Goal: Task Accomplishment & Management: Use online tool/utility

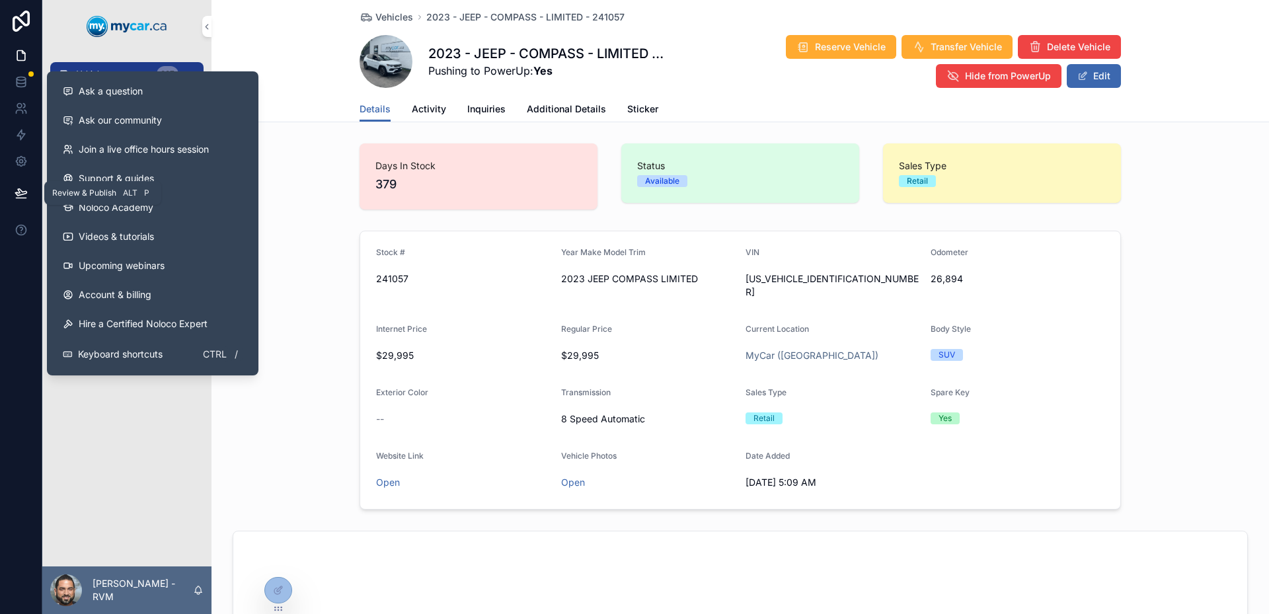
scroll to position [132, 0]
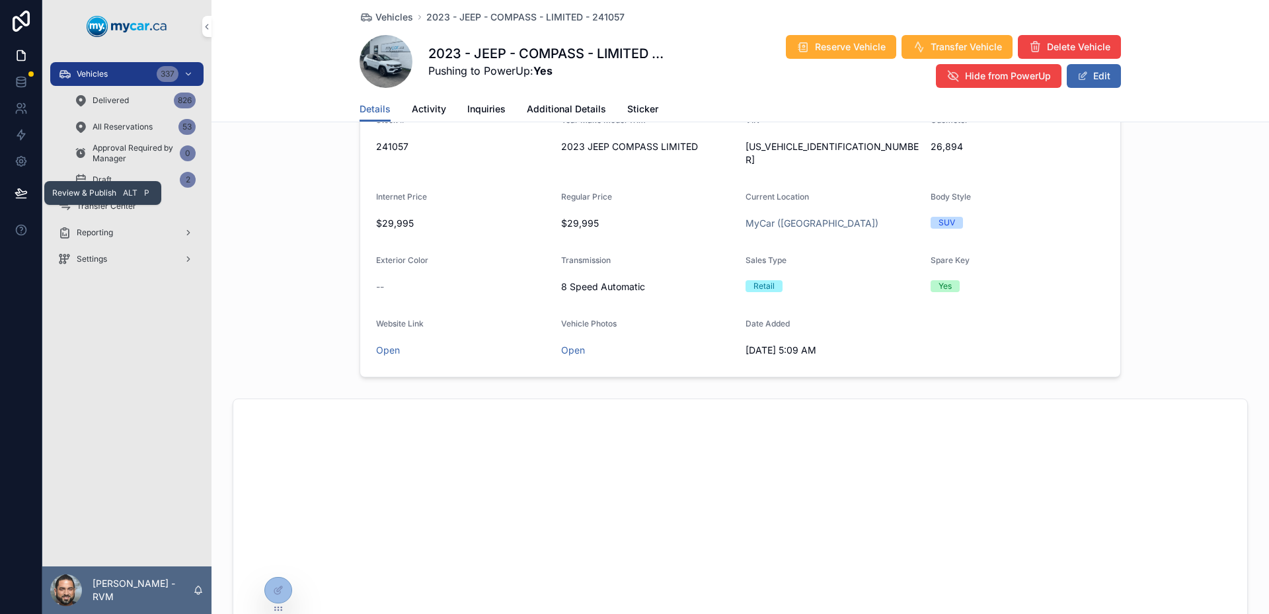
click at [23, 205] on button at bounding box center [21, 192] width 29 height 37
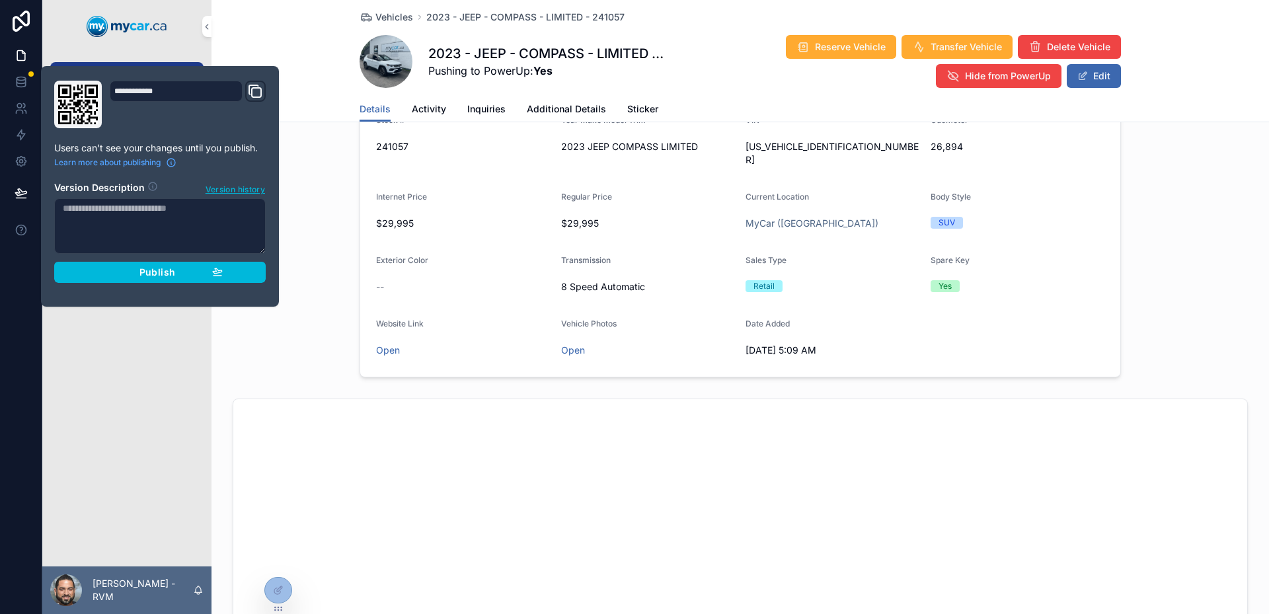
click at [252, 270] on button "Publish" at bounding box center [159, 272] width 211 height 21
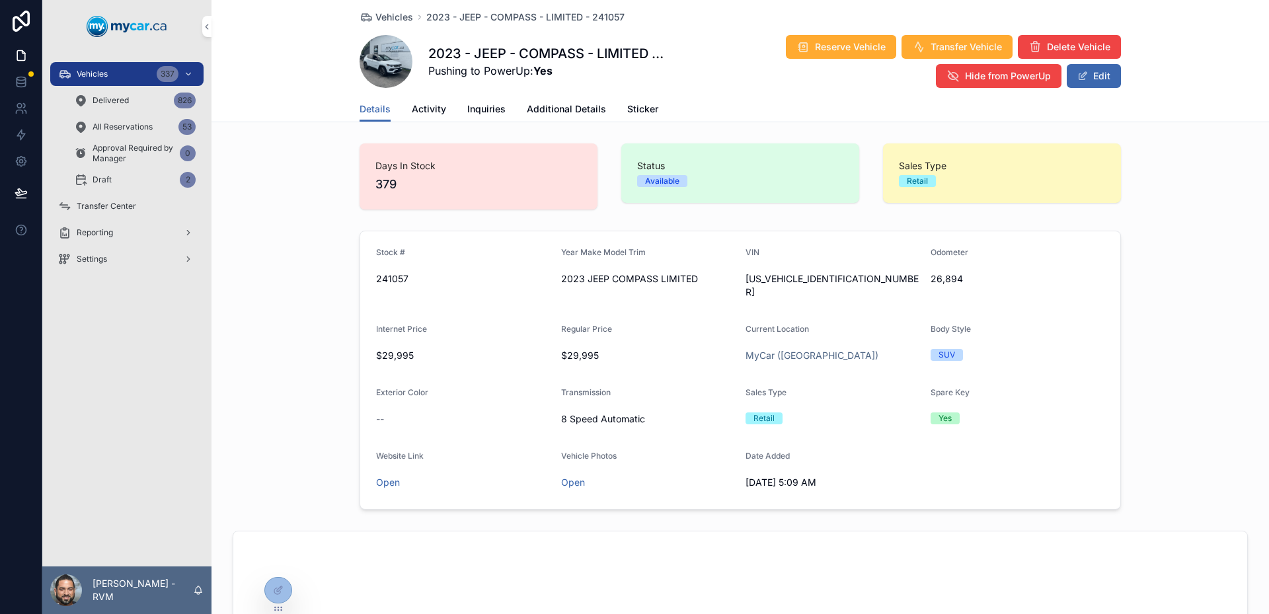
click at [523, 324] on div "Internet Price" at bounding box center [463, 332] width 174 height 16
click at [276, 591] on icon at bounding box center [278, 590] width 11 height 11
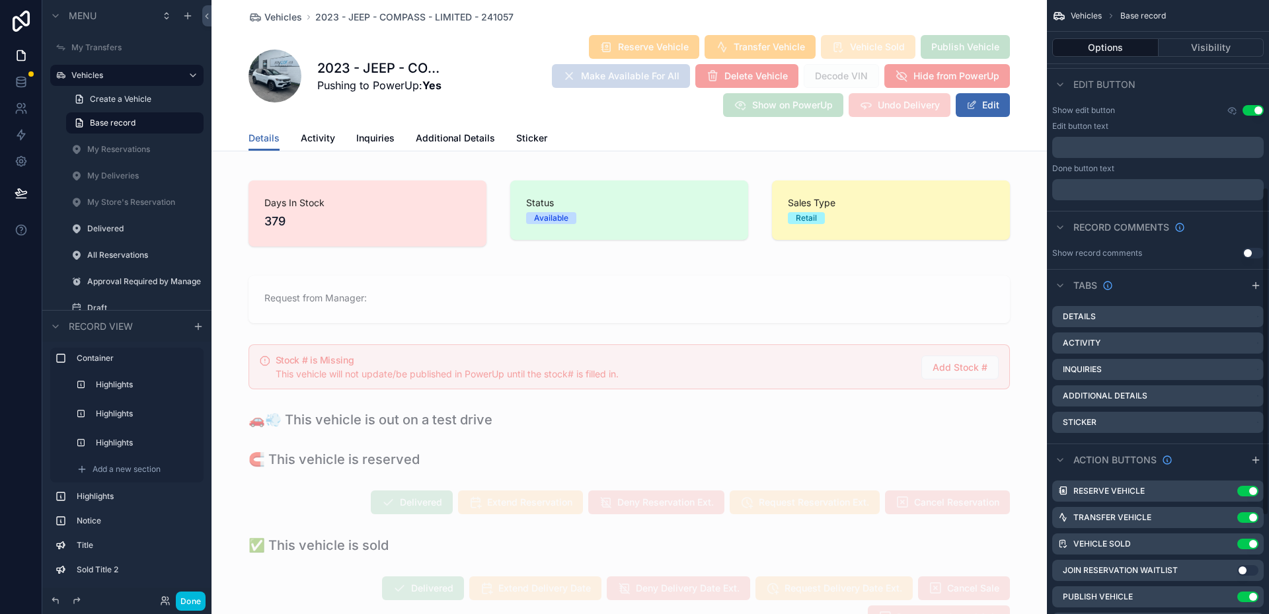
scroll to position [533, 0]
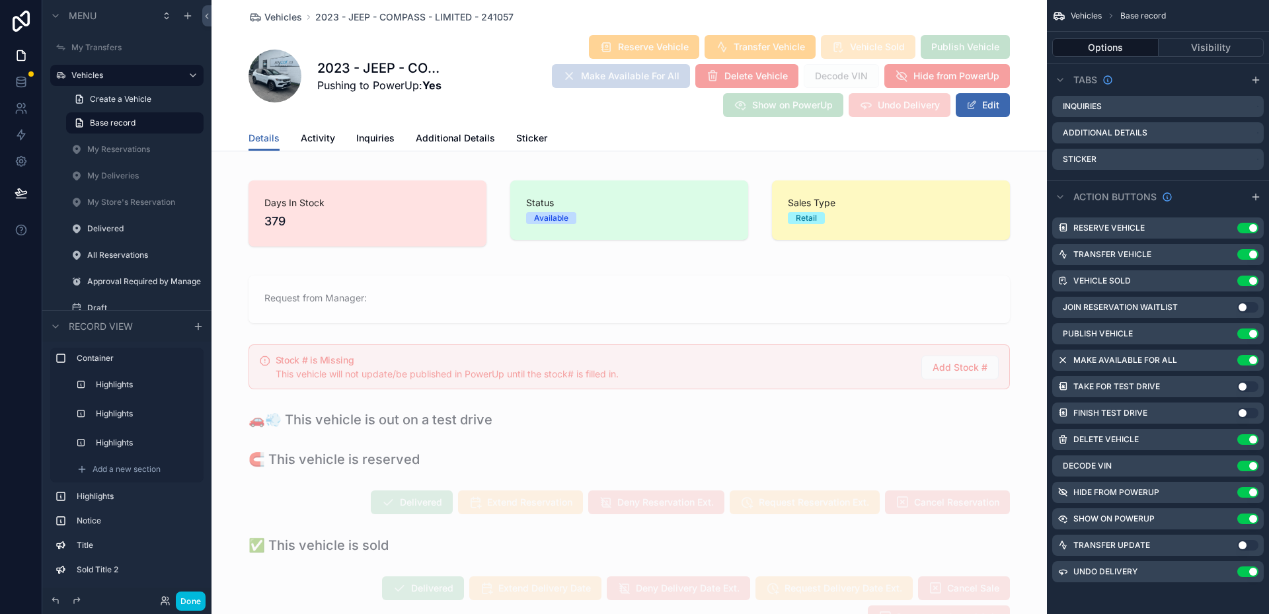
click at [1253, 198] on icon "scrollable content" at bounding box center [1255, 197] width 11 height 11
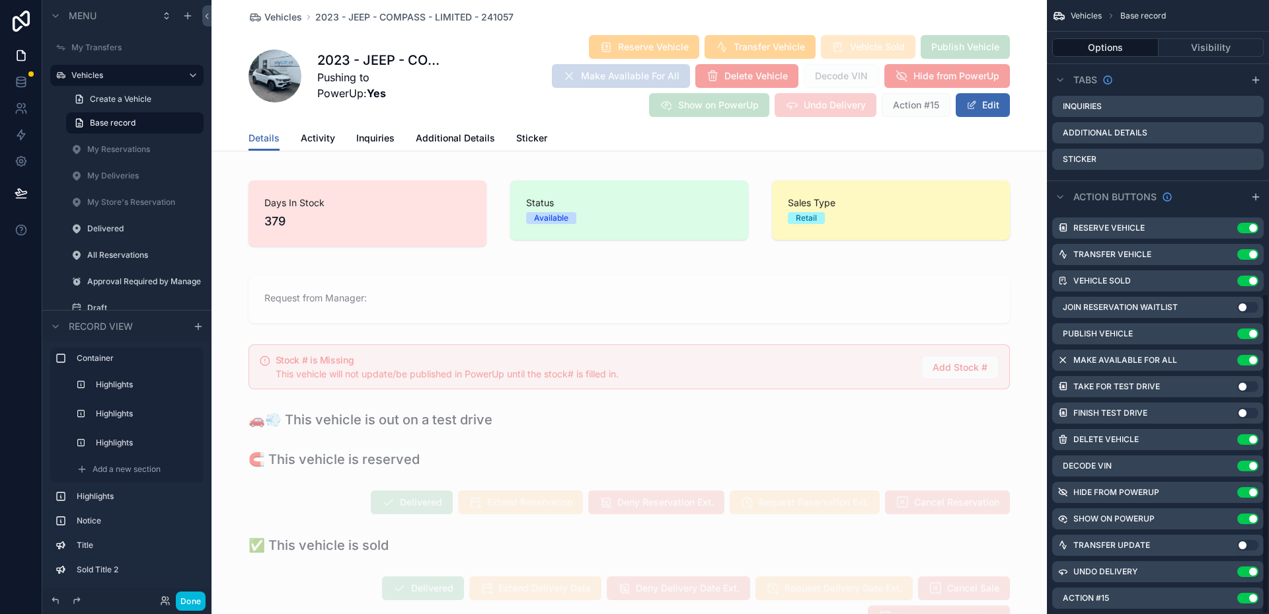
scroll to position [560, 0]
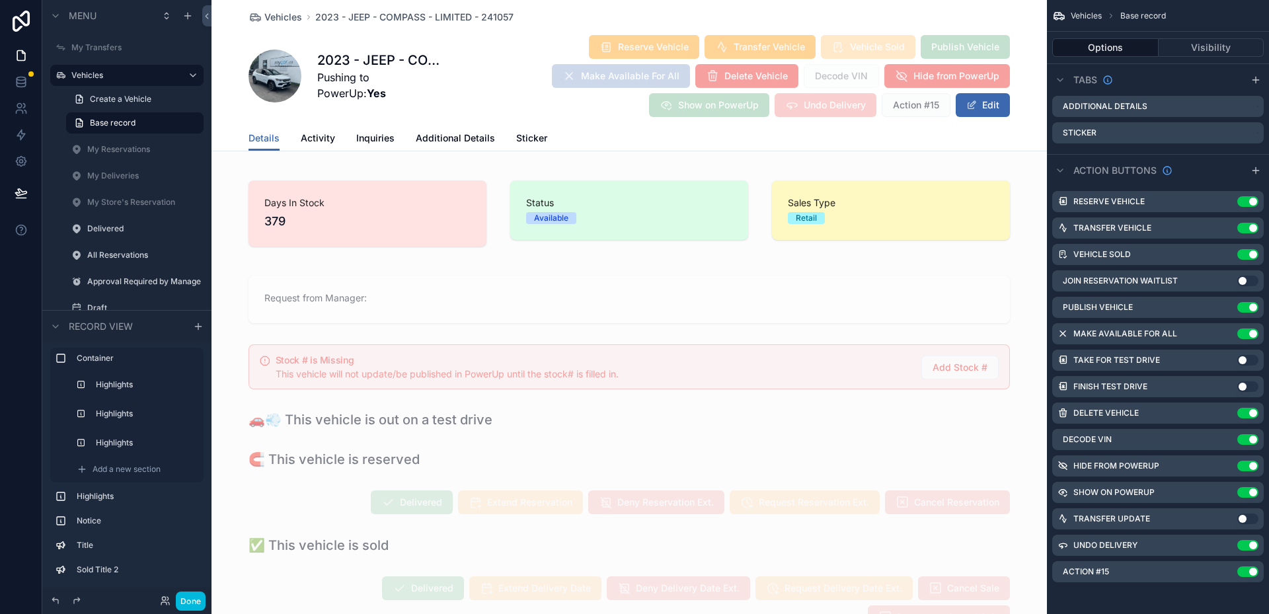
click at [0, 0] on icon "scrollable content" at bounding box center [0, 0] width 0 height 0
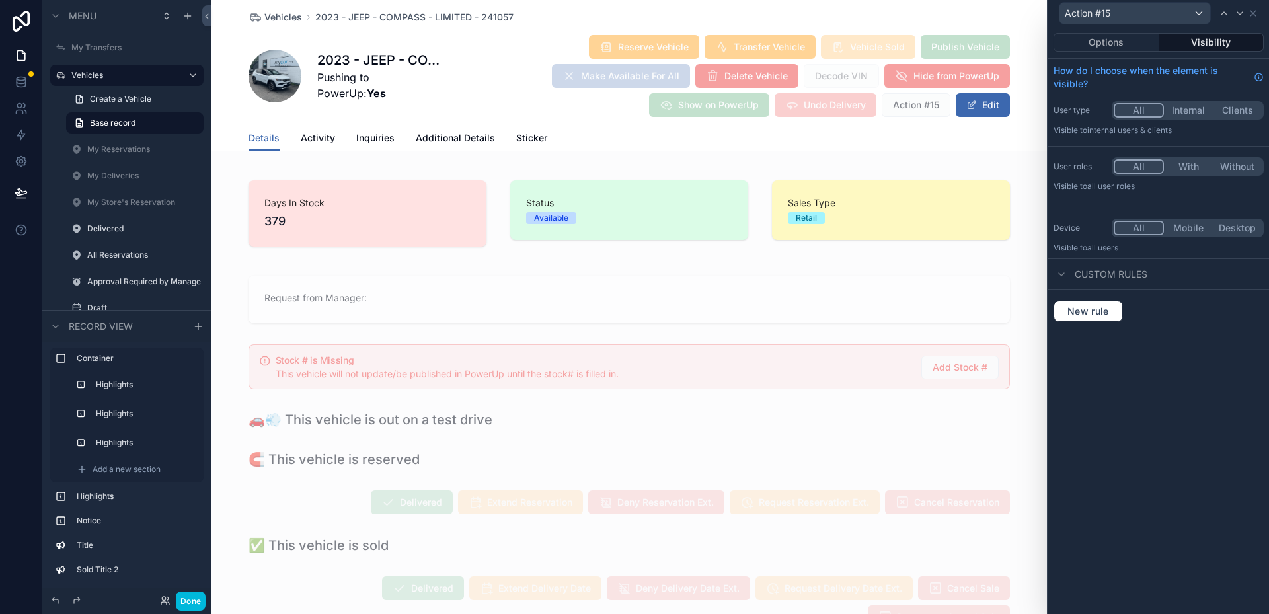
click at [1112, 13] on div "Action #15" at bounding box center [1134, 13] width 151 height 21
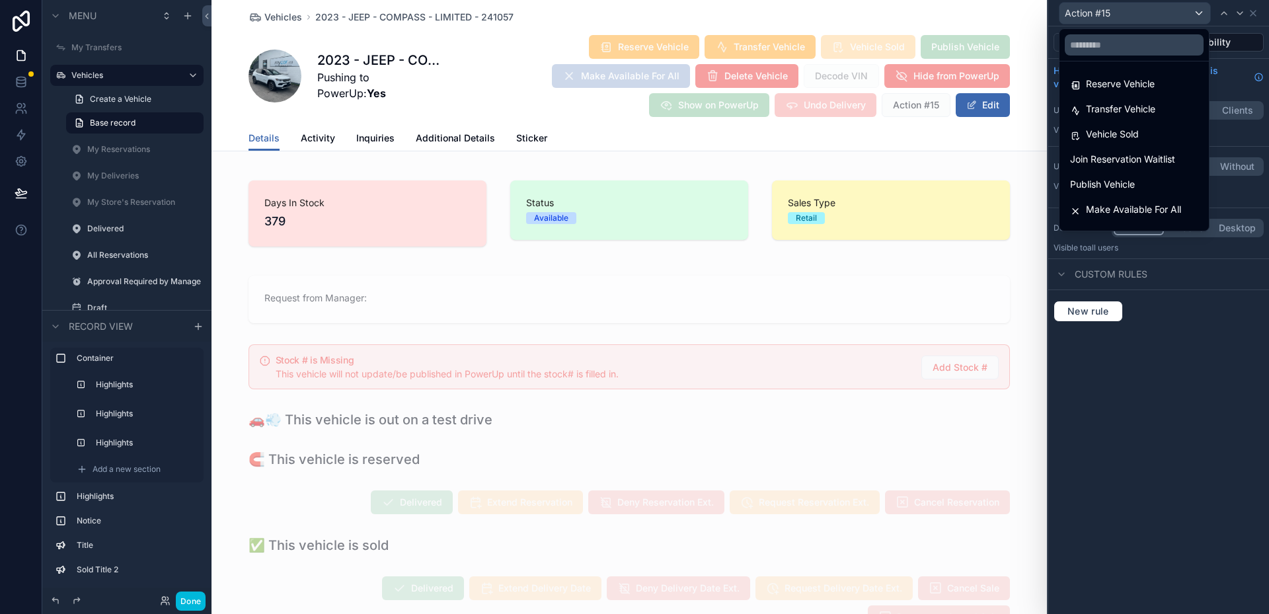
click at [1202, 342] on div at bounding box center [1158, 307] width 221 height 614
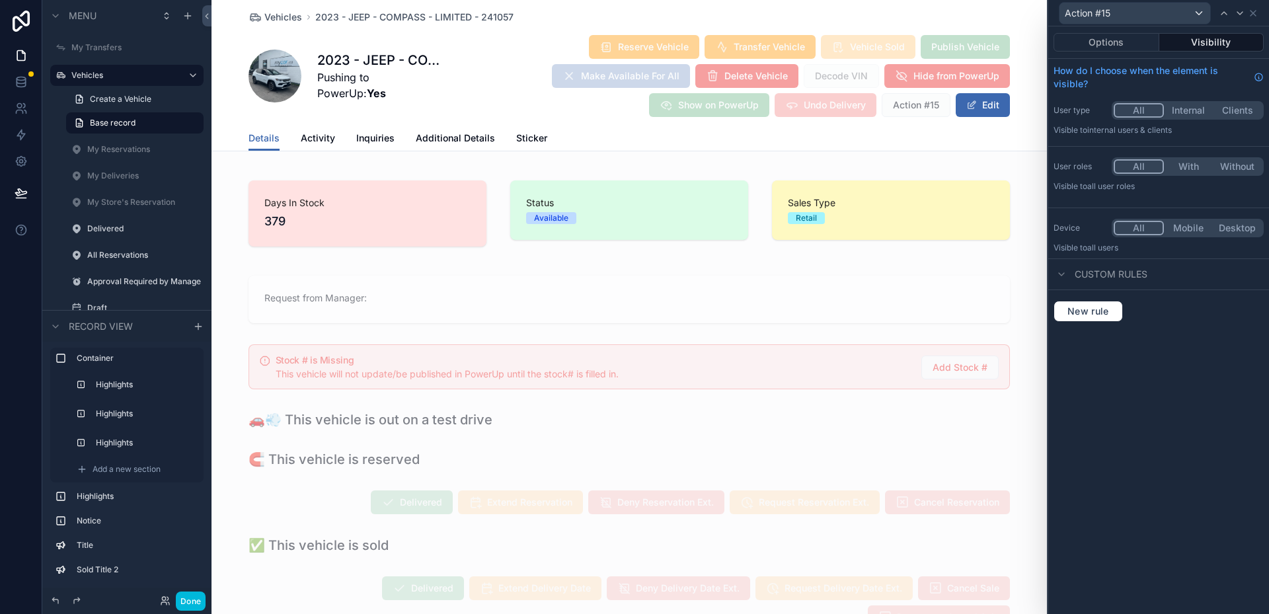
click at [1186, 159] on div "All With Without" at bounding box center [1188, 166] width 152 height 19
click at [1192, 168] on button "With" at bounding box center [1188, 166] width 49 height 15
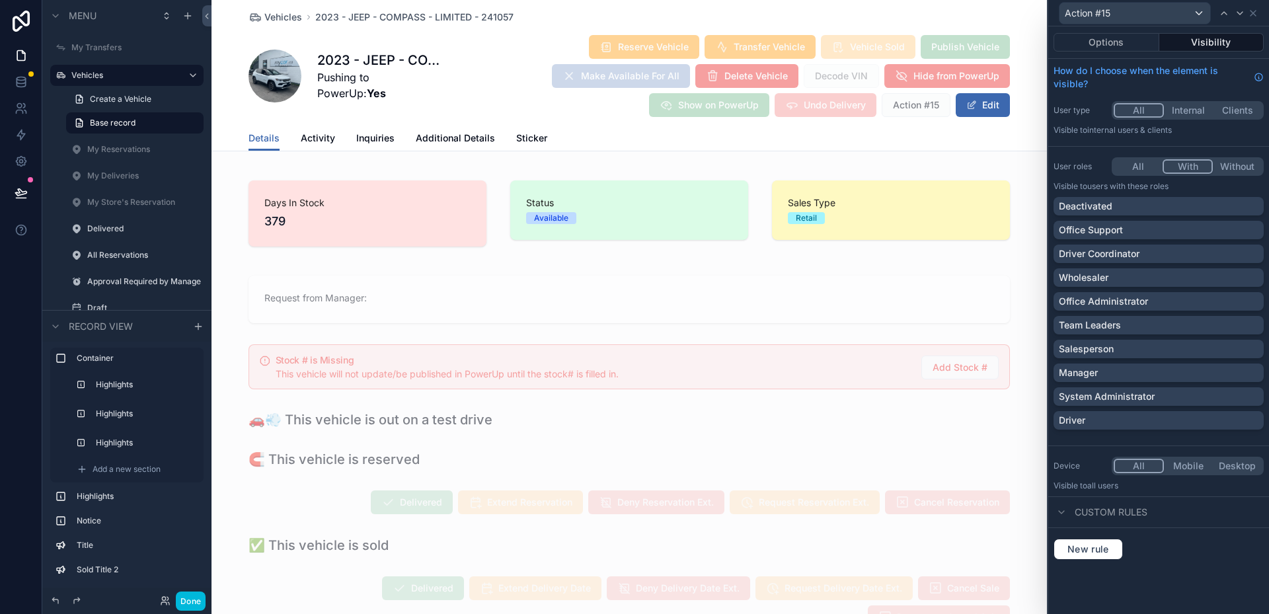
click at [1191, 389] on div "System Administrator" at bounding box center [1158, 396] width 210 height 19
click at [1092, 38] on button "Options" at bounding box center [1106, 42] width 106 height 19
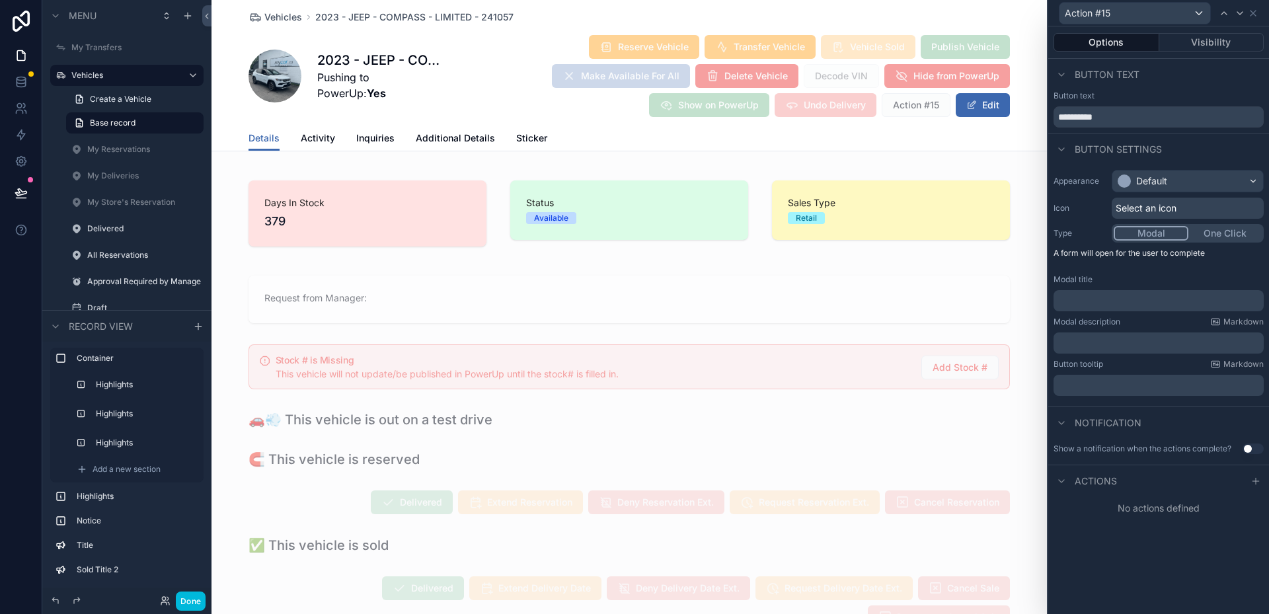
click at [1152, 116] on input "**********" at bounding box center [1158, 116] width 210 height 21
drag, startPoint x: 1152, startPoint y: 116, endPoint x: 1067, endPoint y: 112, distance: 85.3
click at [1067, 112] on input "**********" at bounding box center [1158, 116] width 210 height 21
type input "********"
click at [1228, 89] on div "Button text" at bounding box center [1158, 75] width 221 height 32
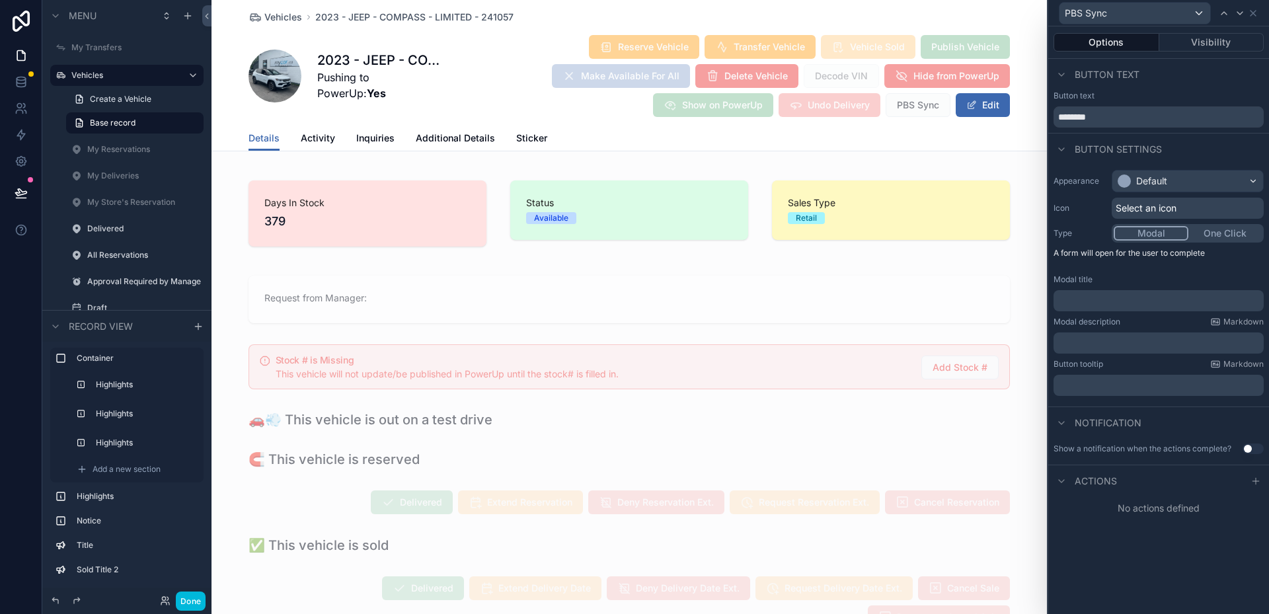
click at [1204, 112] on input "********" at bounding box center [1158, 116] width 210 height 21
click at [1188, 85] on div "Button text" at bounding box center [1158, 75] width 221 height 32
click at [1144, 183] on div "Default" at bounding box center [1151, 180] width 31 height 13
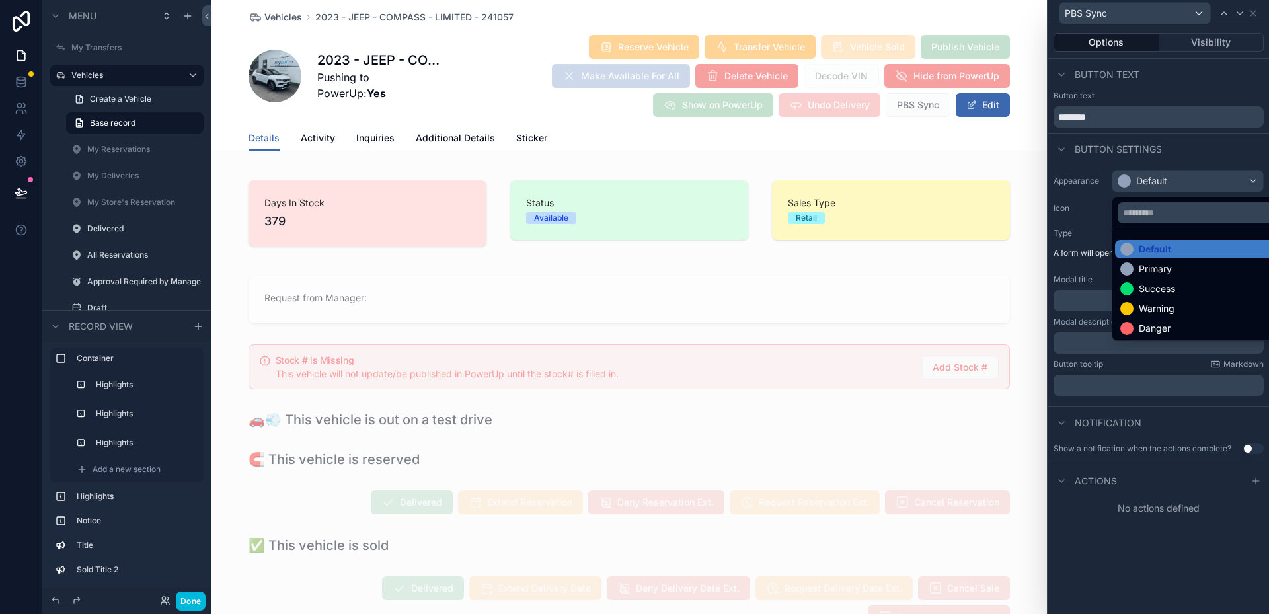
click at [1144, 183] on div at bounding box center [1158, 307] width 221 height 614
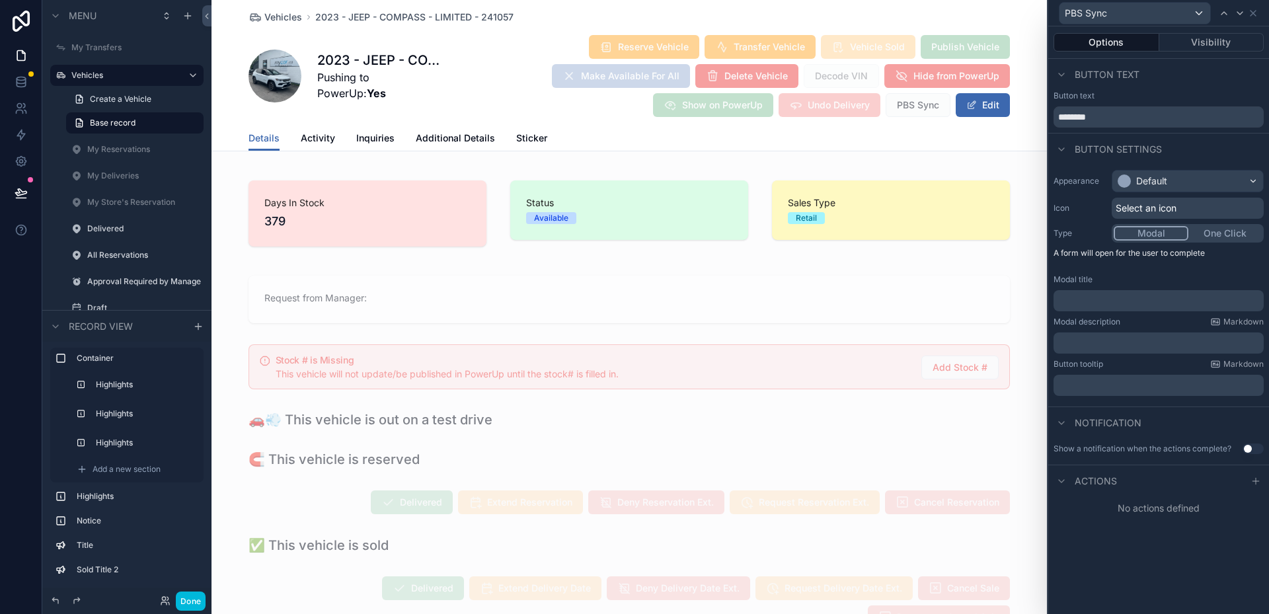
click at [1251, 482] on icon at bounding box center [1255, 481] width 11 height 11
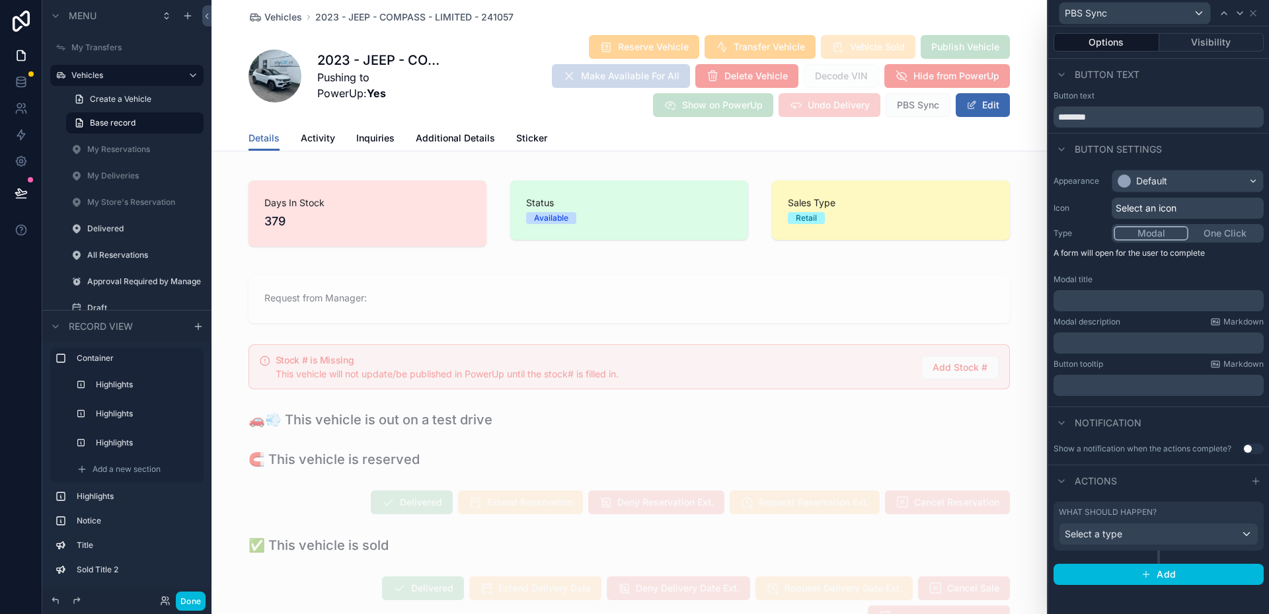
click at [1178, 536] on div "Select a type" at bounding box center [1158, 533] width 198 height 21
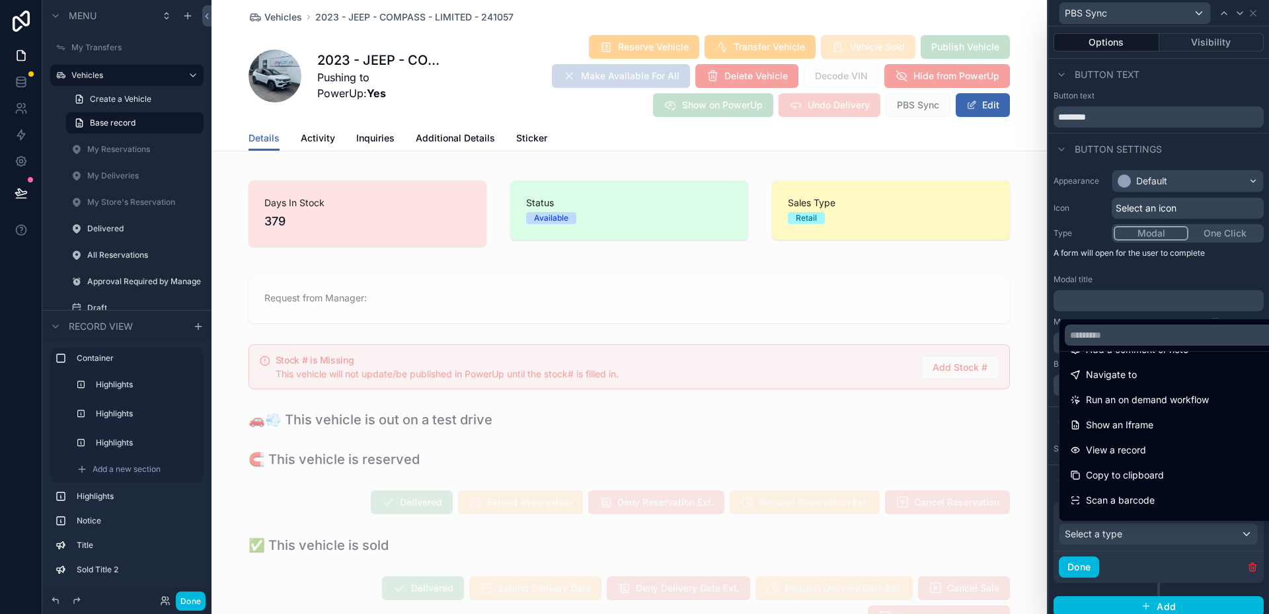
scroll to position [132, 0]
click at [1174, 367] on span "Run an on demand workflow" at bounding box center [1147, 368] width 123 height 16
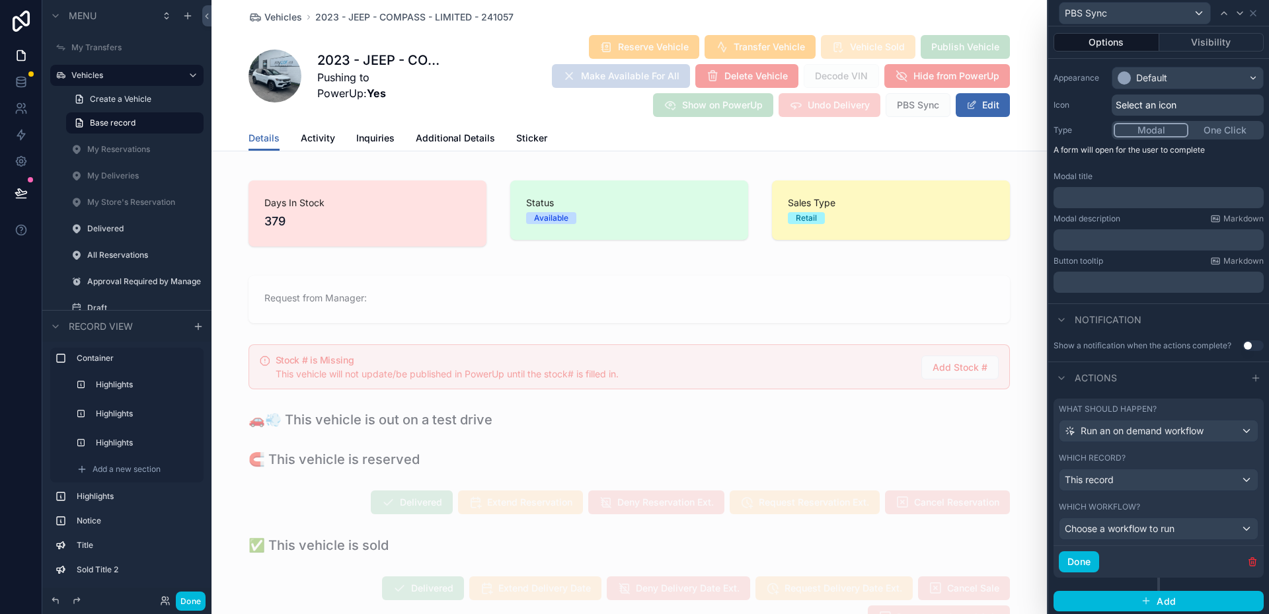
scroll to position [106, 0]
click at [1190, 473] on div "This record" at bounding box center [1158, 477] width 198 height 21
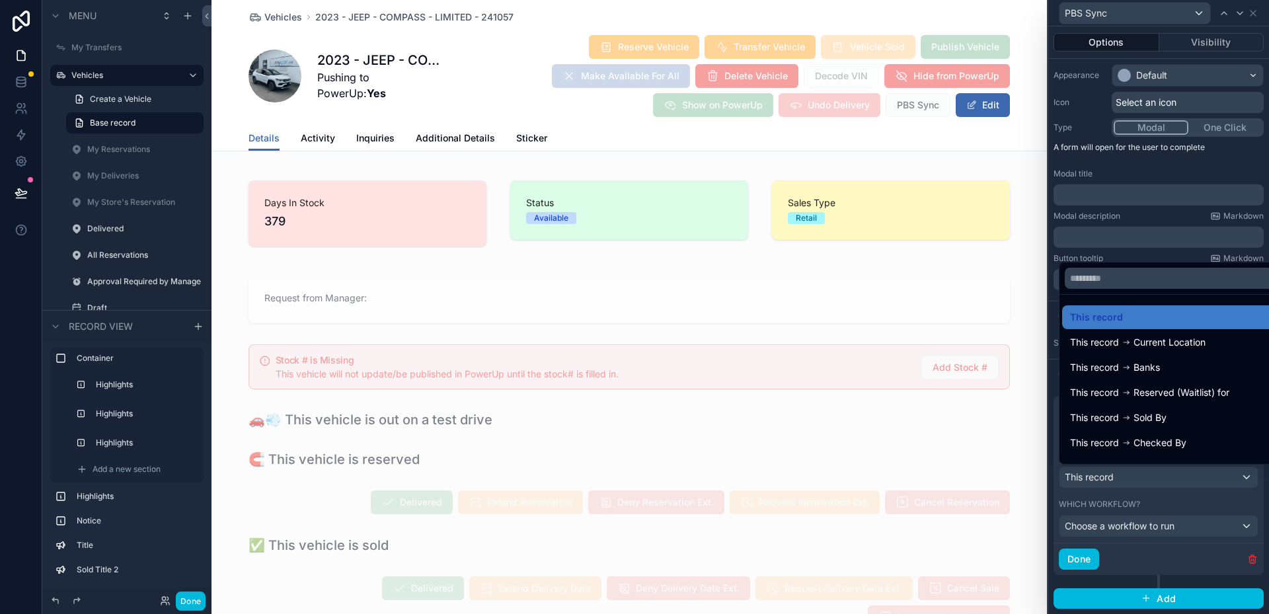
click at [1190, 473] on div at bounding box center [1158, 307] width 221 height 614
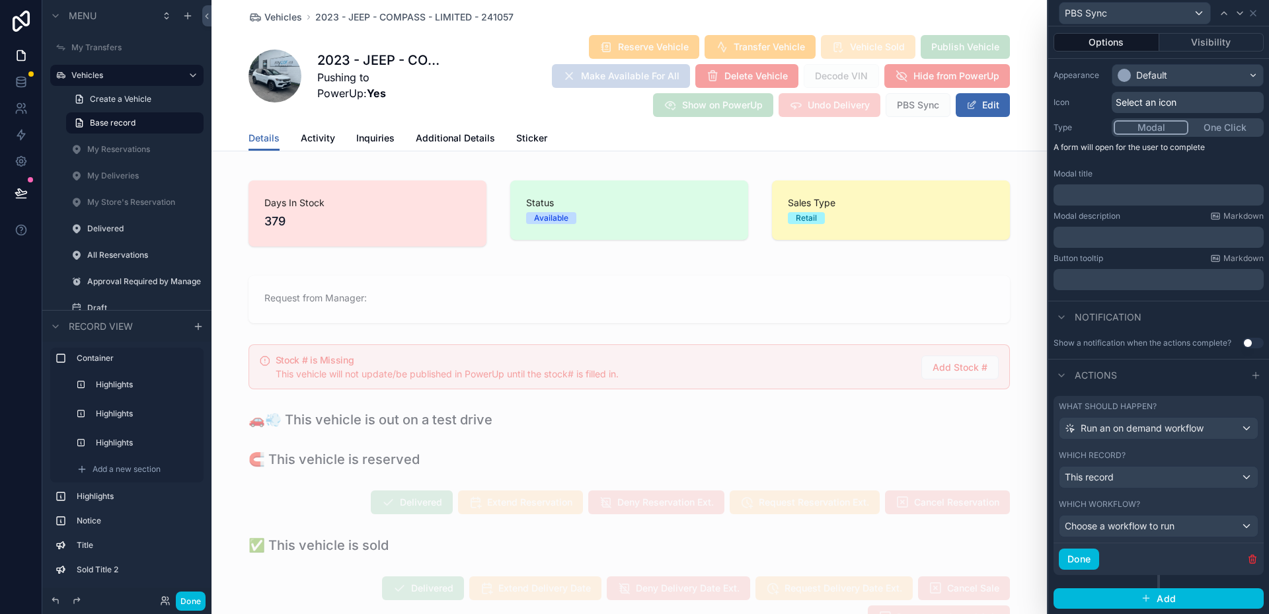
click at [1190, 473] on div "This record" at bounding box center [1158, 477] width 198 height 21
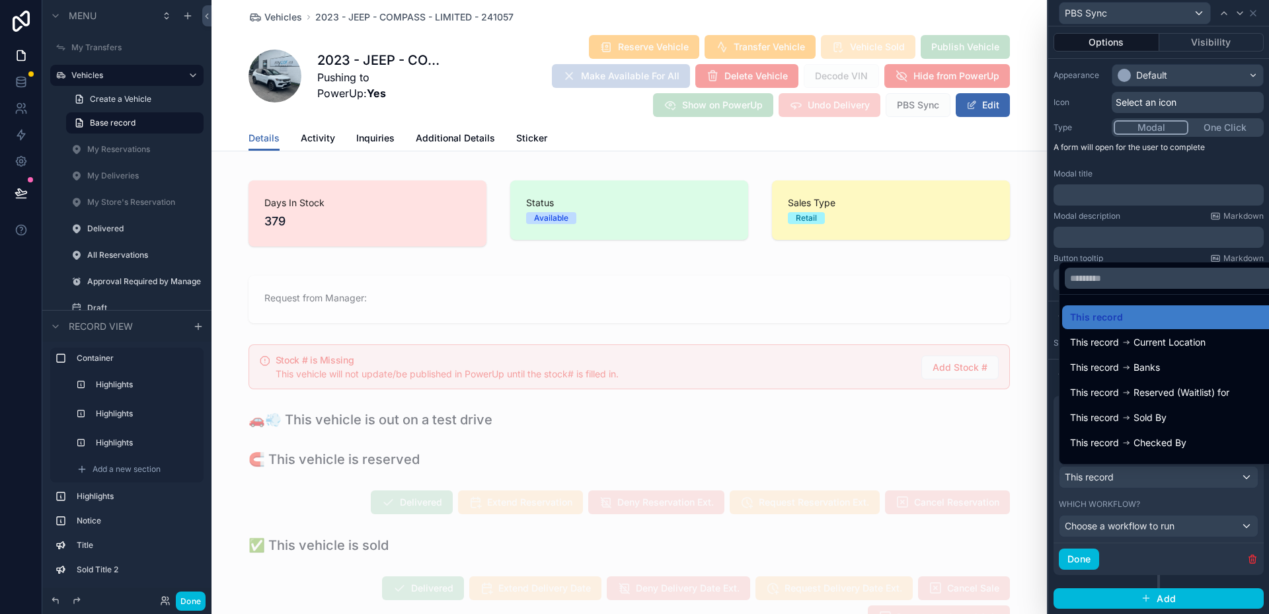
click at [1099, 315] on span "This record" at bounding box center [1096, 317] width 53 height 16
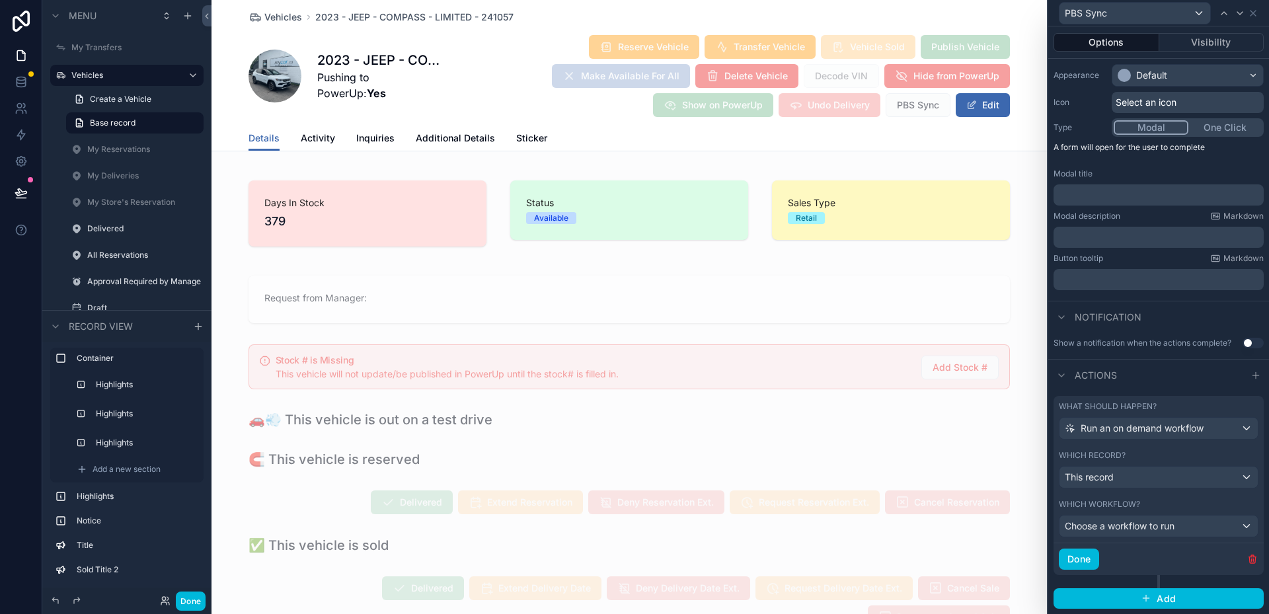
click at [1177, 518] on div "Choose a workflow to run" at bounding box center [1158, 525] width 198 height 21
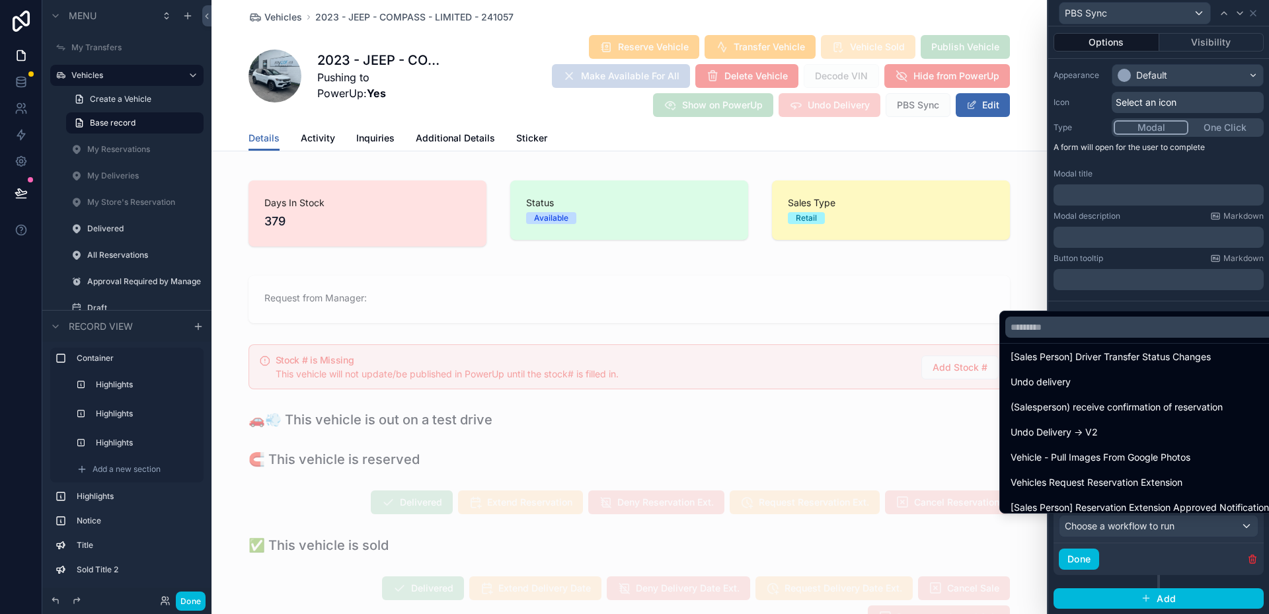
scroll to position [0, 0]
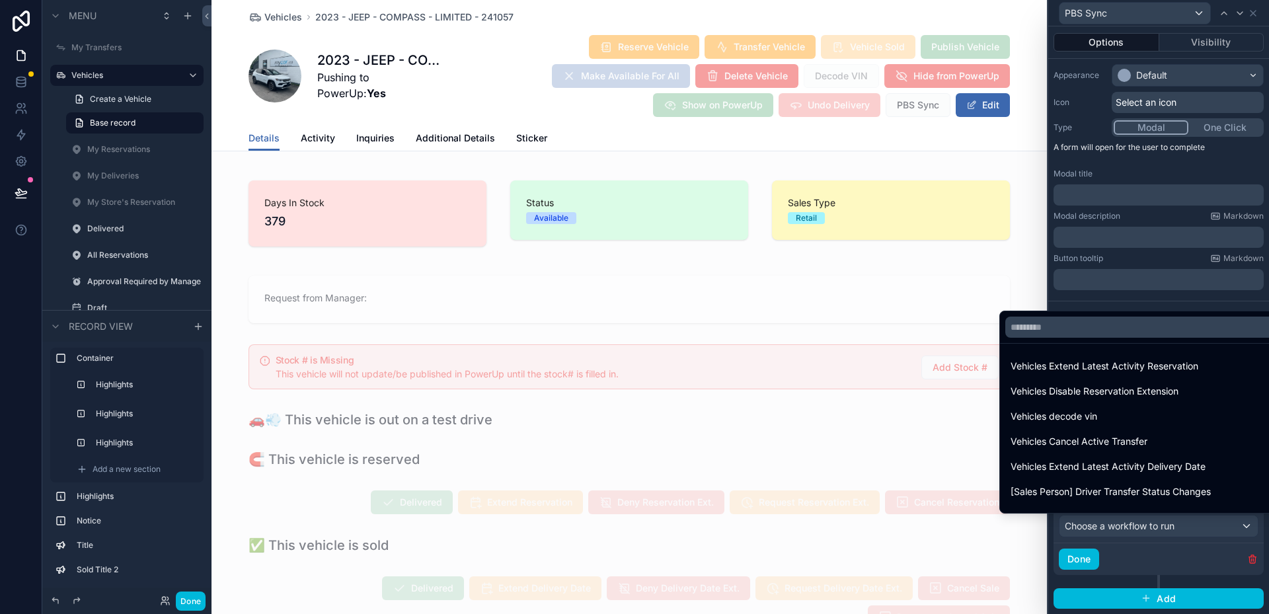
click at [1184, 523] on div at bounding box center [1158, 307] width 221 height 614
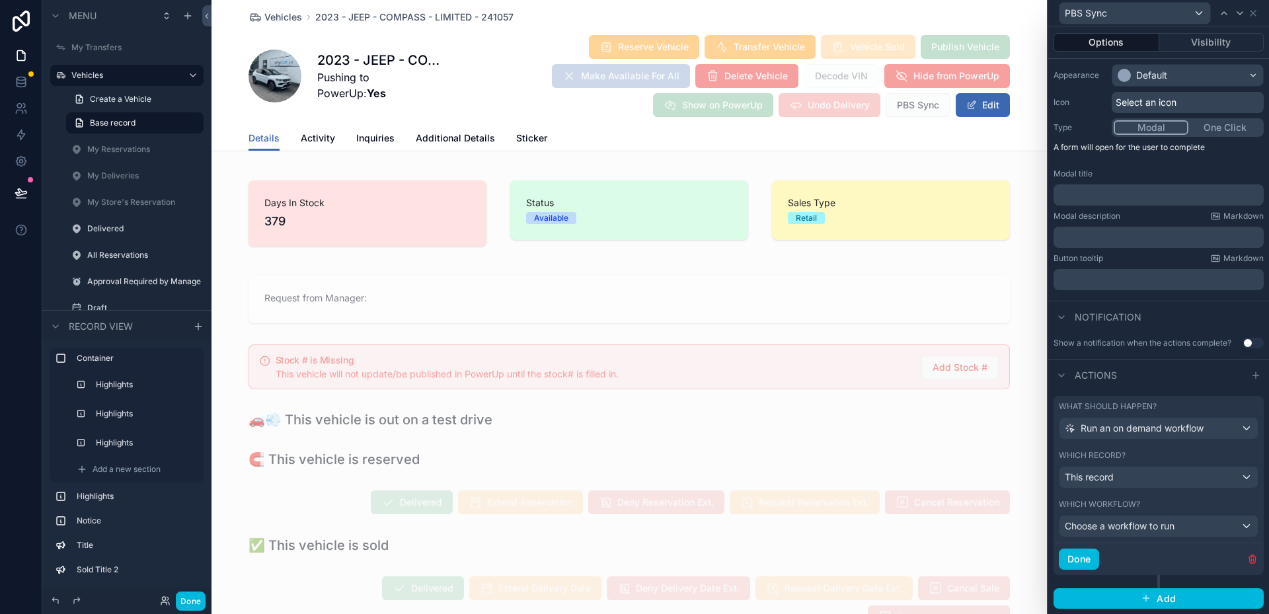
click at [1191, 527] on div "Choose a workflow to run" at bounding box center [1158, 525] width 198 height 21
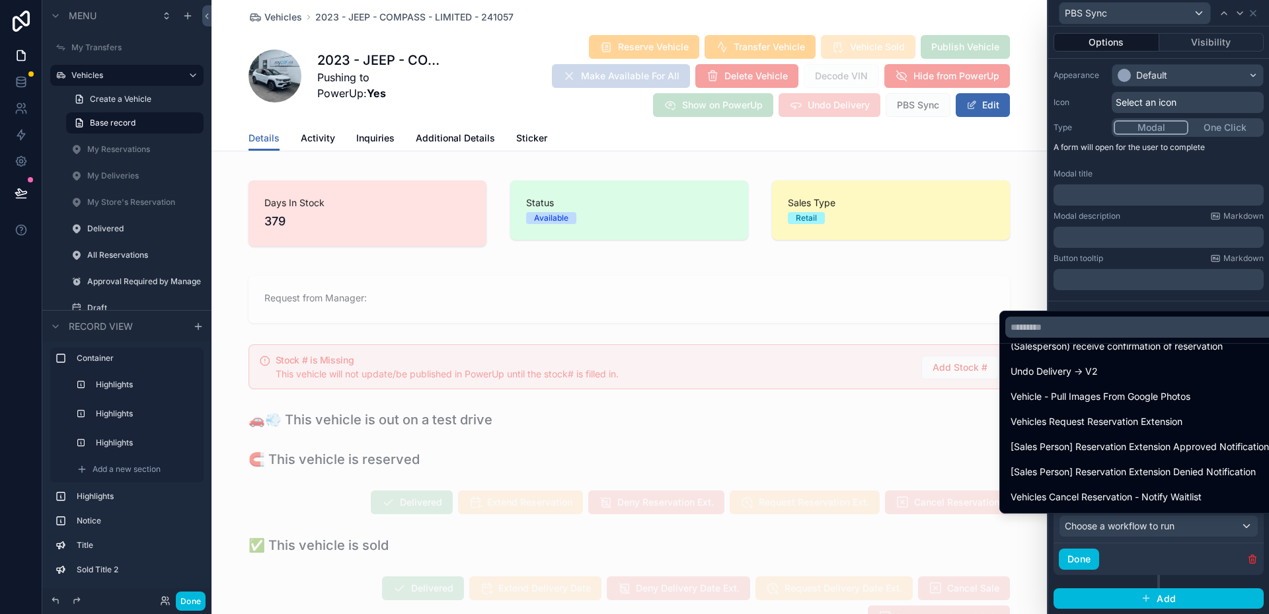
scroll to position [245, 0]
click at [1208, 525] on div at bounding box center [1158, 307] width 221 height 614
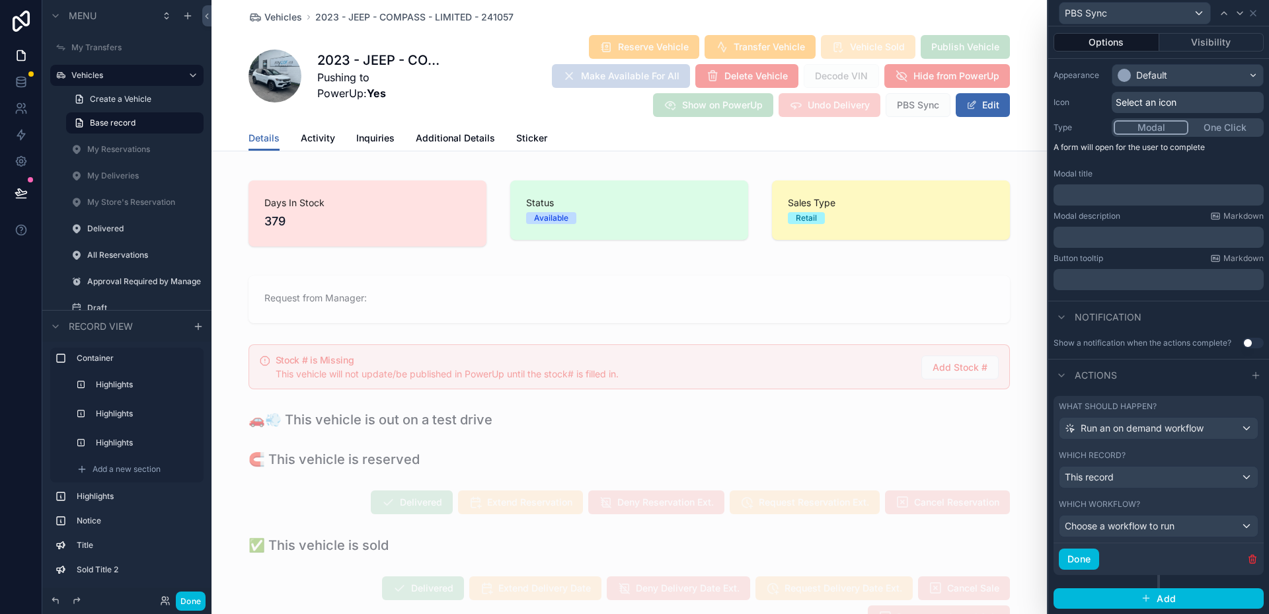
click at [1205, 523] on div "Choose a workflow to run" at bounding box center [1158, 525] width 198 height 21
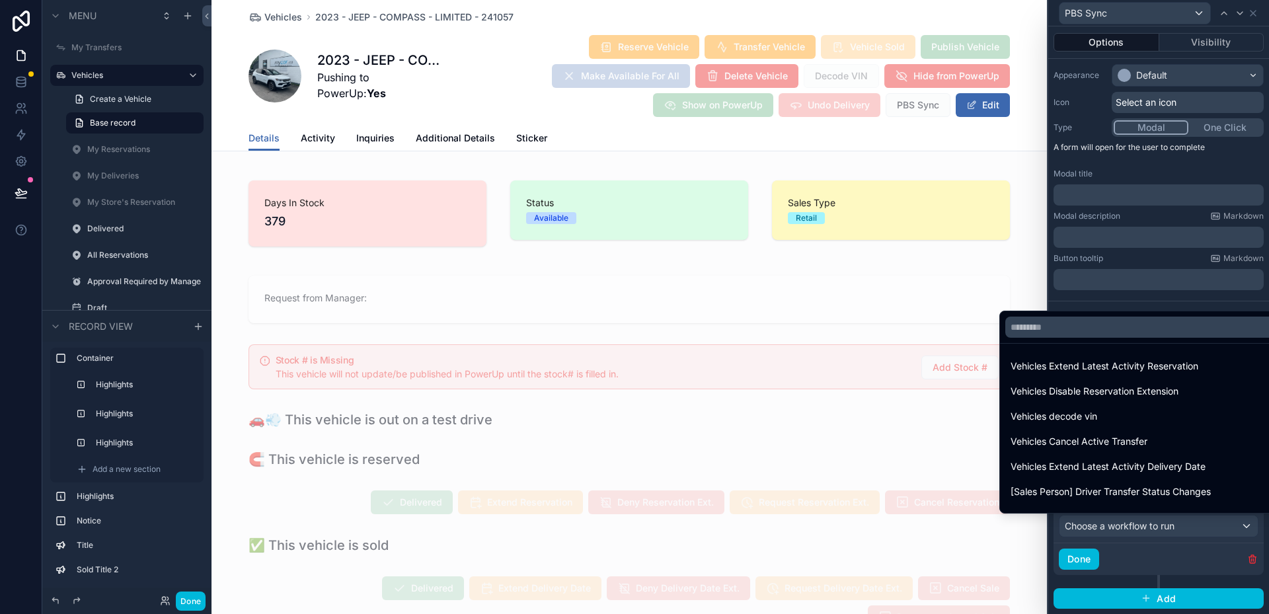
click at [1205, 523] on div at bounding box center [1158, 307] width 221 height 614
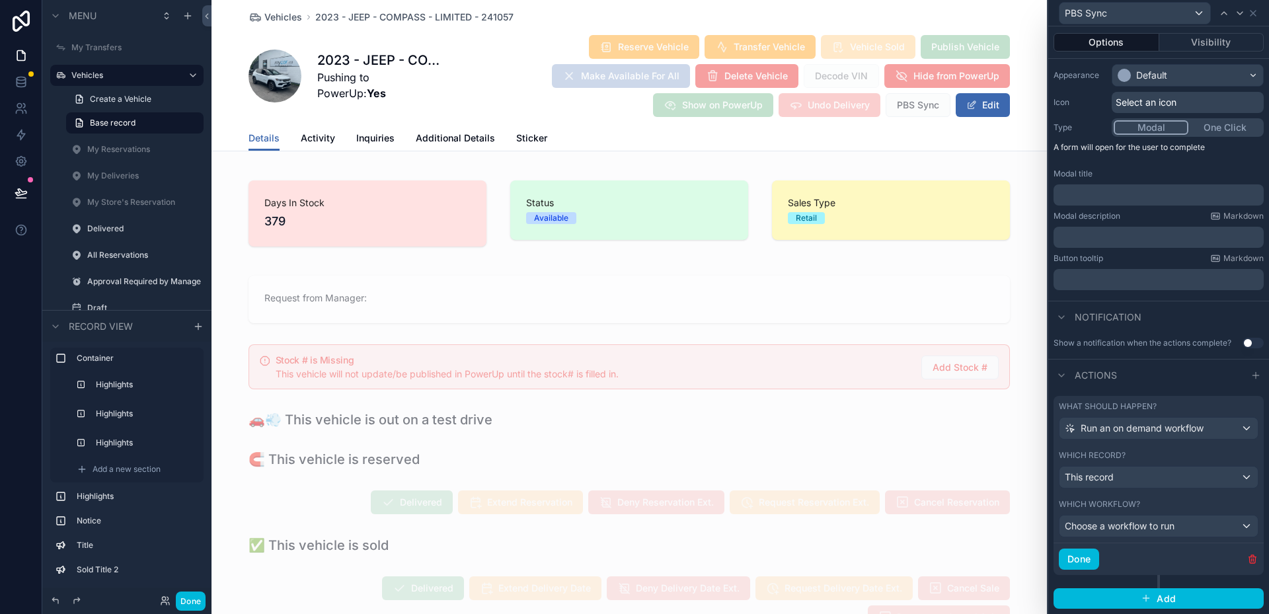
click at [1188, 422] on span "Run an on demand workflow" at bounding box center [1142, 428] width 123 height 13
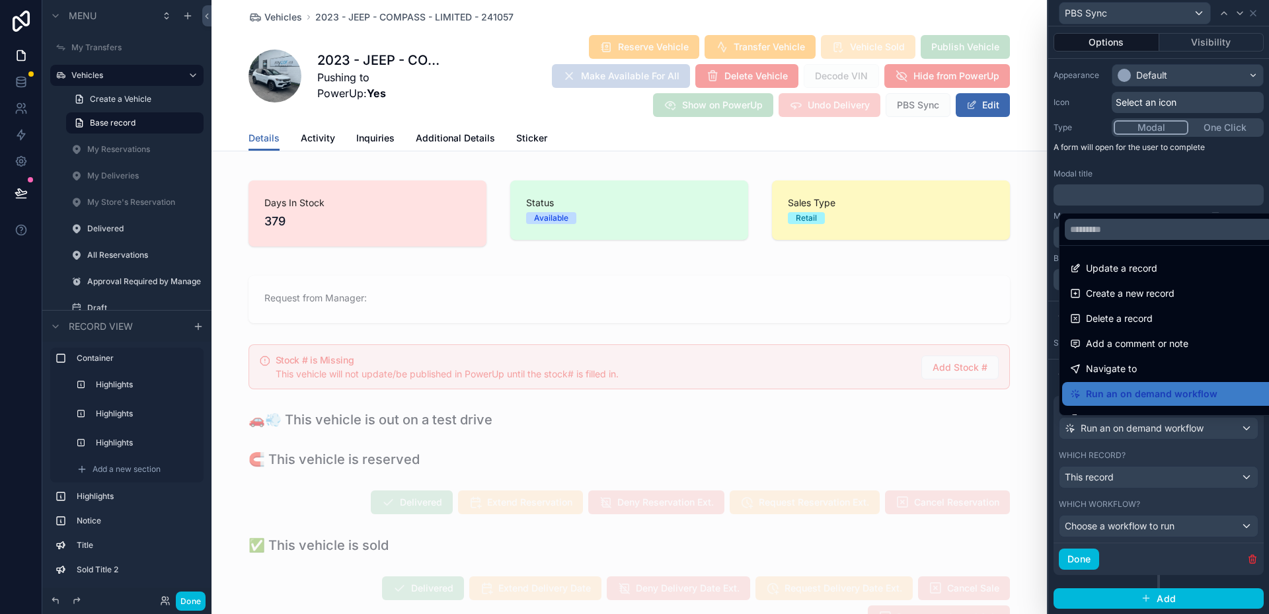
click at [1188, 422] on div at bounding box center [1158, 307] width 221 height 614
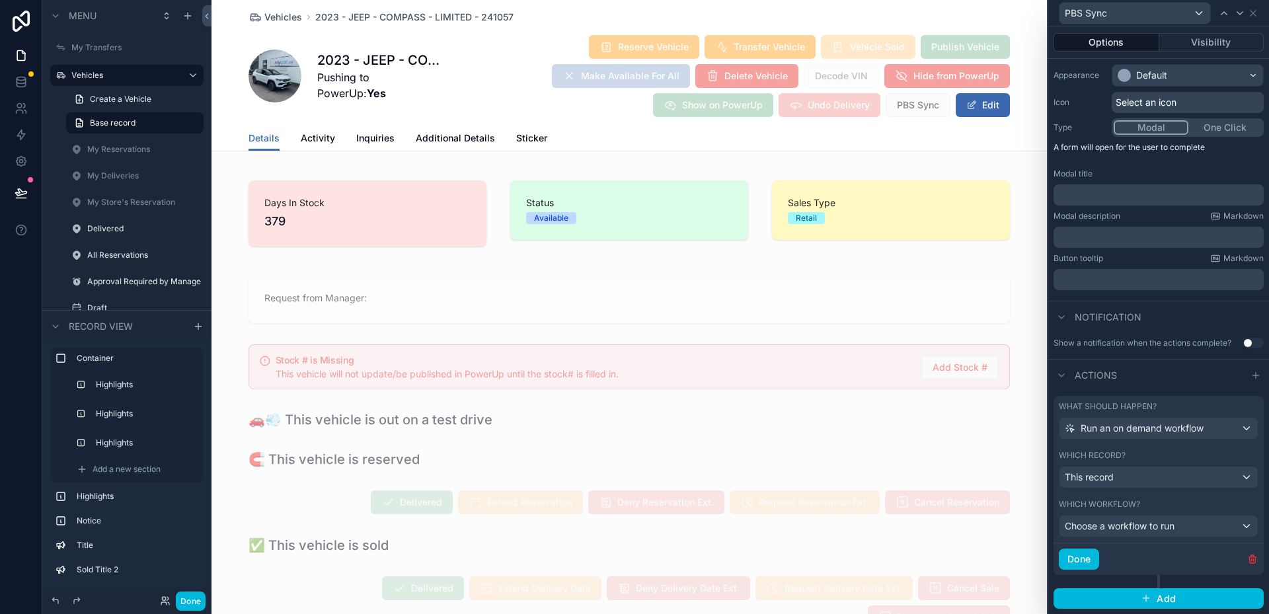
click at [1188, 422] on span "Run an on demand workflow" at bounding box center [1142, 428] width 123 height 13
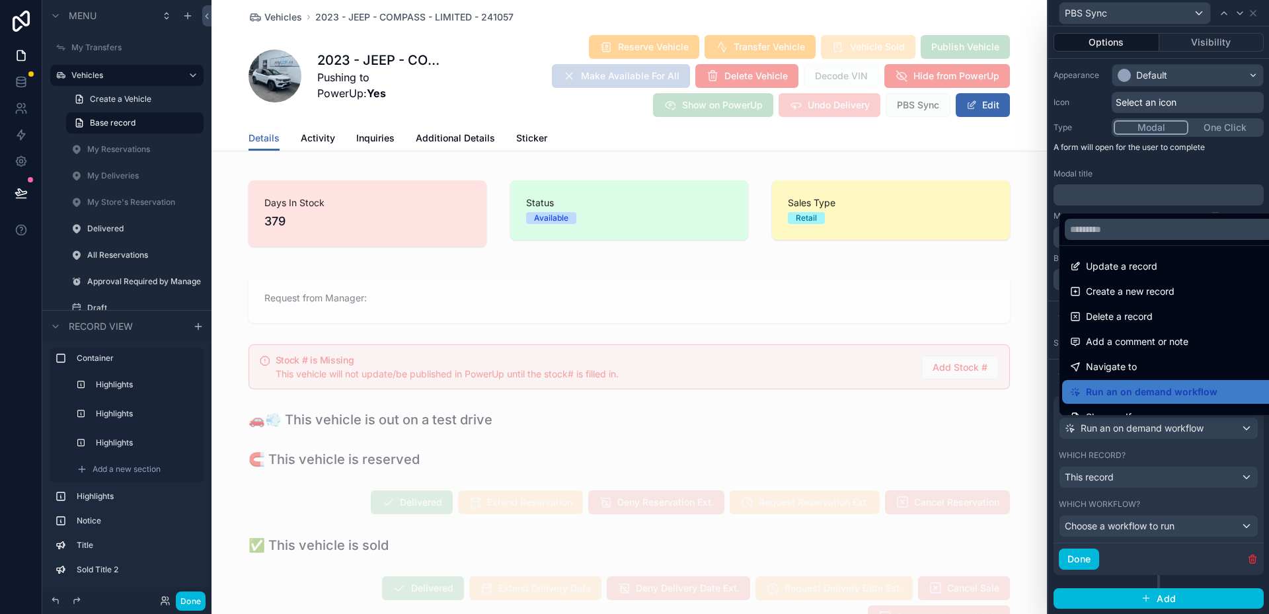
scroll to position [0, 0]
click at [1181, 434] on div at bounding box center [1158, 307] width 221 height 614
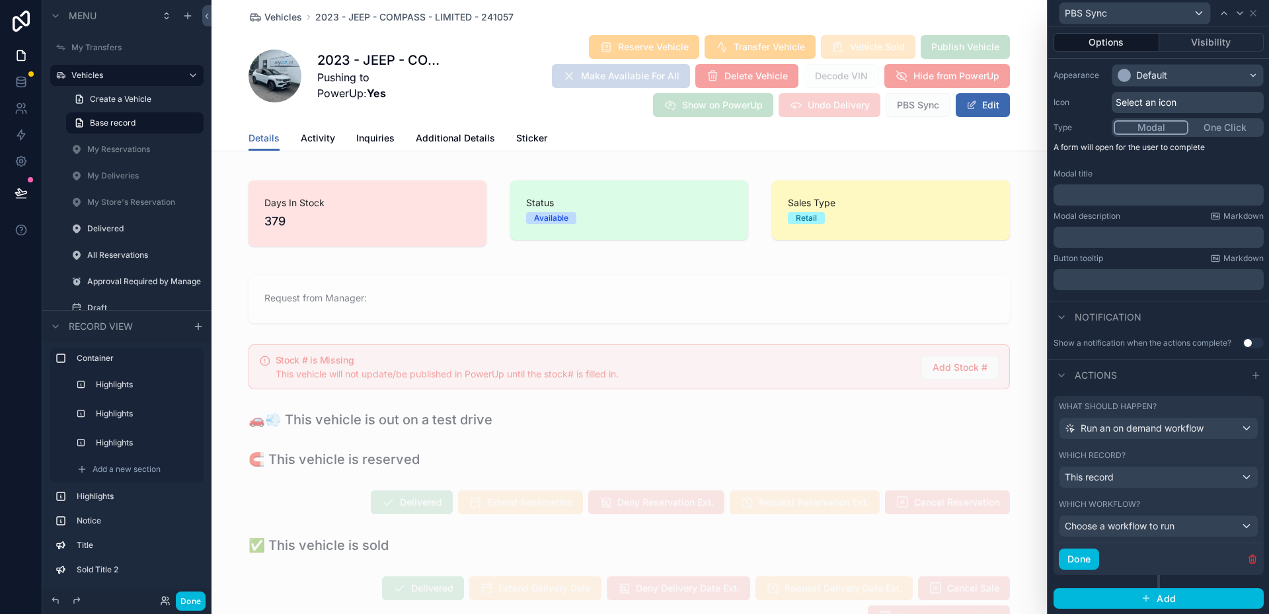
click at [1085, 565] on button "Done" at bounding box center [1079, 559] width 40 height 21
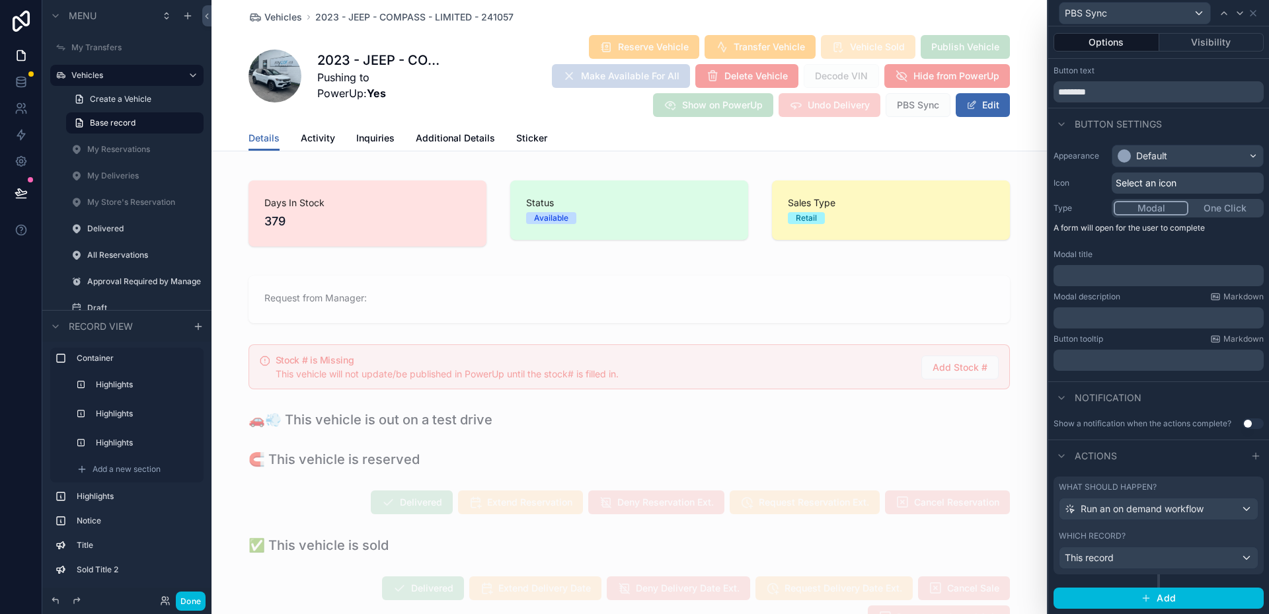
scroll to position [25, 0]
click at [19, 135] on icon at bounding box center [21, 135] width 8 height 10
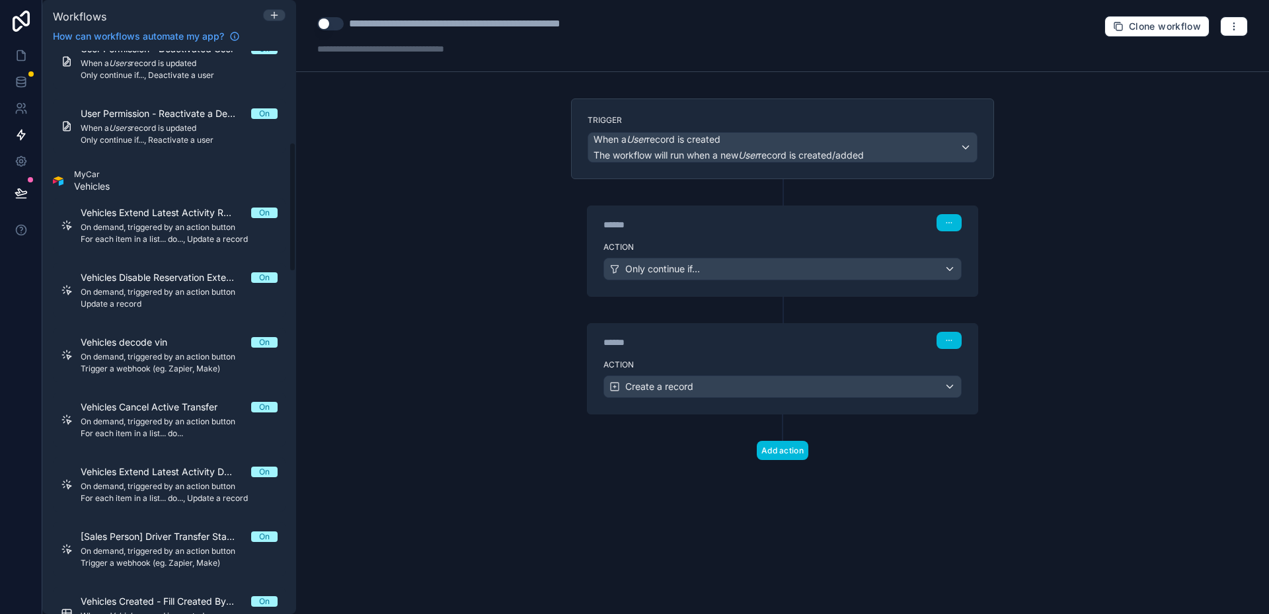
scroll to position [397, 0]
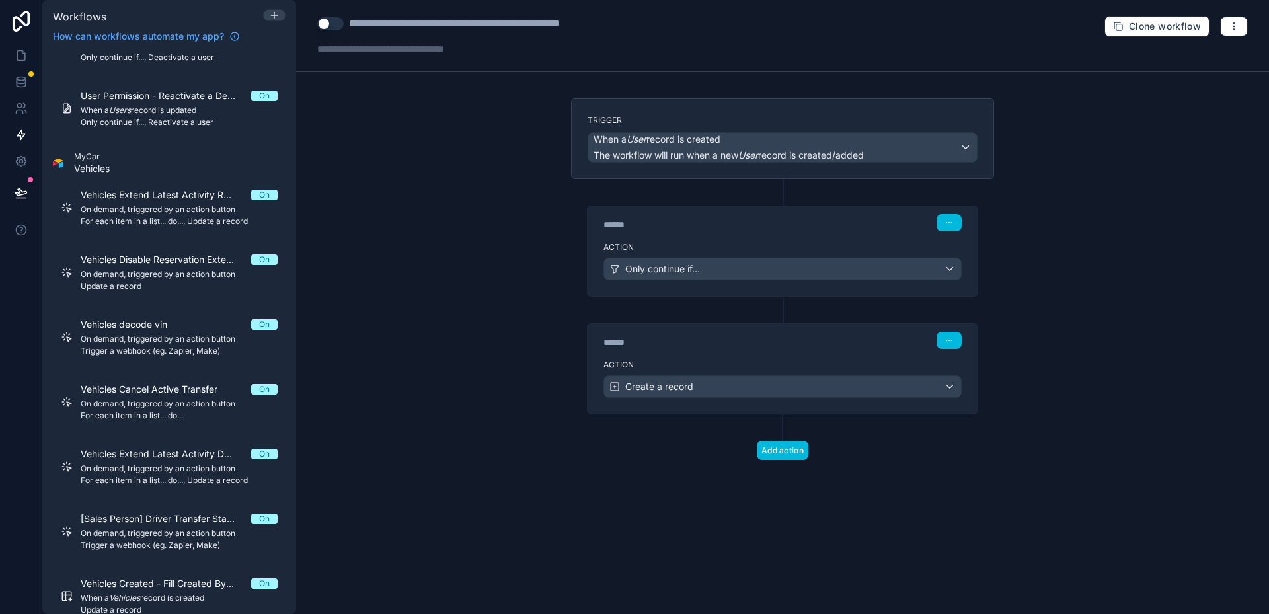
click at [278, 10] on icon at bounding box center [274, 15] width 11 height 11
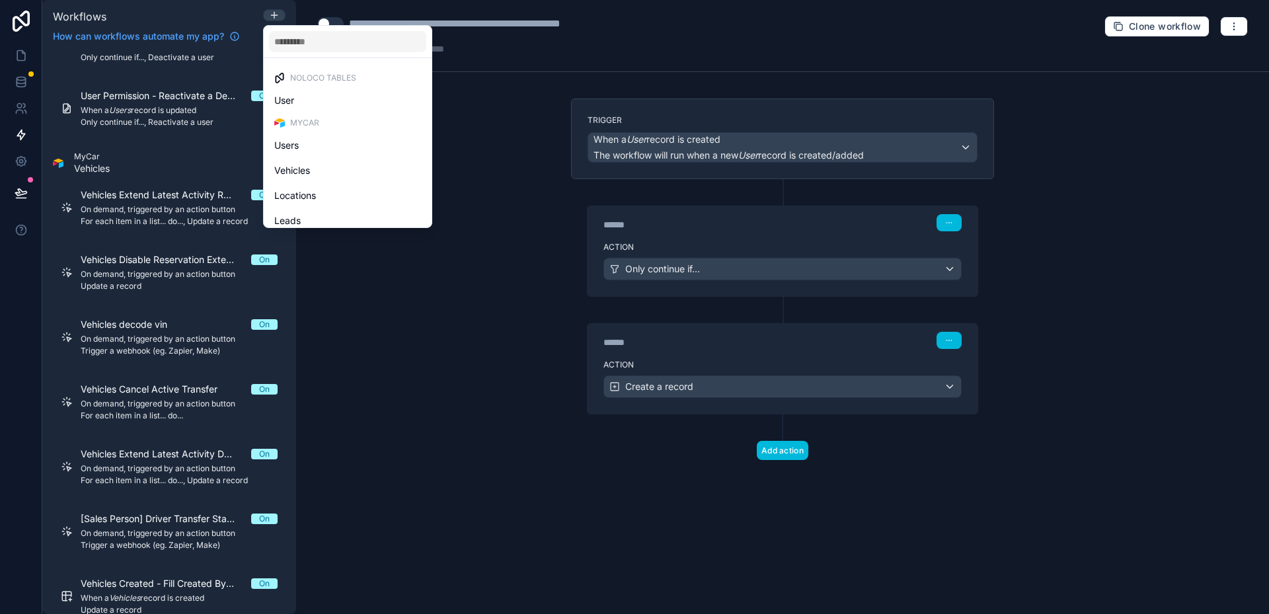
click at [344, 170] on div "Vehicles" at bounding box center [347, 171] width 147 height 16
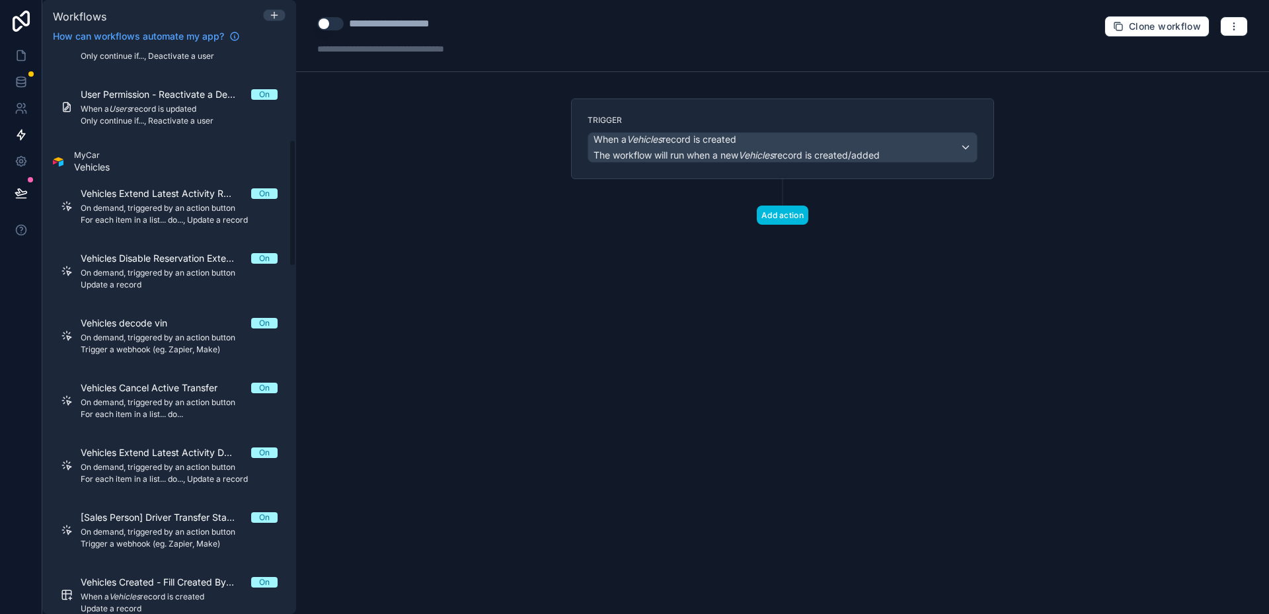
scroll to position [395, 0]
click at [403, 20] on div "**********" at bounding box center [408, 24] width 118 height 16
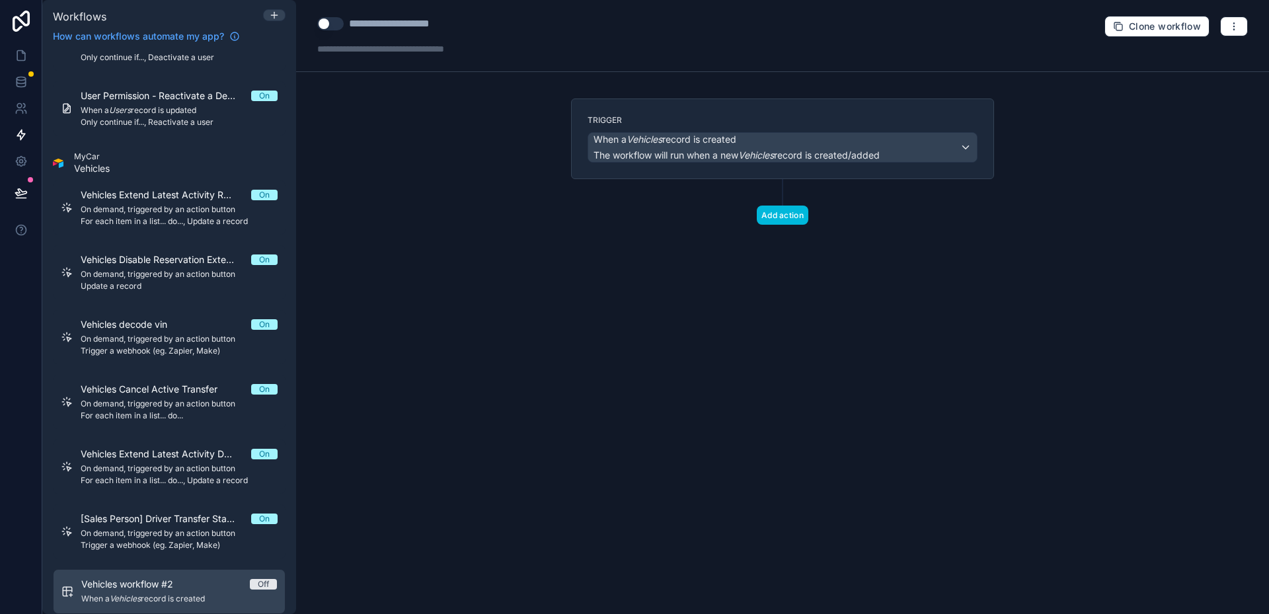
type div "**********"
click at [498, 161] on div "**********" at bounding box center [782, 307] width 973 height 614
click at [685, 157] on span "The workflow will run when a new Vehicles record is created/added" at bounding box center [736, 154] width 286 height 11
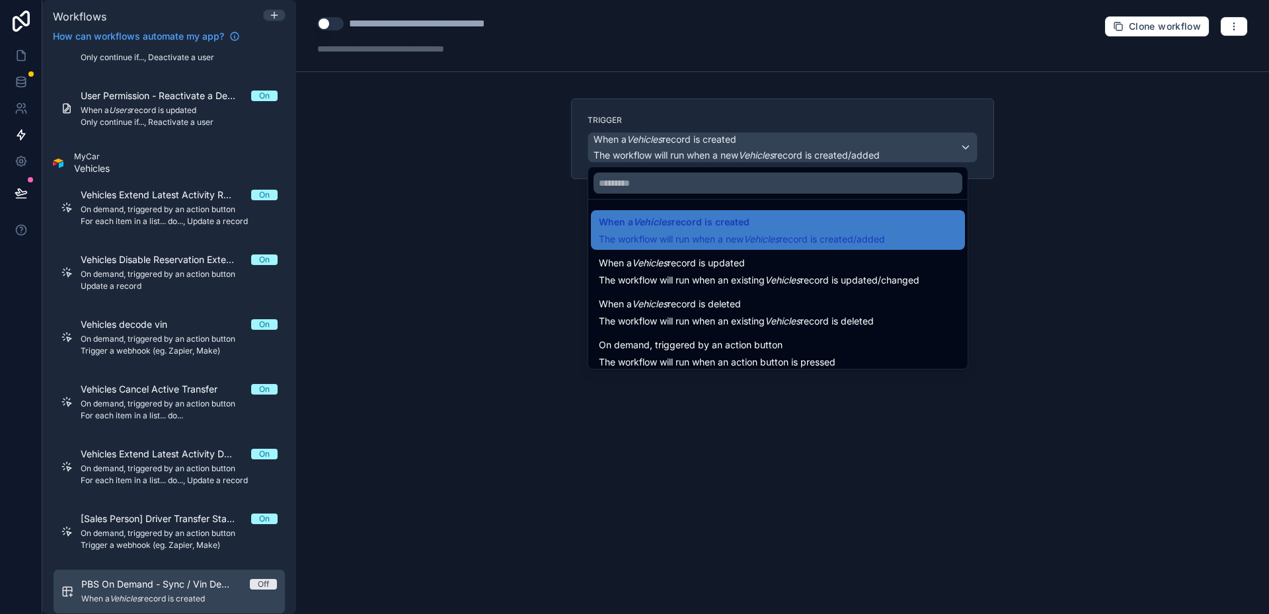
scroll to position [48, 0]
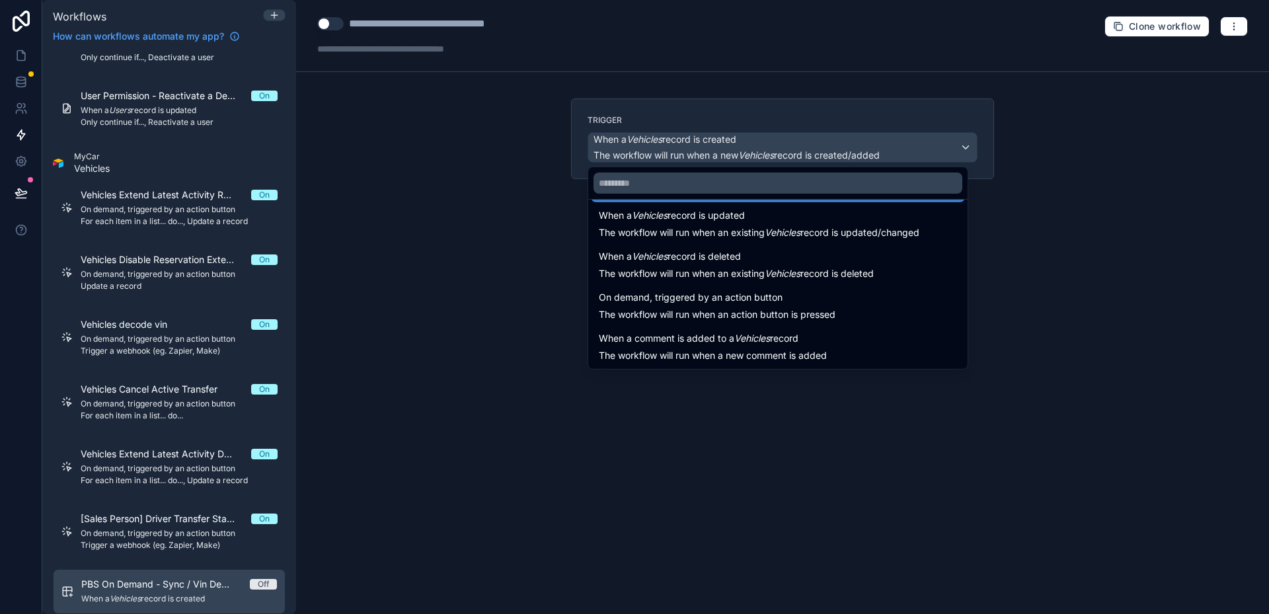
click at [657, 305] on span "On demand, triggered by an action button" at bounding box center [691, 297] width 184 height 16
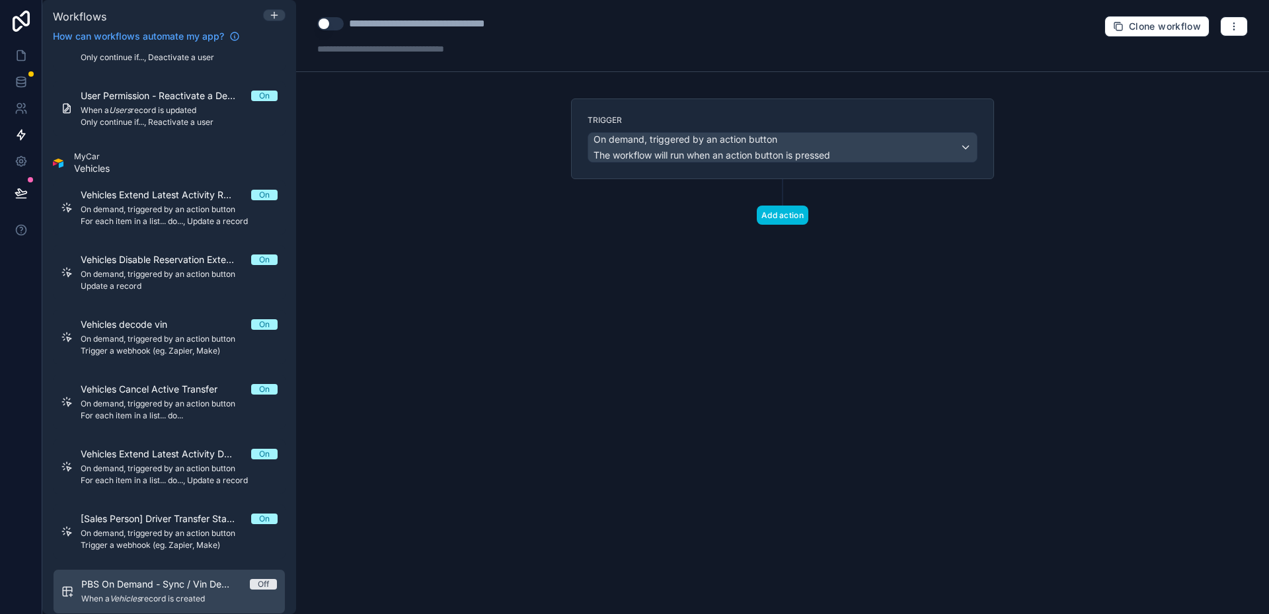
click at [539, 237] on div "**********" at bounding box center [782, 307] width 973 height 614
drag, startPoint x: 765, startPoint y: 210, endPoint x: 792, endPoint y: 154, distance: 62.4
click at [792, 154] on div "Trigger On demand, triggered by an action button The workflow will run when an …" at bounding box center [782, 182] width 444 height 169
click at [810, 179] on div "Add action" at bounding box center [782, 202] width 423 height 46
click at [798, 176] on div "Trigger On demand, triggered by an action button The workflow will run when an …" at bounding box center [782, 138] width 423 height 81
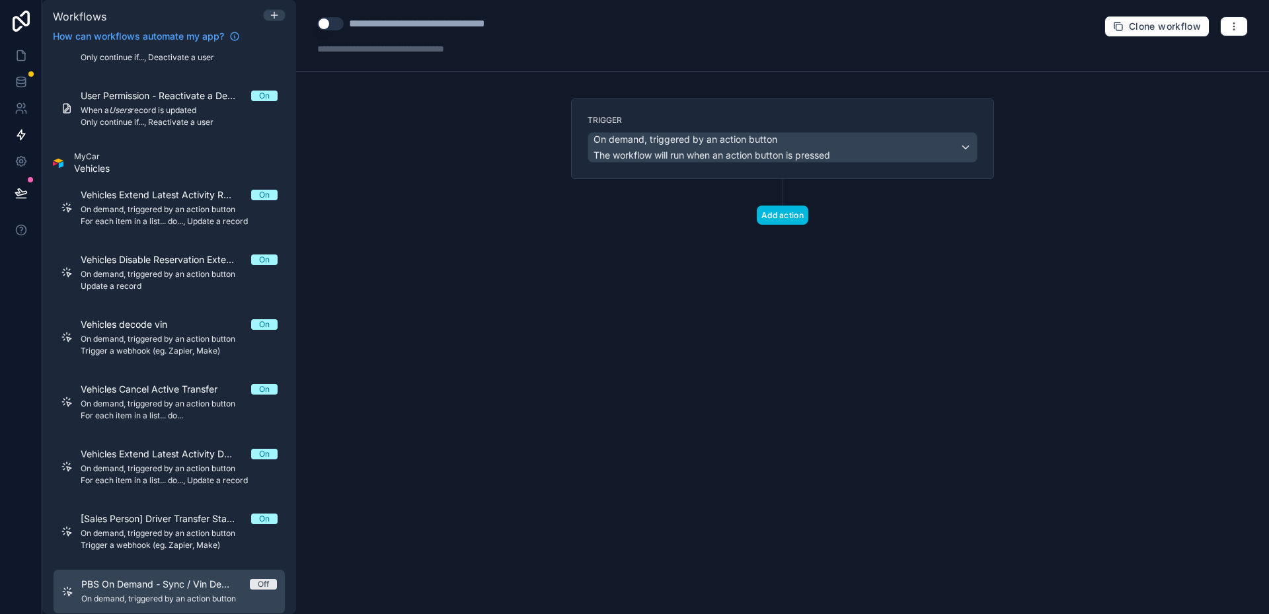
click at [793, 214] on button "Add action" at bounding box center [783, 215] width 52 height 19
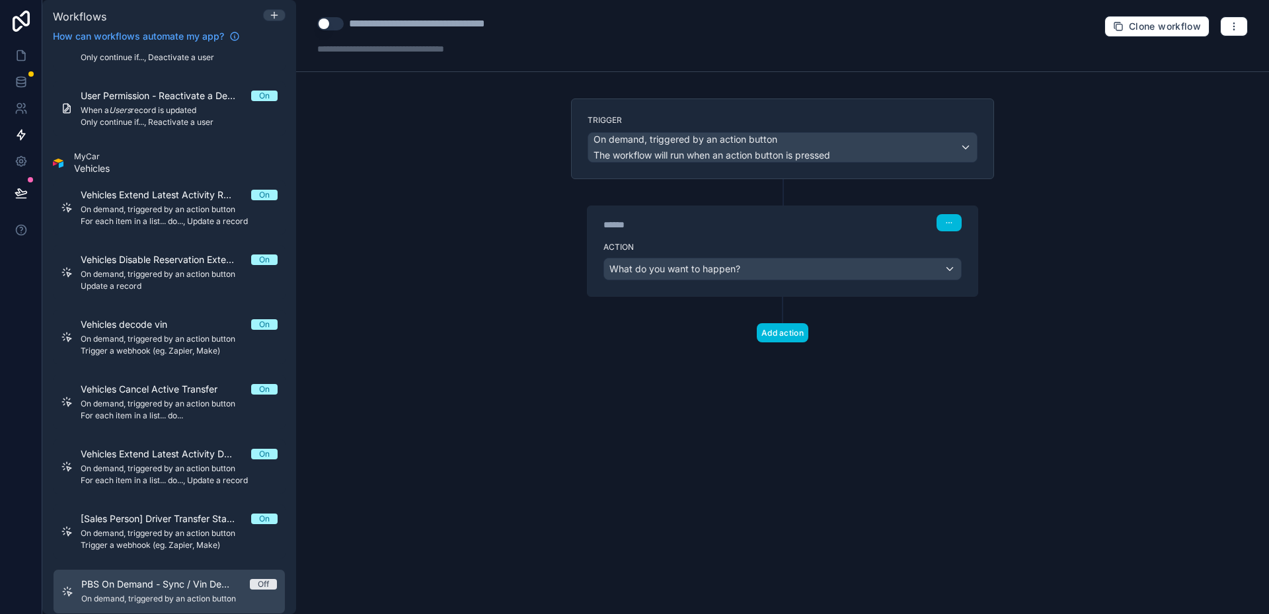
click at [804, 243] on label "Action" at bounding box center [782, 247] width 358 height 11
click at [806, 274] on div "What do you want to happen?" at bounding box center [782, 268] width 357 height 21
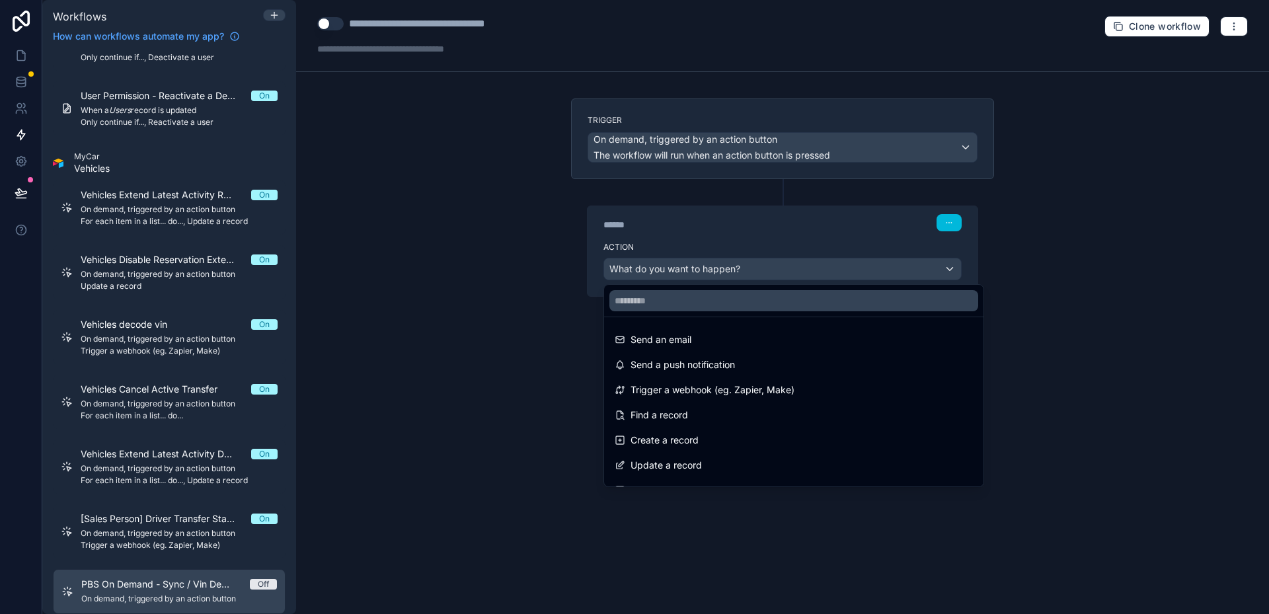
click at [753, 377] on ul "Send an email Send a push notification Trigger a webhook (eg. Zapier, Make) Fin…" at bounding box center [793, 401] width 379 height 169
click at [758, 385] on span "Trigger a webhook (eg. Zapier, Make)" at bounding box center [712, 390] width 164 height 16
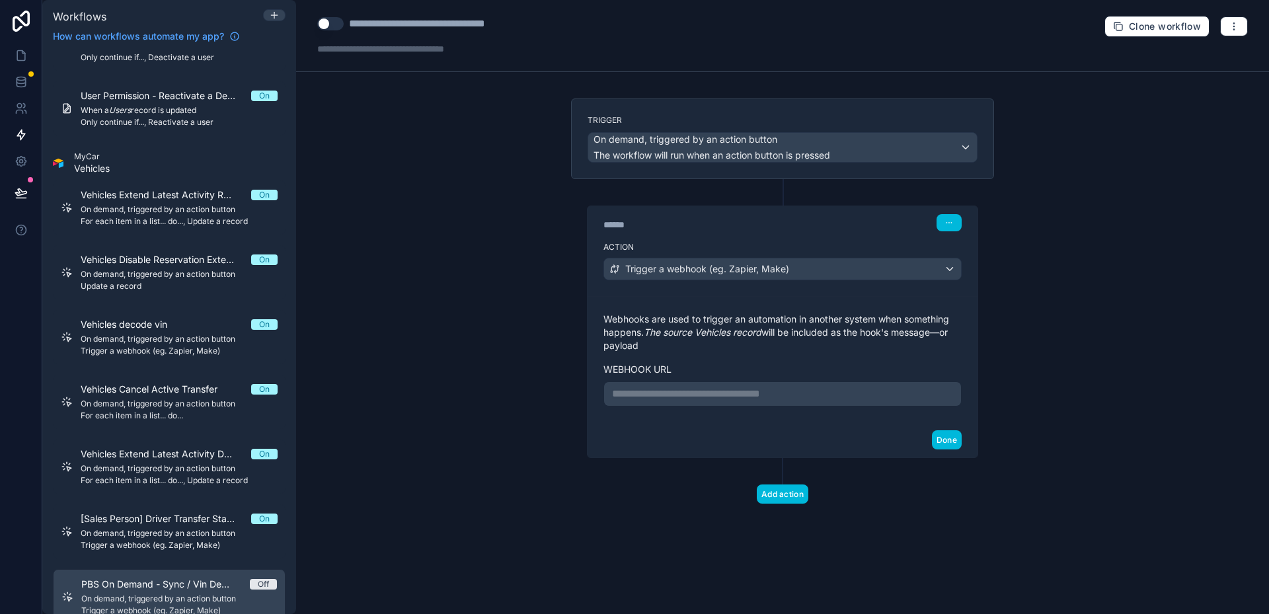
click at [702, 400] on p "**********" at bounding box center [782, 394] width 341 height 16
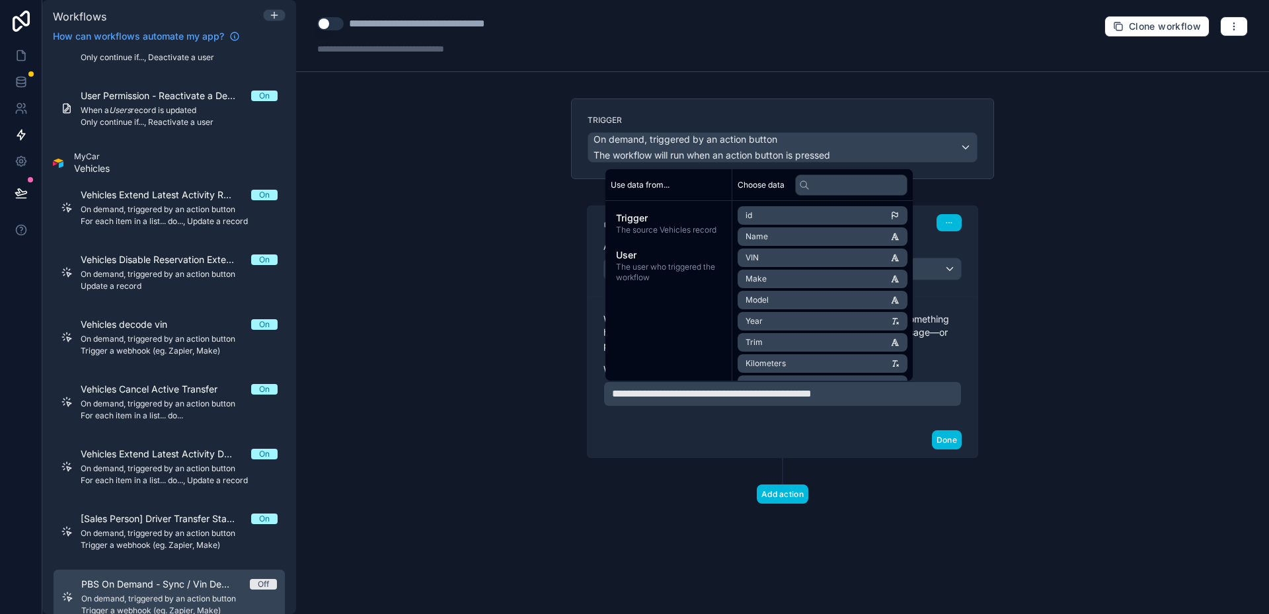
click at [724, 424] on div "Done" at bounding box center [783, 439] width 390 height 35
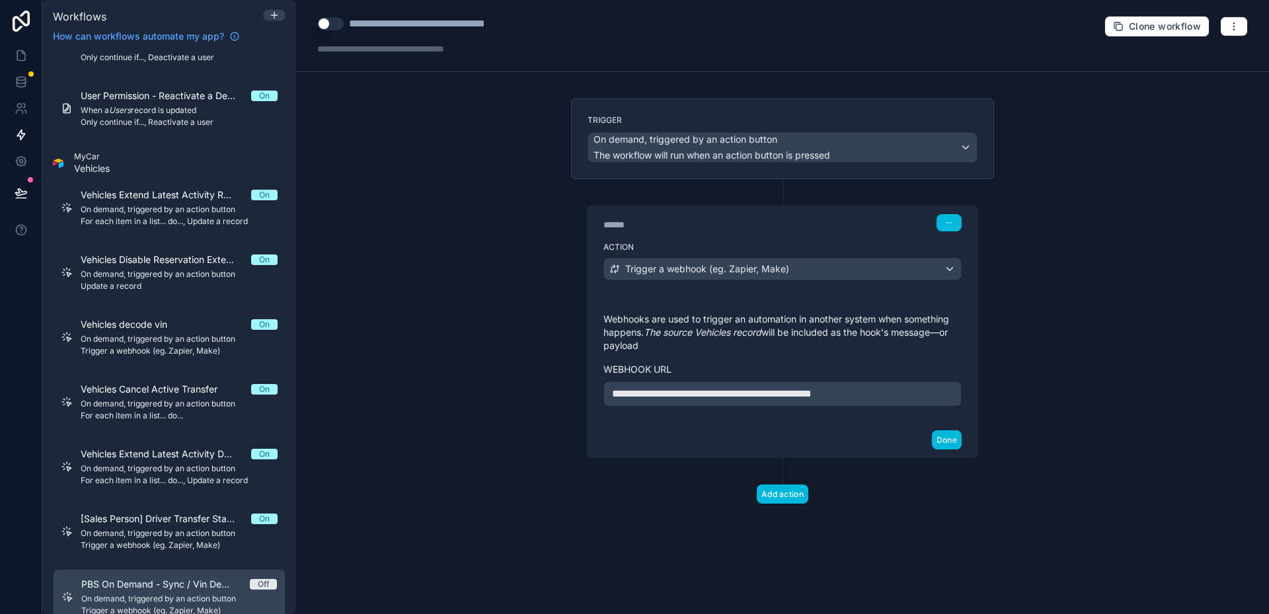
click at [932, 441] on button "Done" at bounding box center [947, 439] width 30 height 19
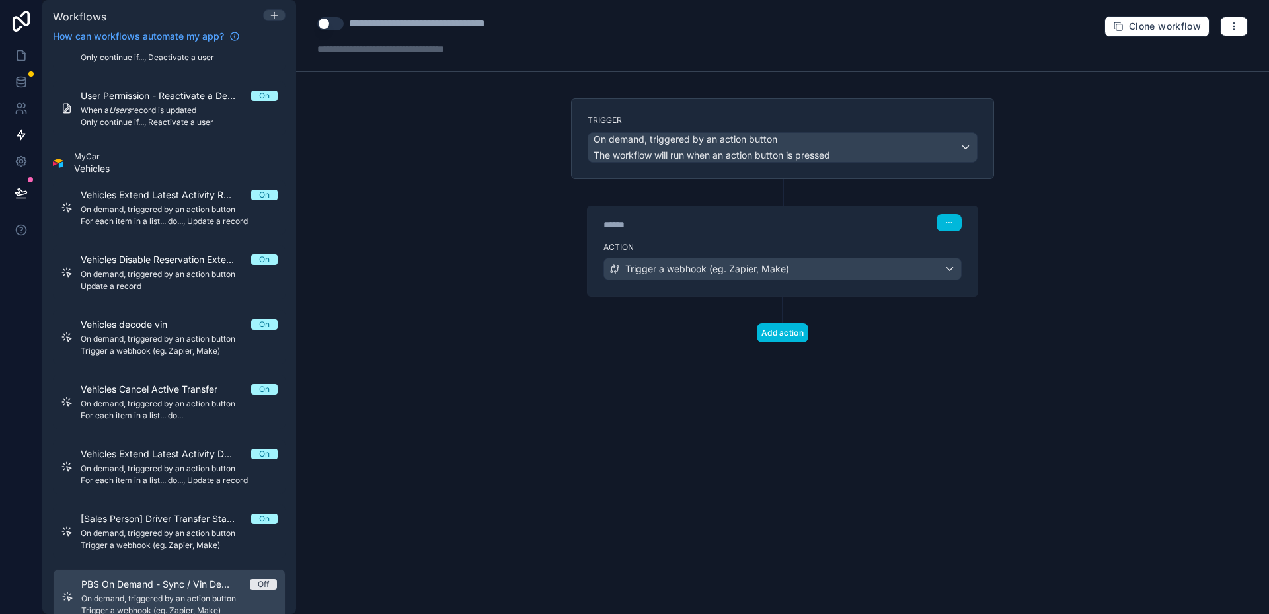
click at [839, 401] on div "**********" at bounding box center [782, 307] width 973 height 614
click at [777, 227] on div "******" at bounding box center [702, 224] width 198 height 13
click at [328, 9] on div "**********" at bounding box center [782, 36] width 973 height 72
click at [330, 28] on button "Use setting" at bounding box center [330, 23] width 26 height 13
click at [506, 211] on div "**********" at bounding box center [782, 307] width 973 height 614
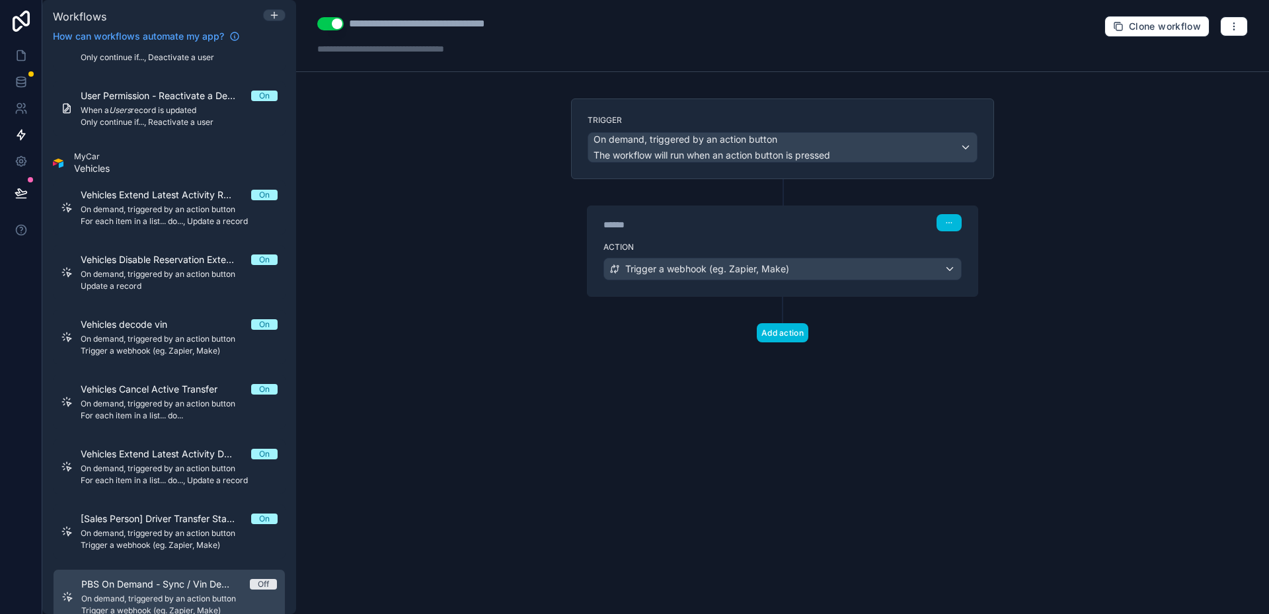
click at [654, 257] on div "Action Trigger a webhook (eg. Zapier, Make)" at bounding box center [783, 266] width 390 height 59
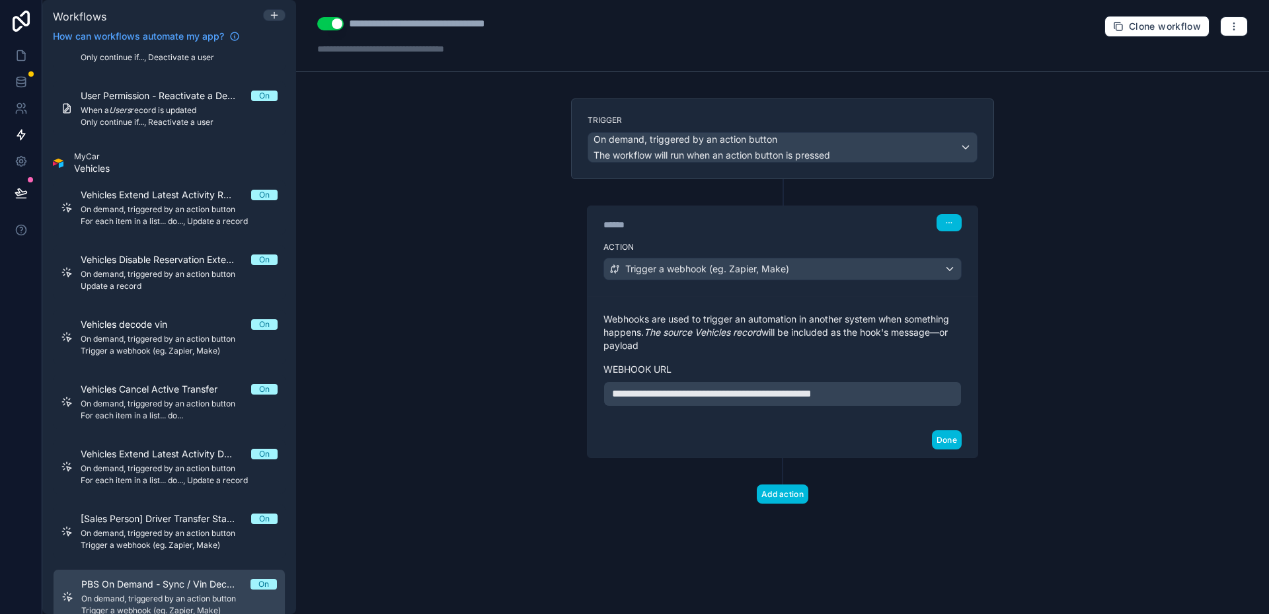
click at [551, 258] on div "**********" at bounding box center [782, 307] width 973 height 614
click at [949, 434] on button "Done" at bounding box center [947, 439] width 30 height 19
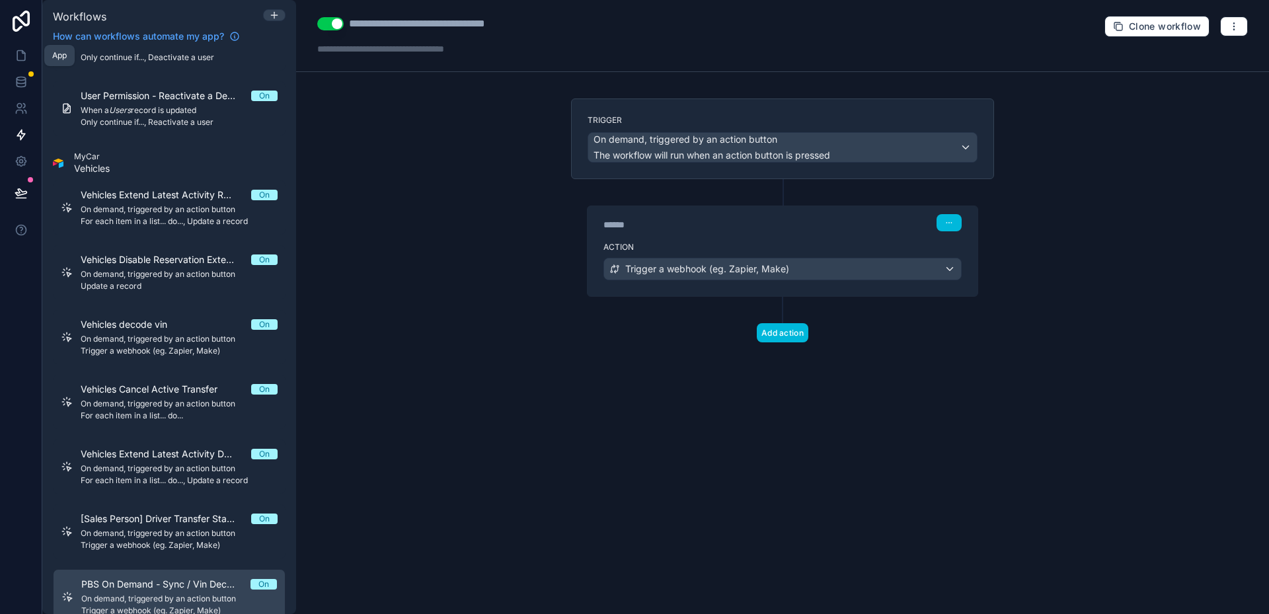
click at [17, 47] on link at bounding box center [21, 55] width 42 height 26
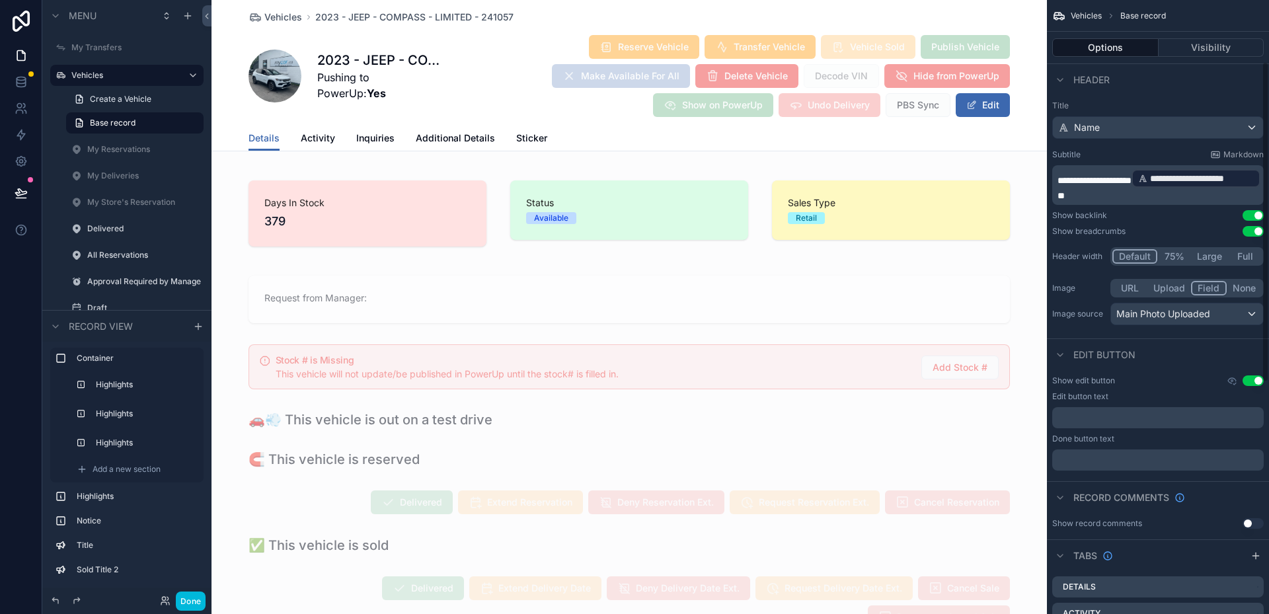
scroll to position [560, 0]
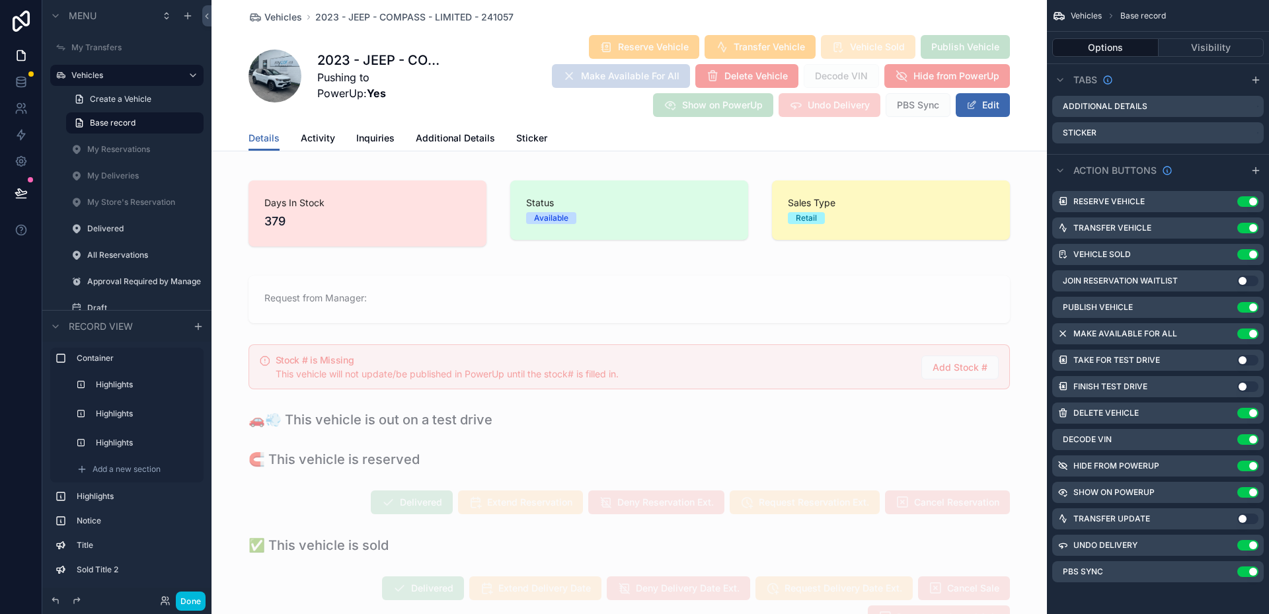
click at [0, 0] on icon "scrollable content" at bounding box center [0, 0] width 0 height 0
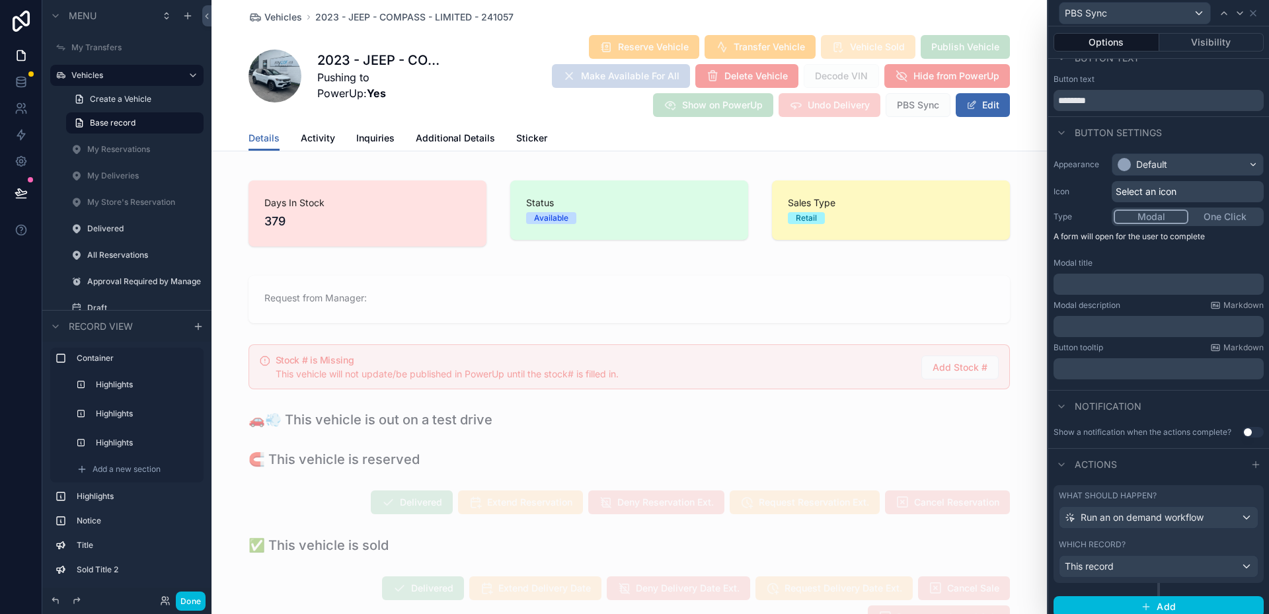
scroll to position [25, 0]
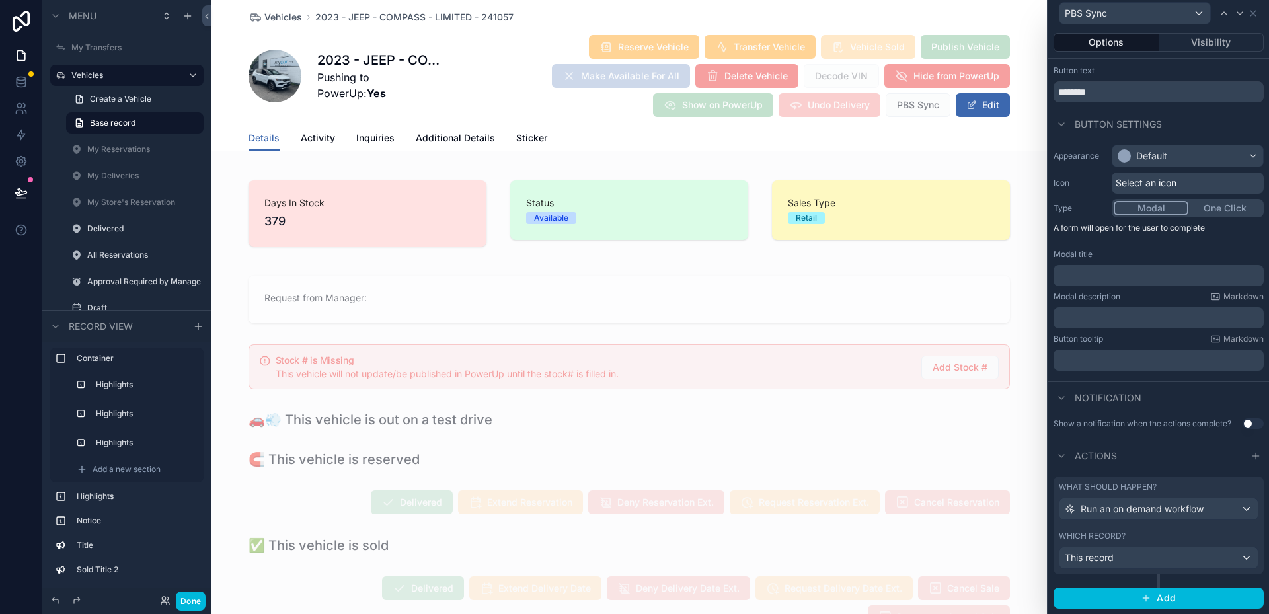
click at [1175, 547] on button "This record" at bounding box center [1159, 558] width 200 height 22
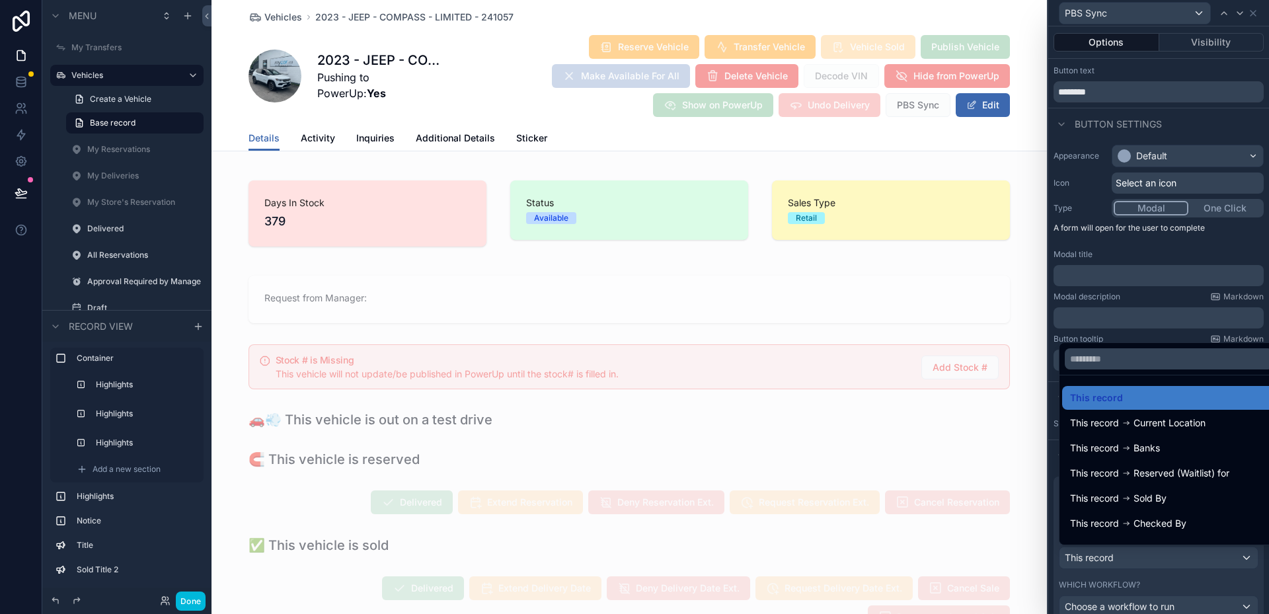
click at [1170, 550] on div at bounding box center [1158, 307] width 221 height 614
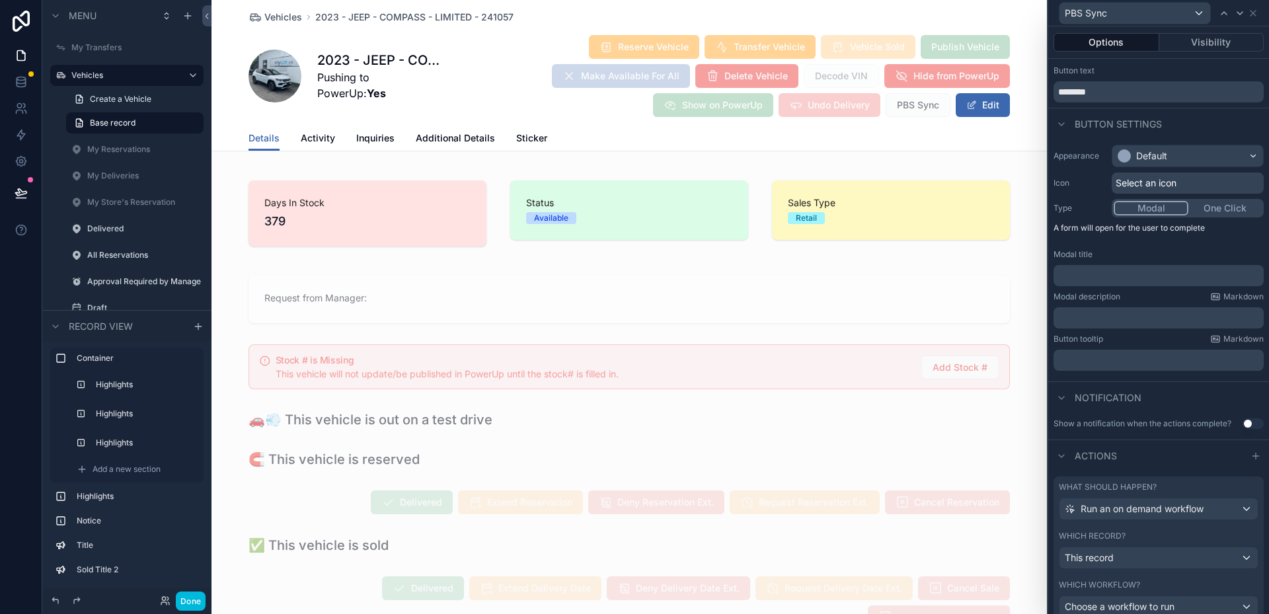
scroll to position [106, 0]
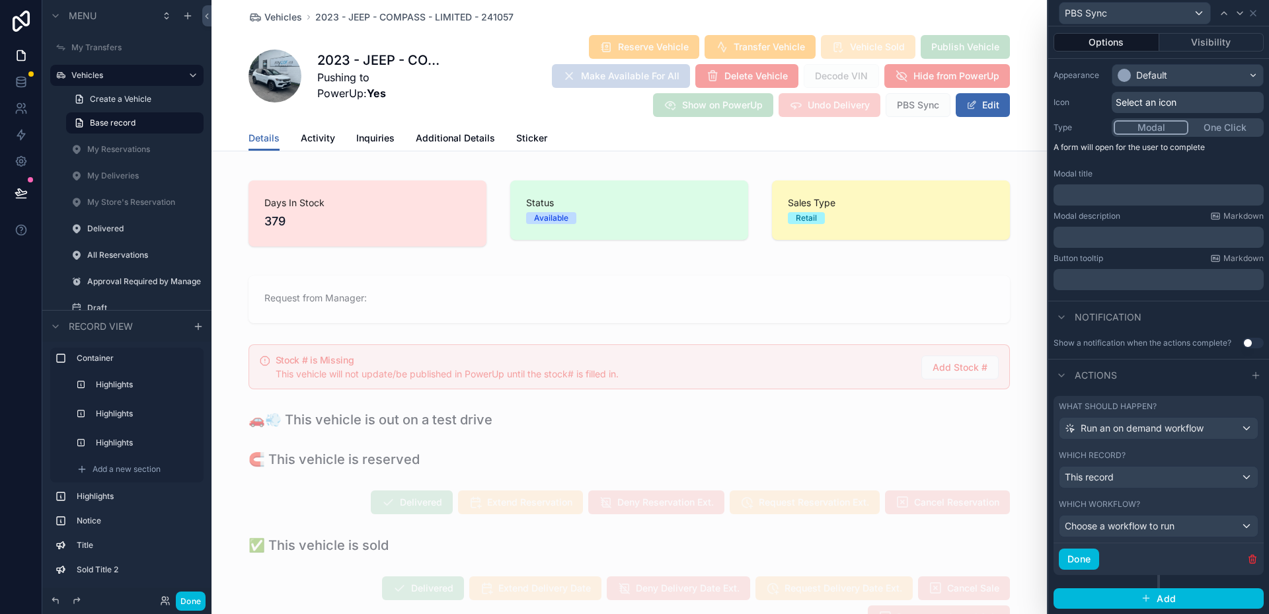
click at [1147, 533] on div "Choose a workflow to run" at bounding box center [1158, 525] width 198 height 21
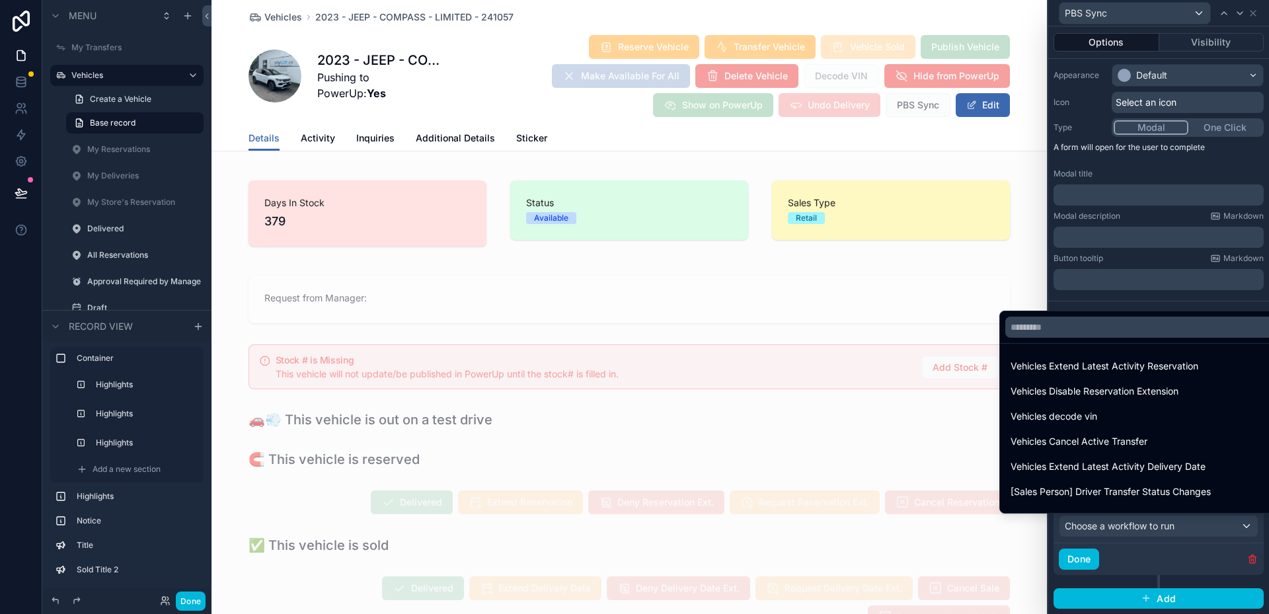
click at [1088, 326] on input "text" at bounding box center [1139, 327] width 269 height 21
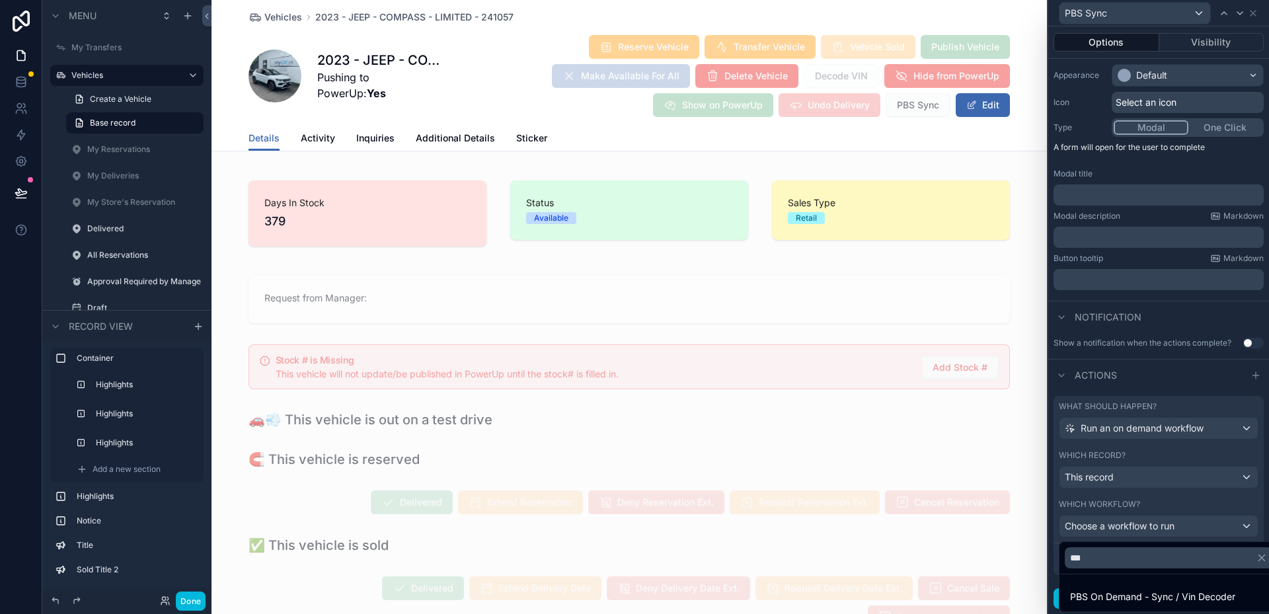
type input "***"
click at [1158, 595] on span "PBS On Demand - Sync / Vin Decoder" at bounding box center [1152, 597] width 165 height 16
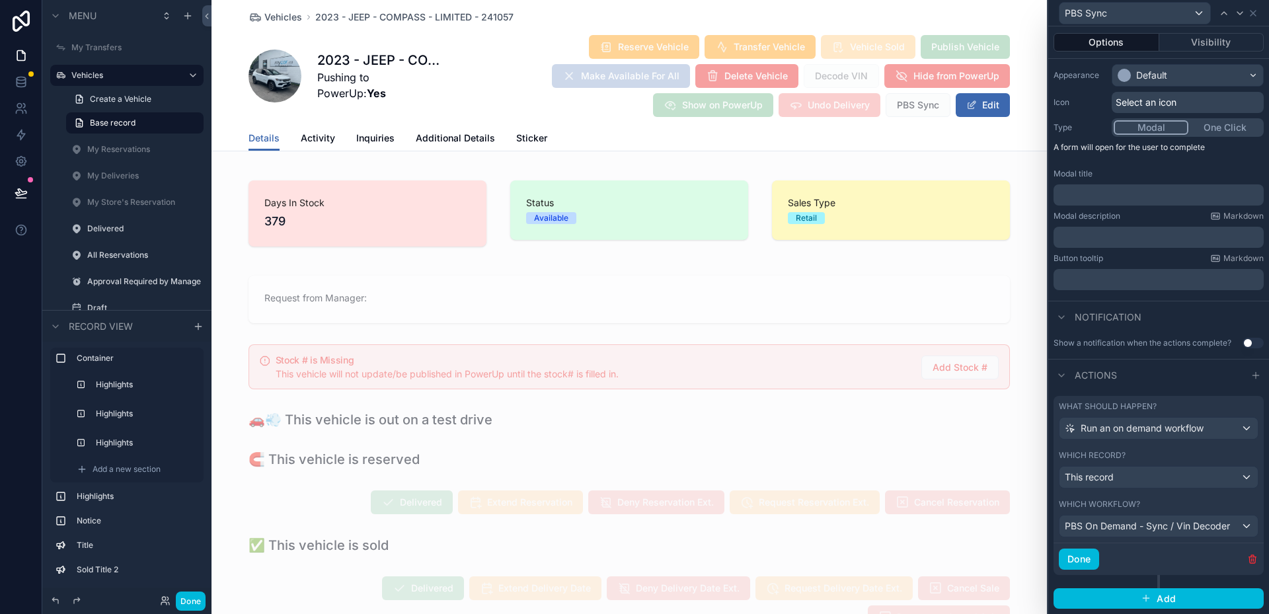
click at [1077, 557] on button "Done" at bounding box center [1079, 559] width 40 height 21
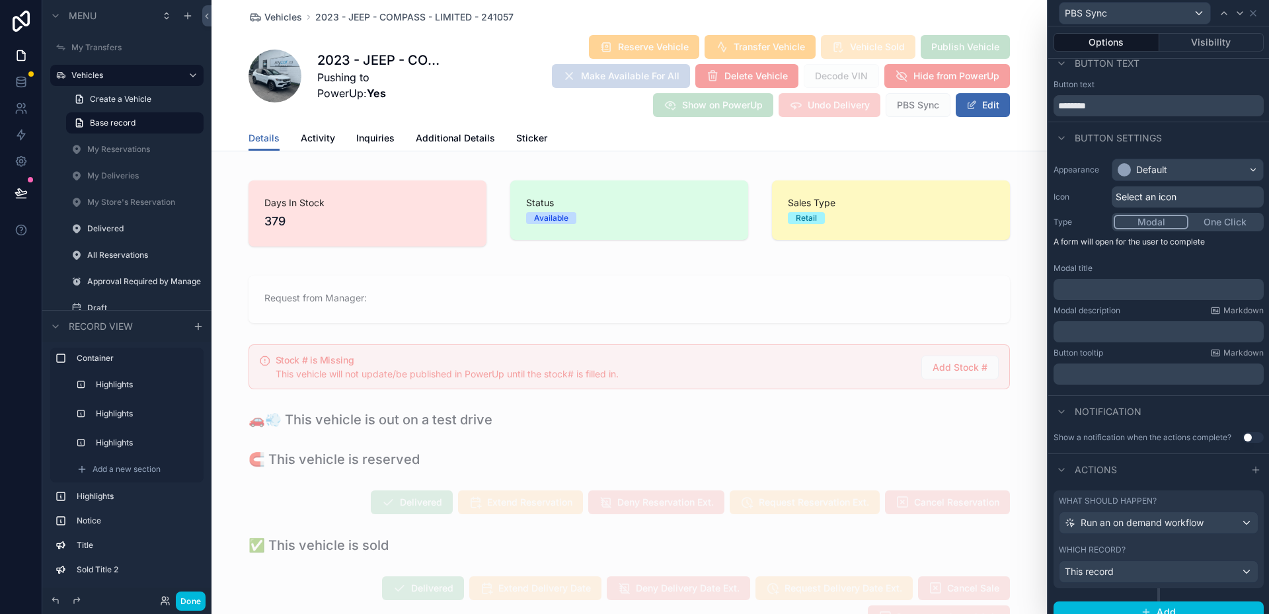
scroll to position [0, 0]
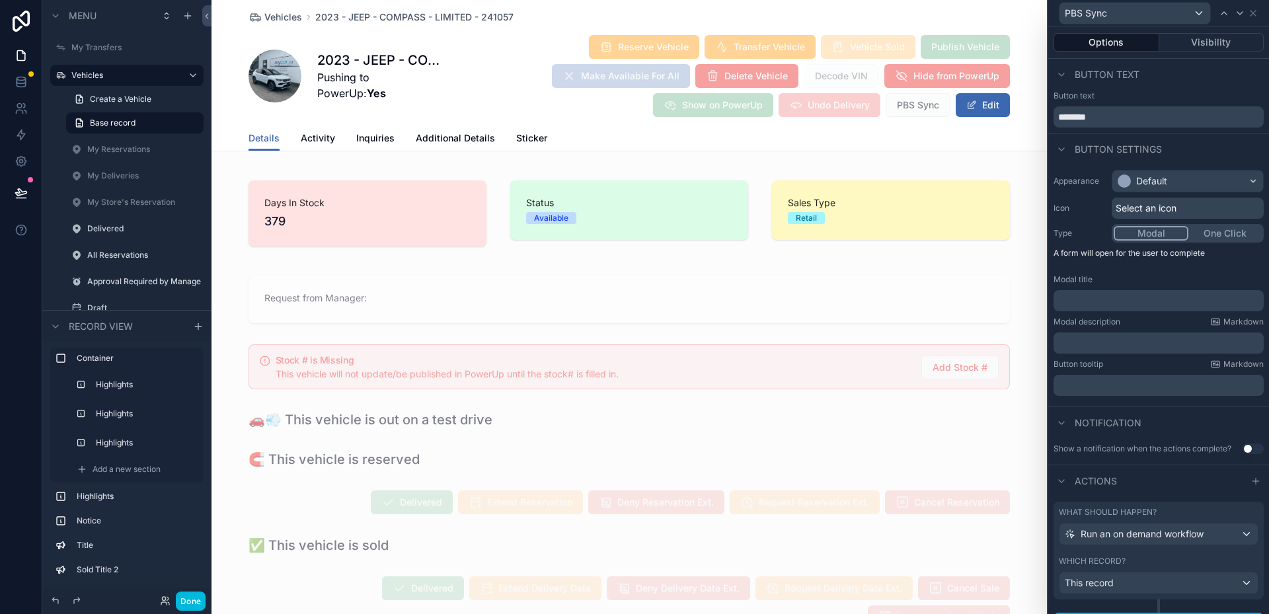
click at [1150, 260] on p "A form will open for the user to complete" at bounding box center [1158, 256] width 210 height 16
click at [1200, 225] on div "Modal One Click" at bounding box center [1188, 233] width 152 height 19
click at [1211, 237] on button "One Click" at bounding box center [1224, 233] width 75 height 15
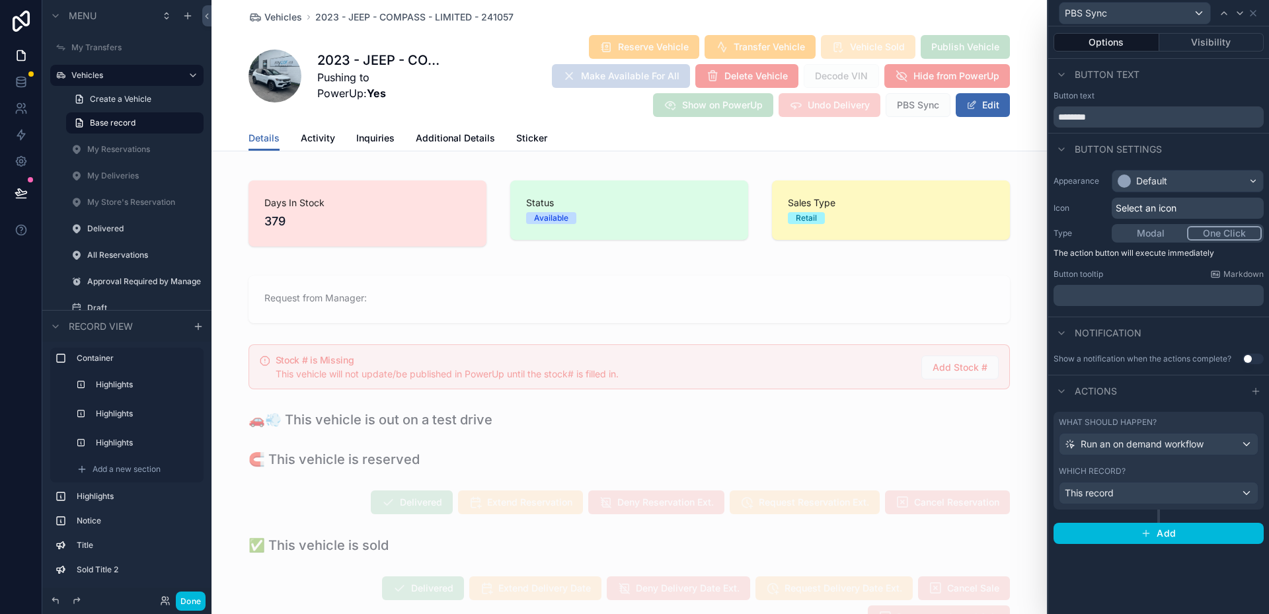
click at [1171, 237] on button "Modal" at bounding box center [1150, 233] width 73 height 15
click at [1201, 239] on button "One Click" at bounding box center [1224, 233] width 73 height 15
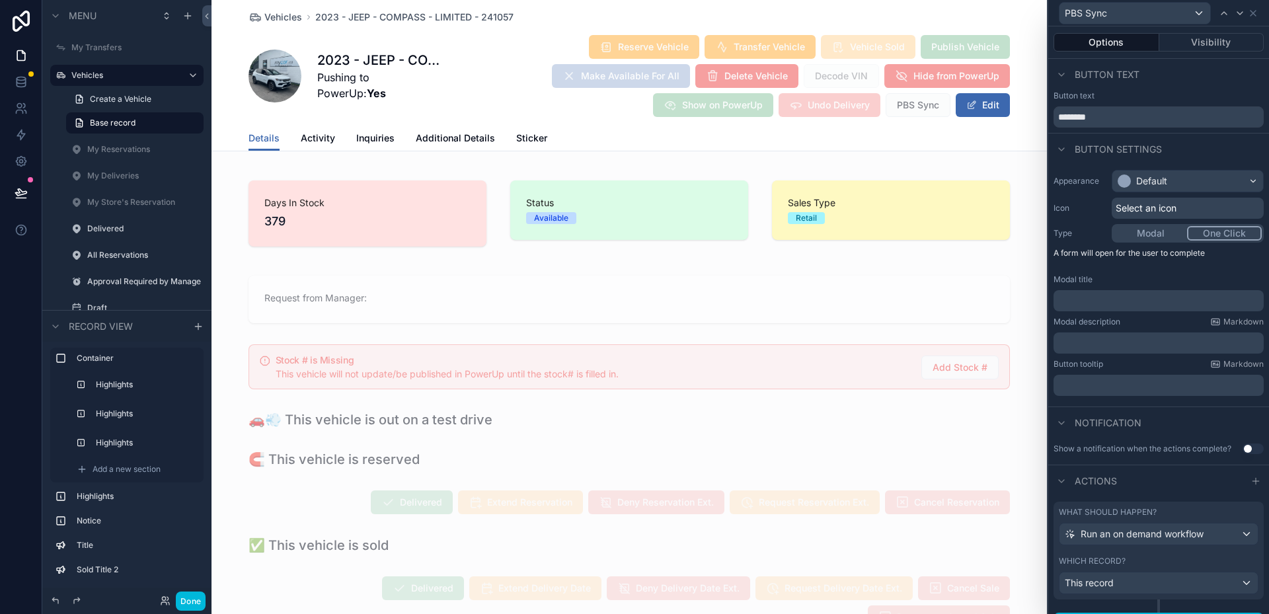
click at [1210, 232] on button "One Click" at bounding box center [1224, 233] width 75 height 15
click at [1168, 233] on button "Modal" at bounding box center [1150, 233] width 73 height 15
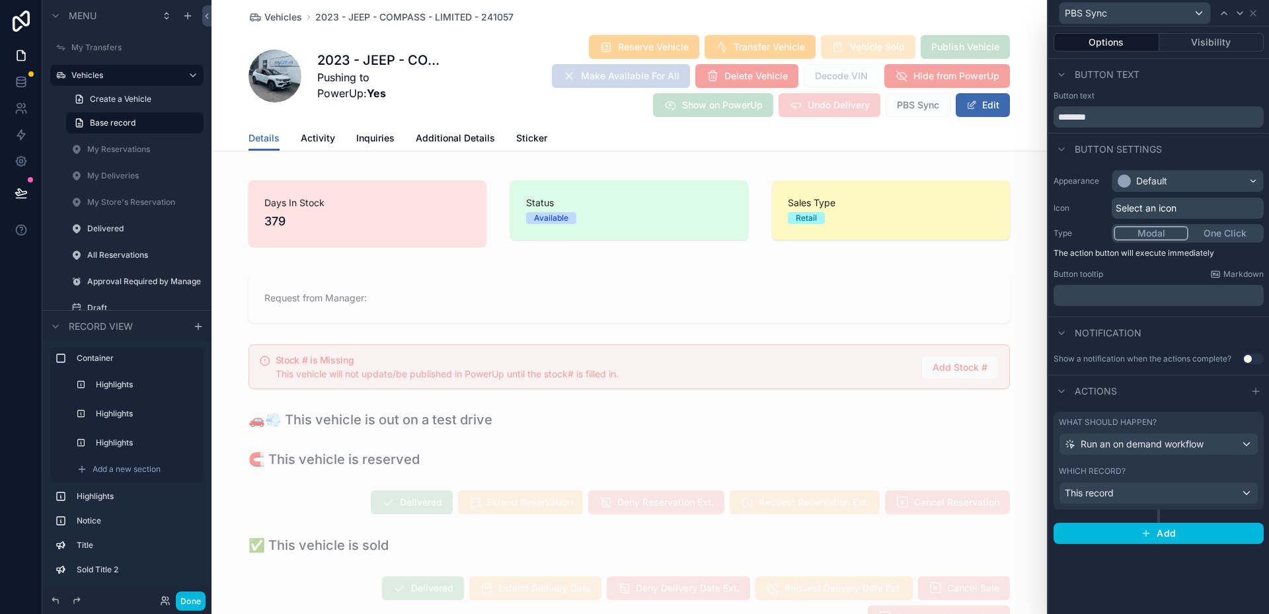
click at [1057, 252] on p "The action button will execute immediately" at bounding box center [1158, 253] width 210 height 11
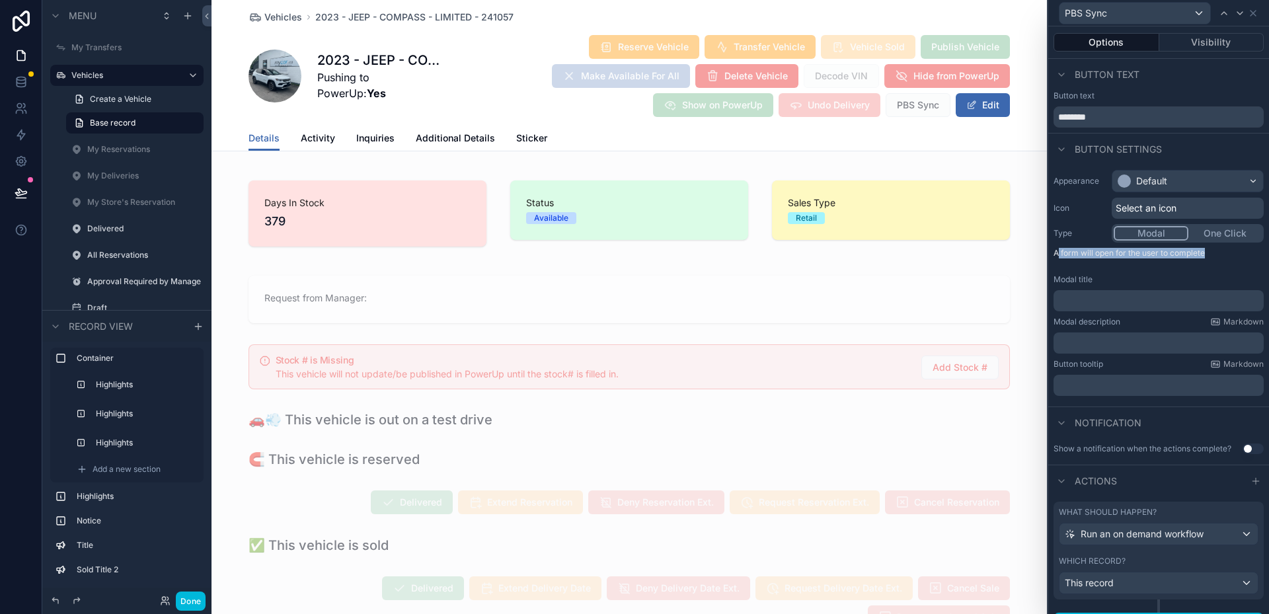
drag, startPoint x: 1057, startPoint y: 252, endPoint x: 1180, endPoint y: 255, distance: 123.6
click at [1180, 255] on p "A form will open for the user to complete" at bounding box center [1158, 256] width 210 height 16
click at [1209, 236] on button "One Click" at bounding box center [1224, 233] width 73 height 15
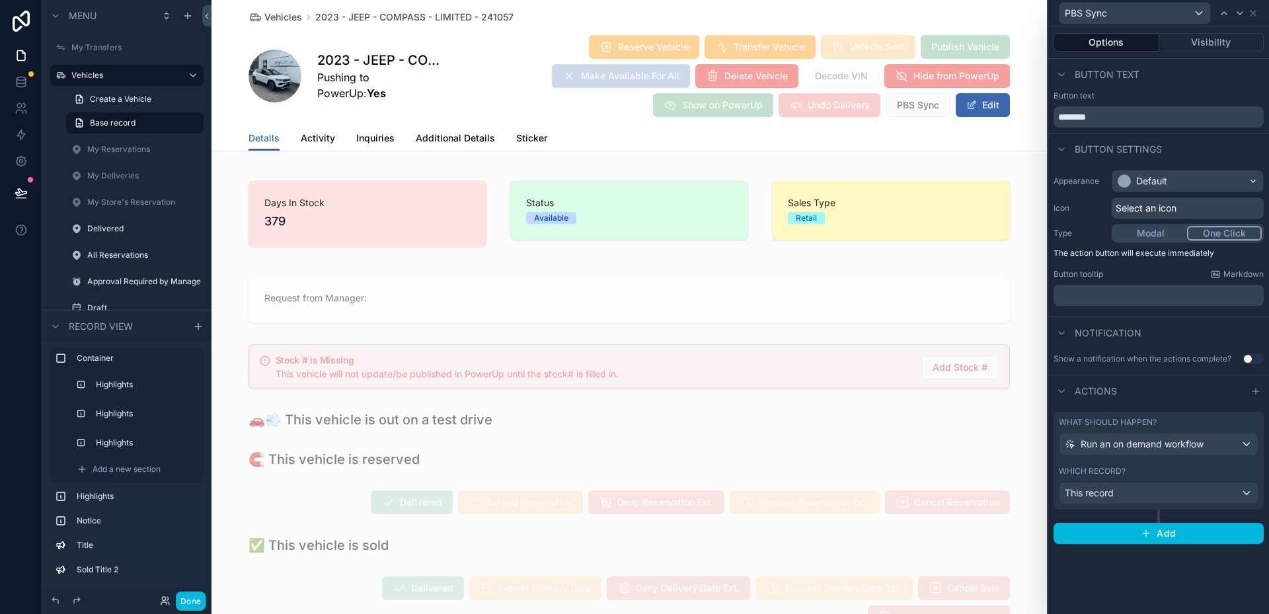
click at [1145, 241] on div "Modal One Click" at bounding box center [1188, 233] width 152 height 19
click at [1142, 235] on button "Modal" at bounding box center [1151, 233] width 75 height 15
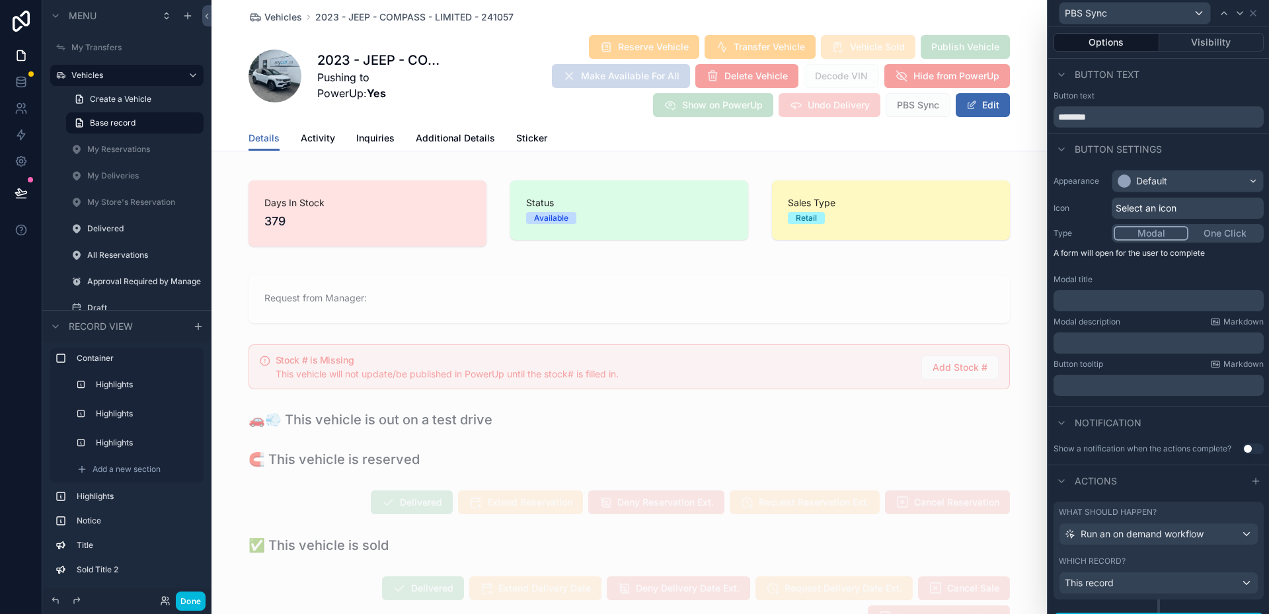
click at [1170, 271] on div "Appearance Default Icon Select an icon Type Modal One Click A form will open fo…" at bounding box center [1158, 283] width 221 height 237
click at [1250, 12] on icon at bounding box center [1253, 13] width 11 height 11
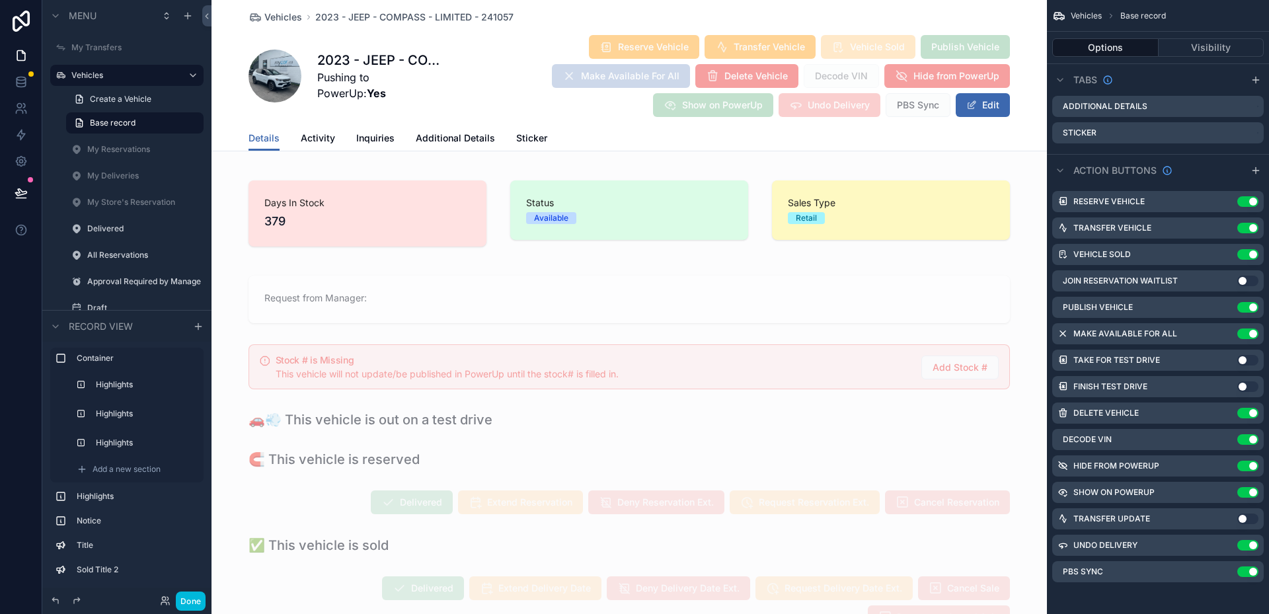
click at [0, 0] on icon "scrollable content" at bounding box center [0, 0] width 0 height 0
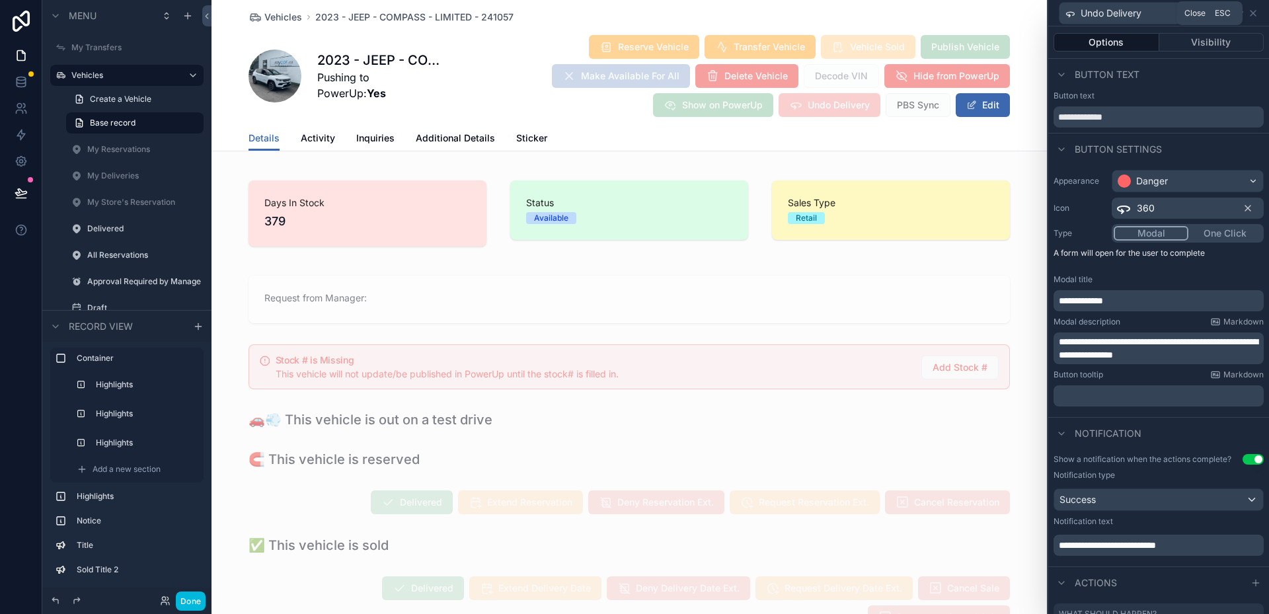
click at [1251, 10] on icon at bounding box center [1253, 13] width 11 height 11
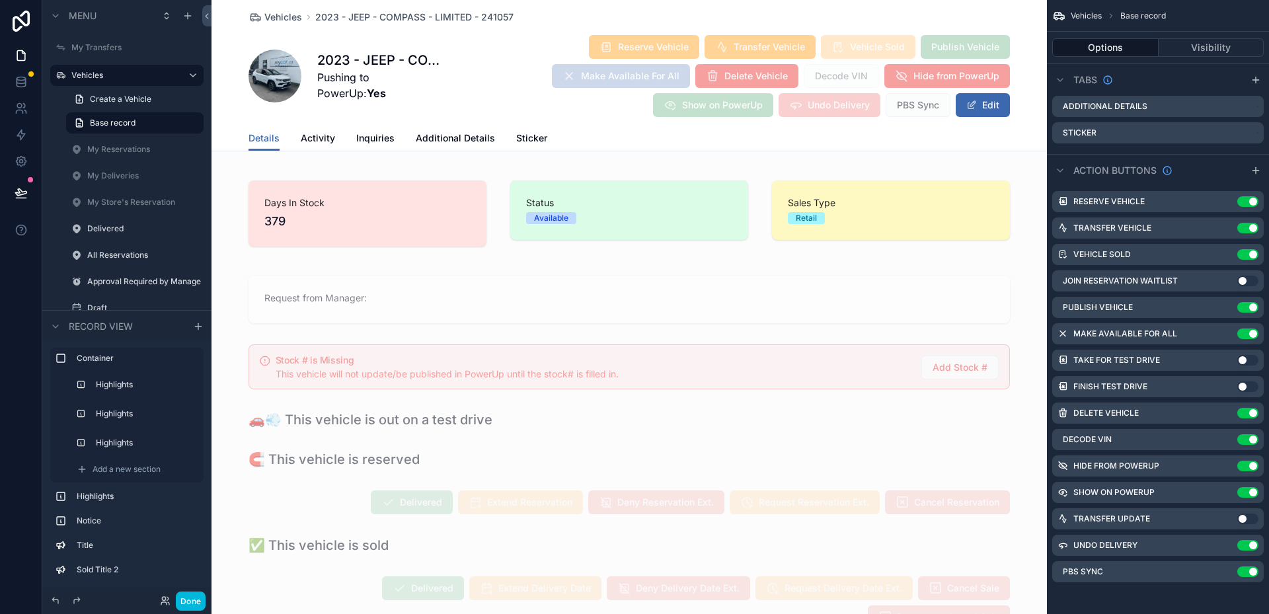
click at [0, 0] on icon "scrollable content" at bounding box center [0, 0] width 0 height 0
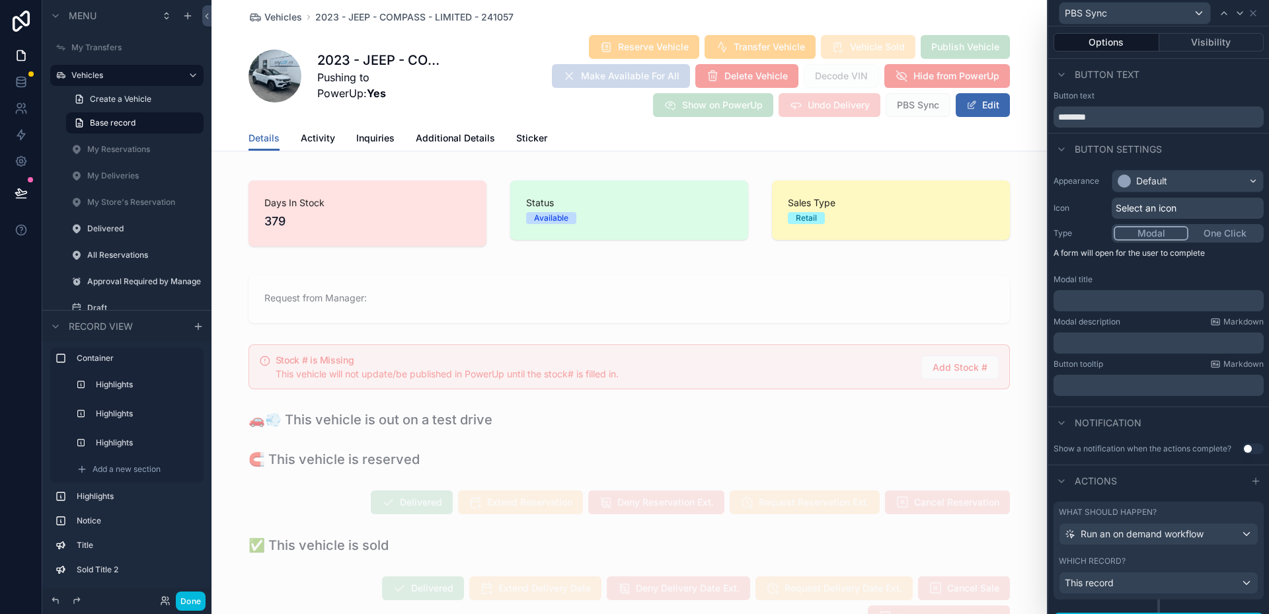
click at [1131, 303] on p "﻿" at bounding box center [1160, 300] width 202 height 13
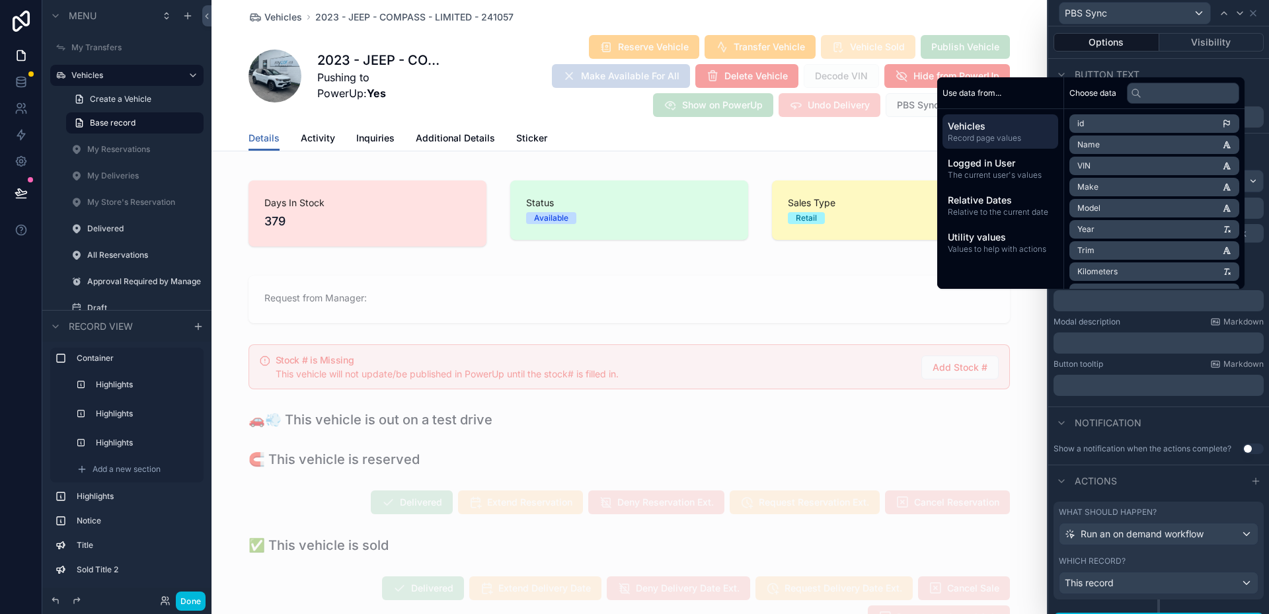
click at [1129, 350] on div "﻿" at bounding box center [1158, 342] width 210 height 21
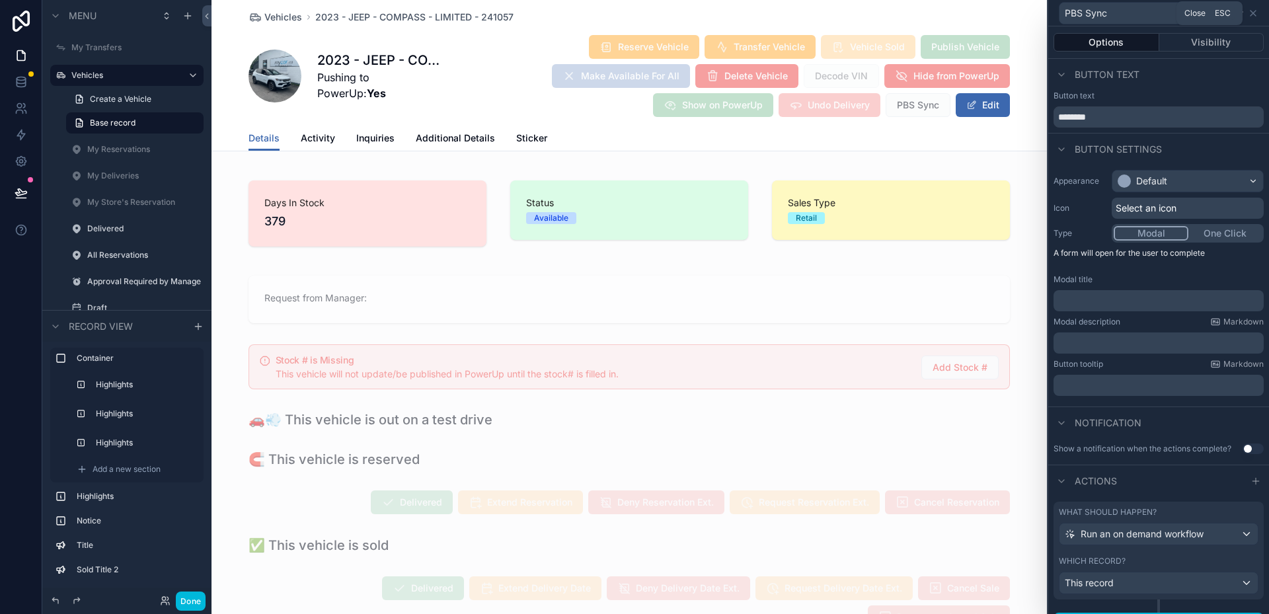
click at [1252, 13] on icon at bounding box center [1253, 13] width 11 height 11
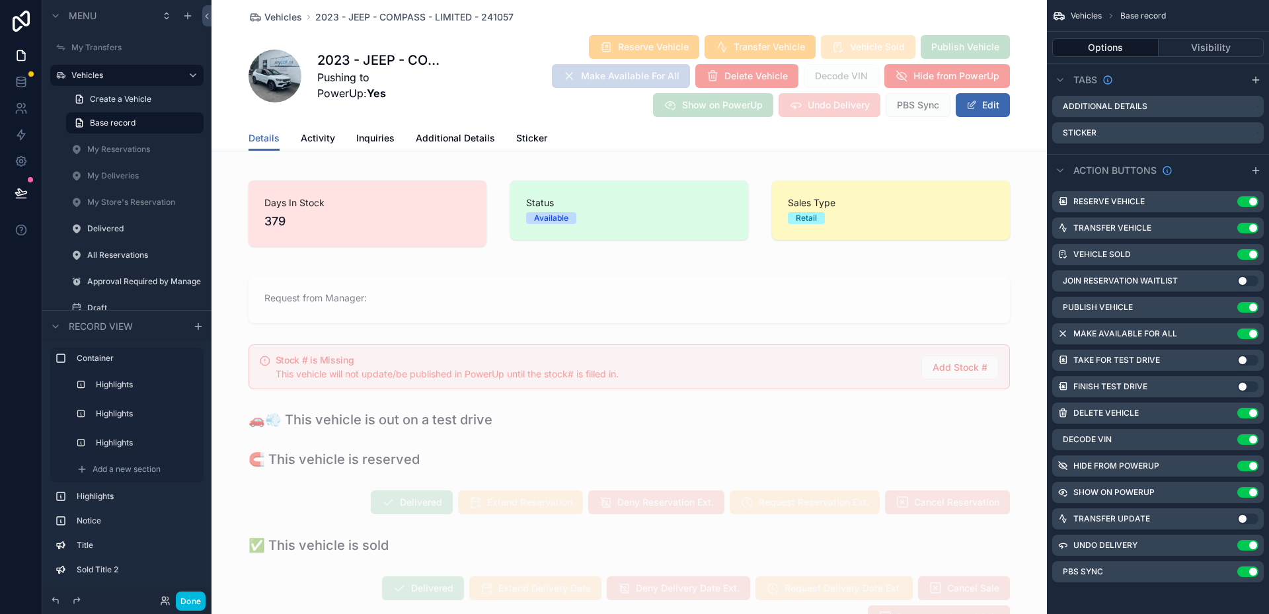
click at [0, 0] on icon "scrollable content" at bounding box center [0, 0] width 0 height 0
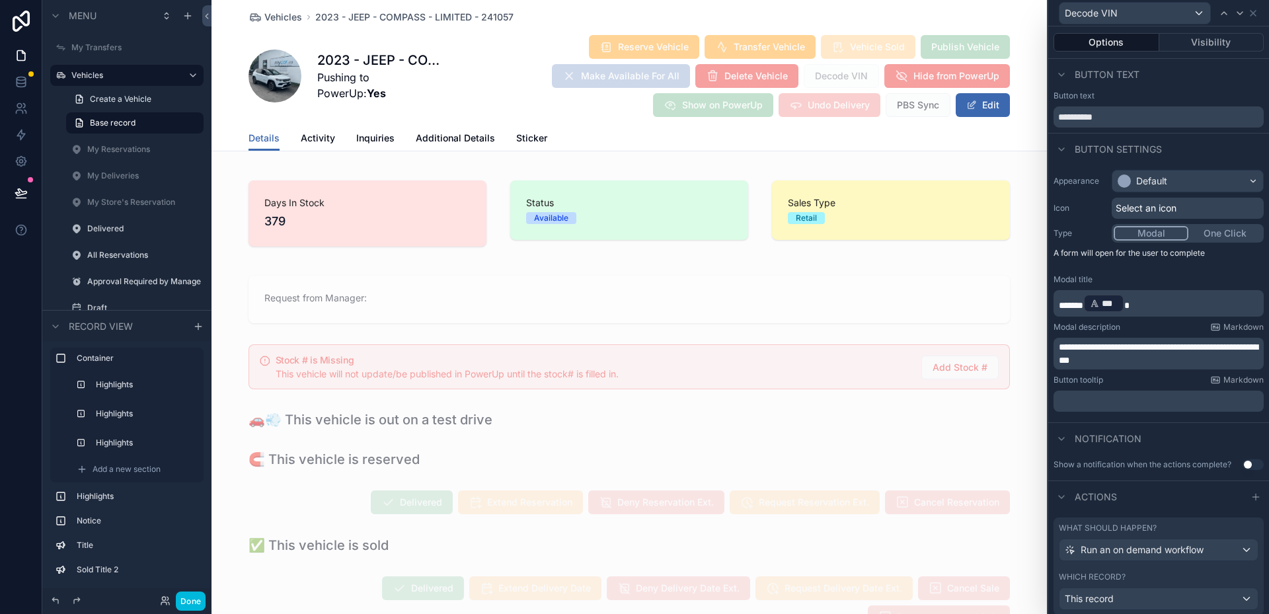
click at [1083, 307] on span "******" at bounding box center [1071, 305] width 24 height 9
drag, startPoint x: 1085, startPoint y: 307, endPoint x: 1137, endPoint y: 307, distance: 51.5
click at [1137, 307] on p "****** *** ﻿" at bounding box center [1160, 303] width 202 height 21
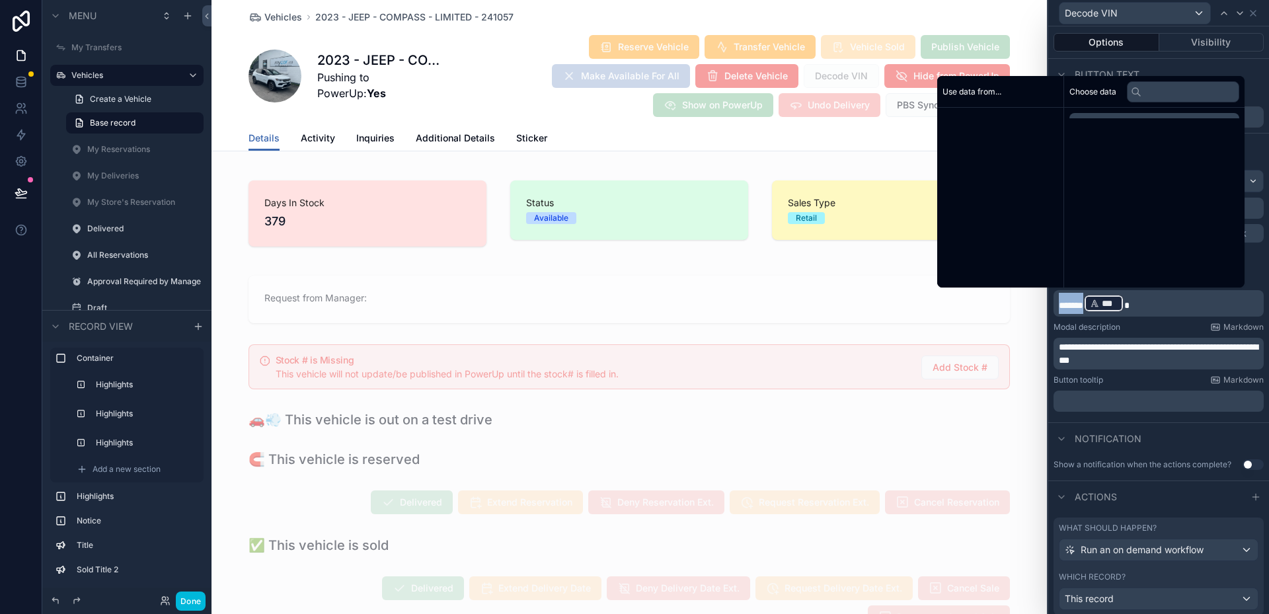
click at [1129, 307] on span "scrollable content" at bounding box center [1126, 305] width 5 height 9
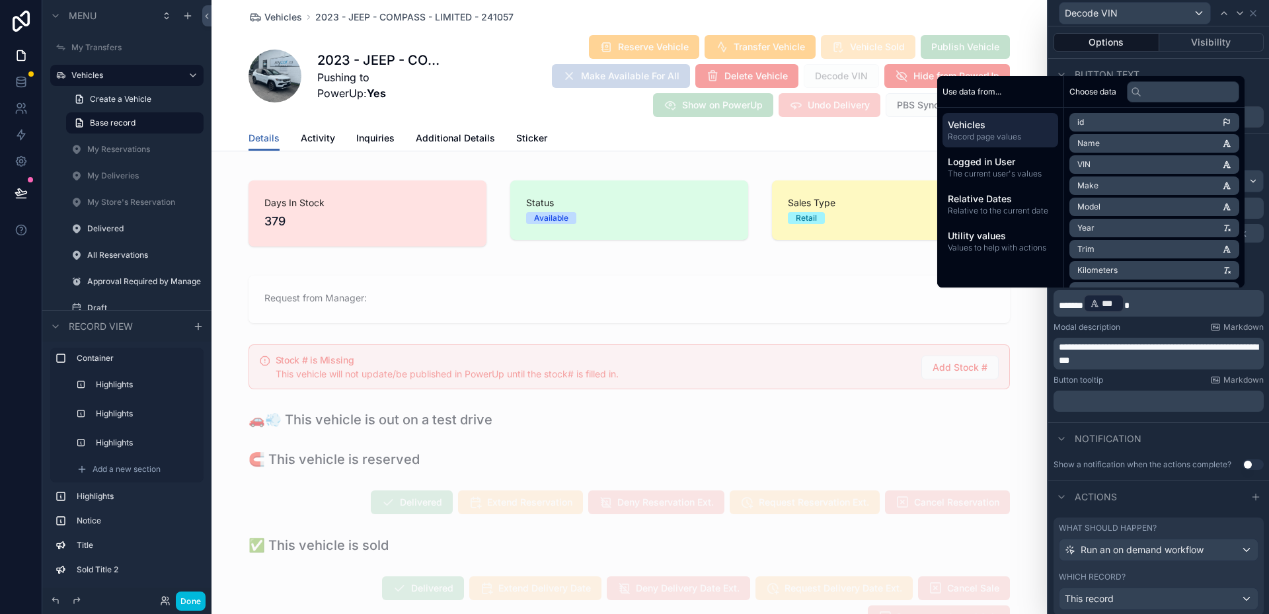
click at [1150, 352] on p "**********" at bounding box center [1160, 353] width 202 height 26
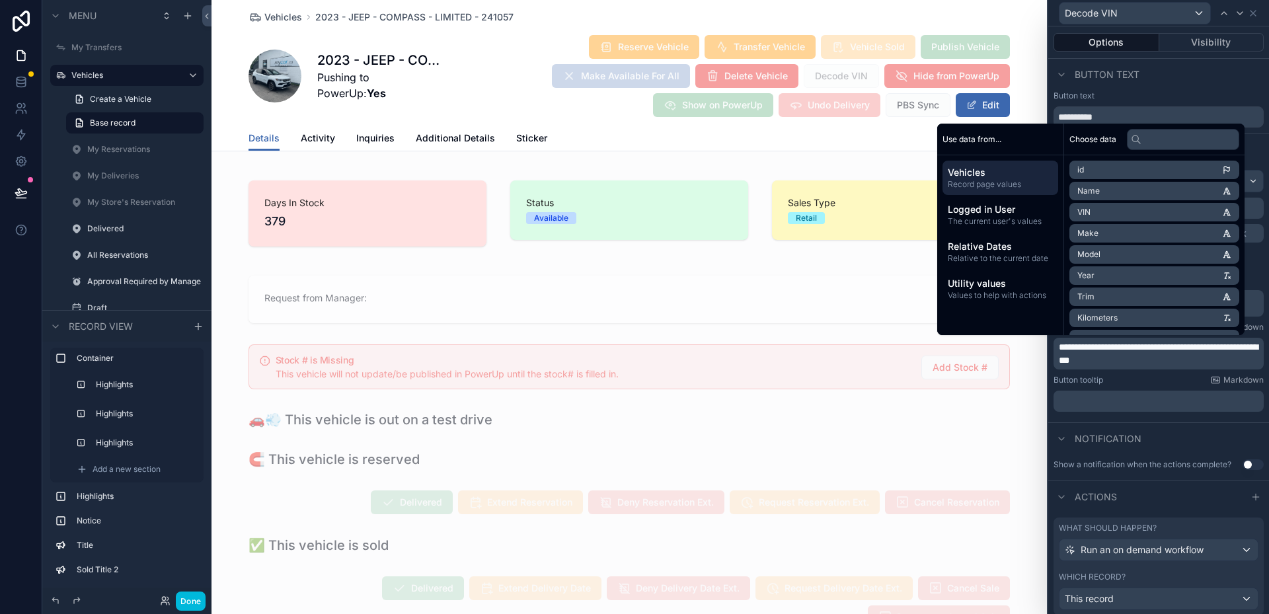
click at [1159, 363] on span "**********" at bounding box center [1158, 353] width 199 height 22
click at [1168, 385] on div "Button tooltip Markdown" at bounding box center [1158, 380] width 210 height 11
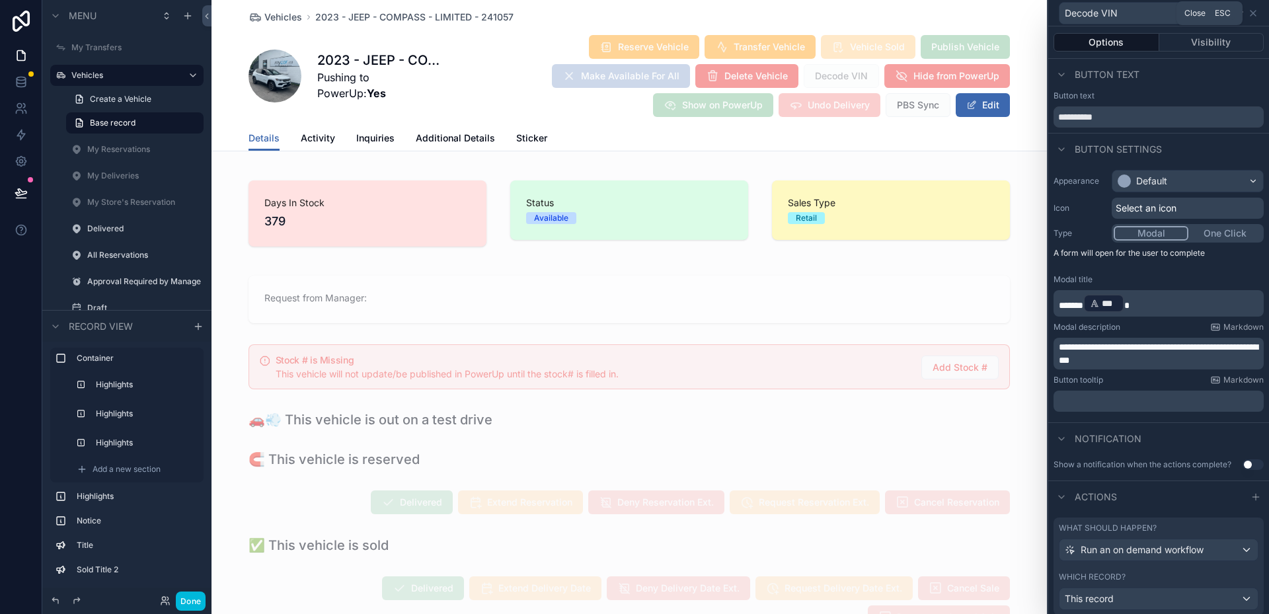
click at [1250, 12] on icon at bounding box center [1253, 13] width 11 height 11
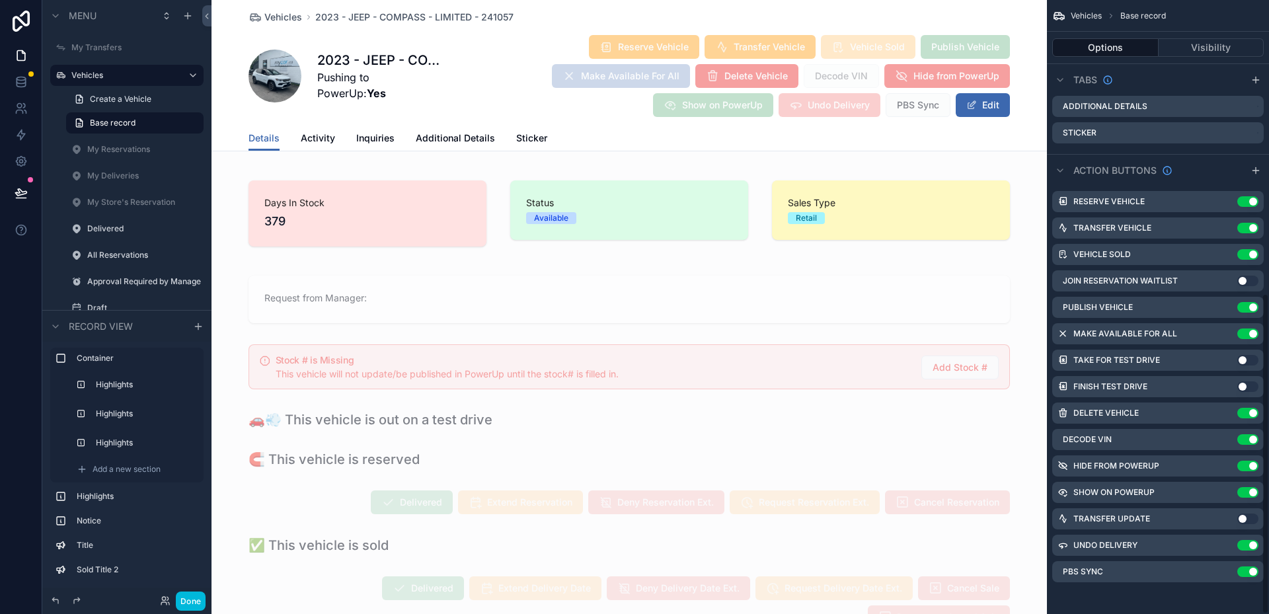
drag, startPoint x: 1227, startPoint y: 568, endPoint x: 1222, endPoint y: 549, distance: 19.7
click at [0, 0] on icon "scrollable content" at bounding box center [0, 0] width 0 height 0
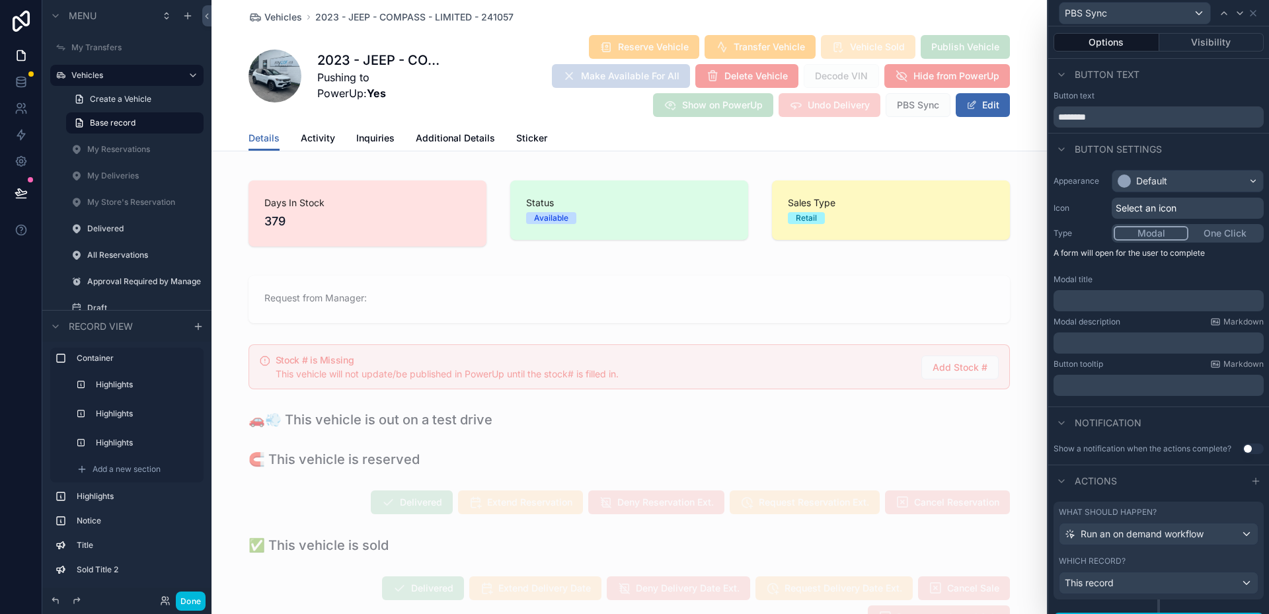
click at [1109, 308] on div "﻿" at bounding box center [1158, 300] width 210 height 21
click at [1120, 300] on p "﻿" at bounding box center [1160, 300] width 202 height 13
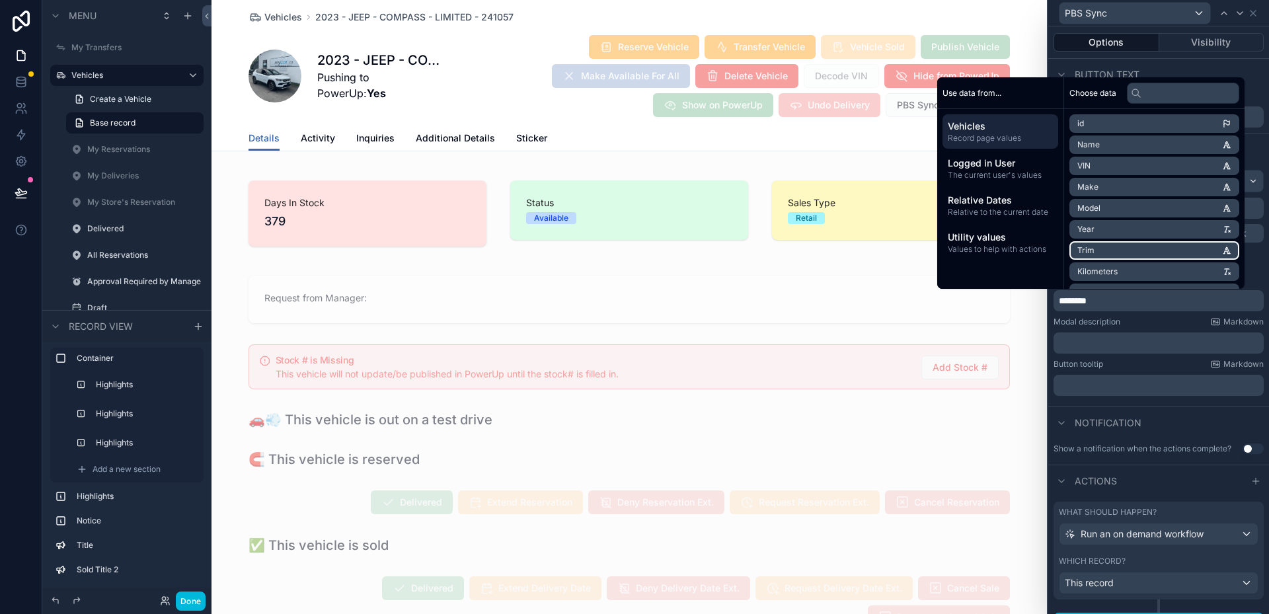
click at [1162, 423] on div "Notification" at bounding box center [1158, 422] width 221 height 32
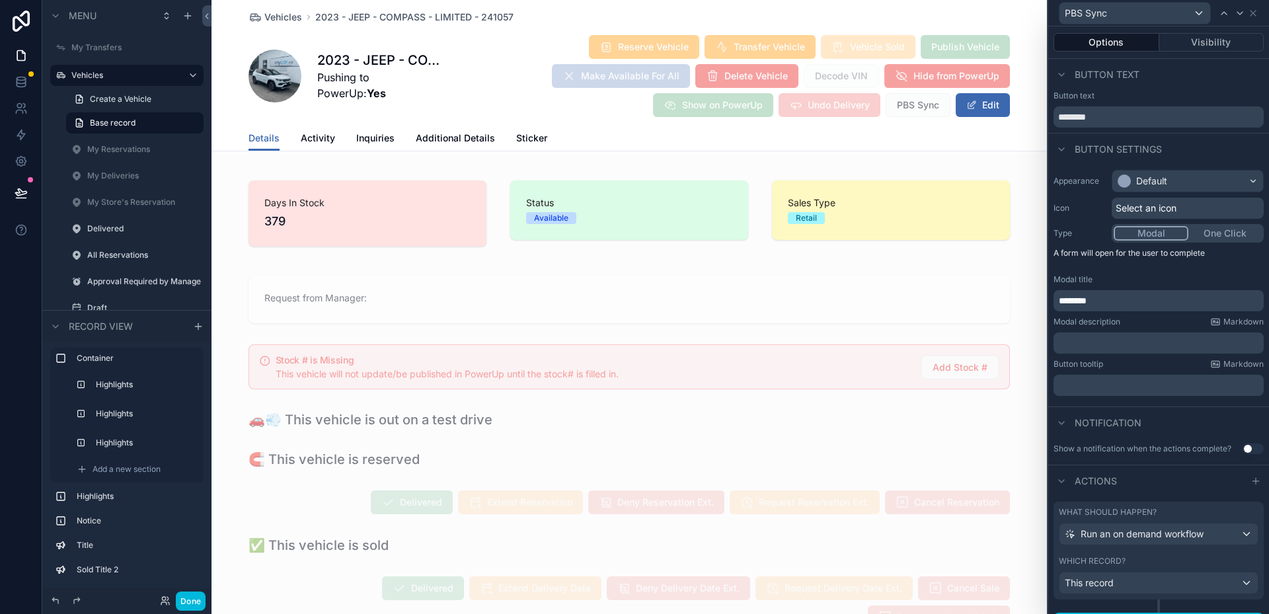
click at [1122, 307] on p "********" at bounding box center [1160, 300] width 202 height 13
drag, startPoint x: 1116, startPoint y: 303, endPoint x: 1057, endPoint y: 299, distance: 58.9
click at [1057, 299] on div "********" at bounding box center [1158, 300] width 210 height 21
click at [1137, 320] on div "Modal description Markdown" at bounding box center [1158, 322] width 210 height 11
click at [1255, 10] on icon at bounding box center [1253, 13] width 11 height 11
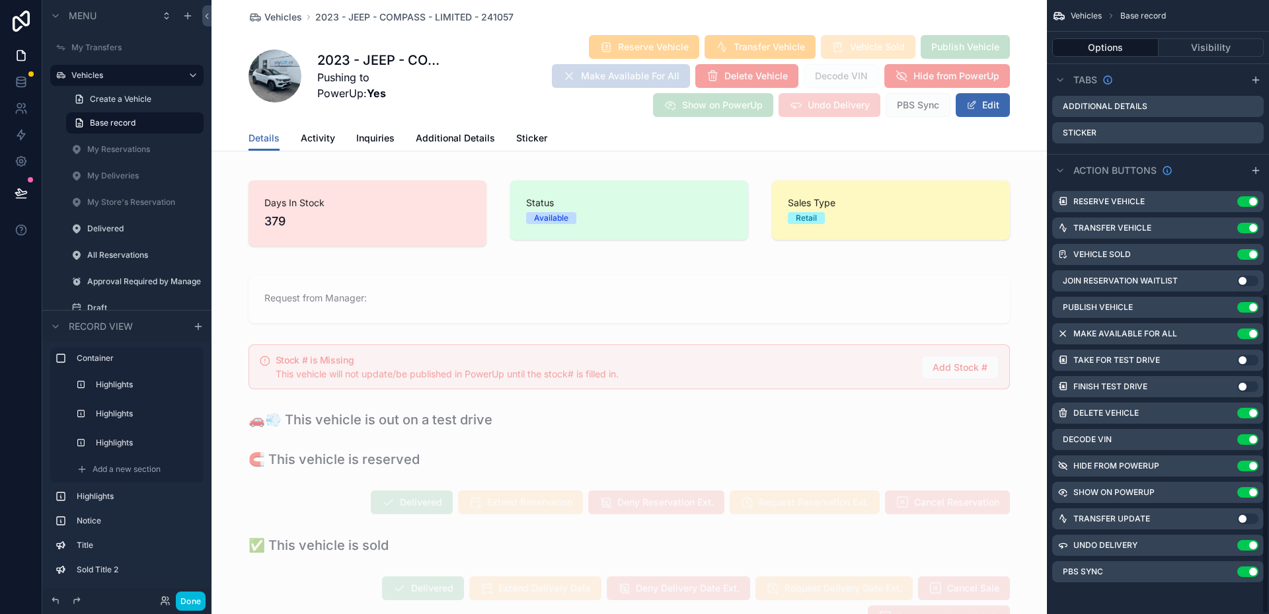
click at [1032, 24] on div "Vehicles 2023 - JEEP - COMPASS - LIMITED - 241057 2023 - JEEP - COMPASS - LIMIT…" at bounding box center [628, 75] width 835 height 151
click at [189, 600] on button "Done" at bounding box center [191, 600] width 30 height 19
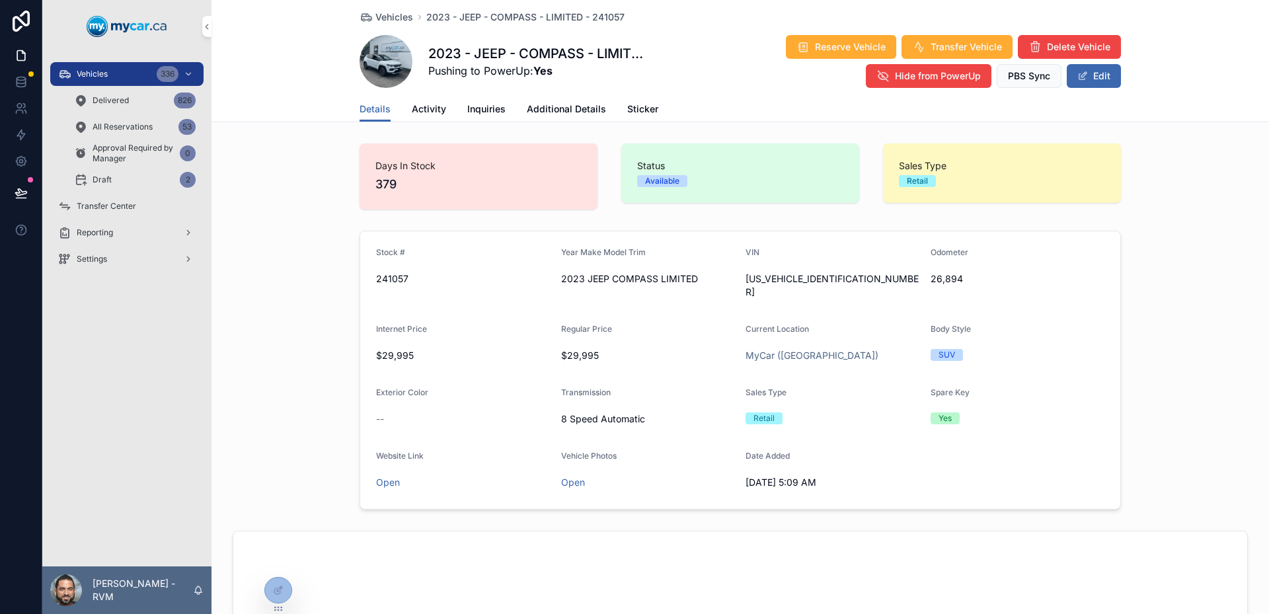
click at [1023, 80] on span "PBS Sync" at bounding box center [1029, 75] width 42 height 13
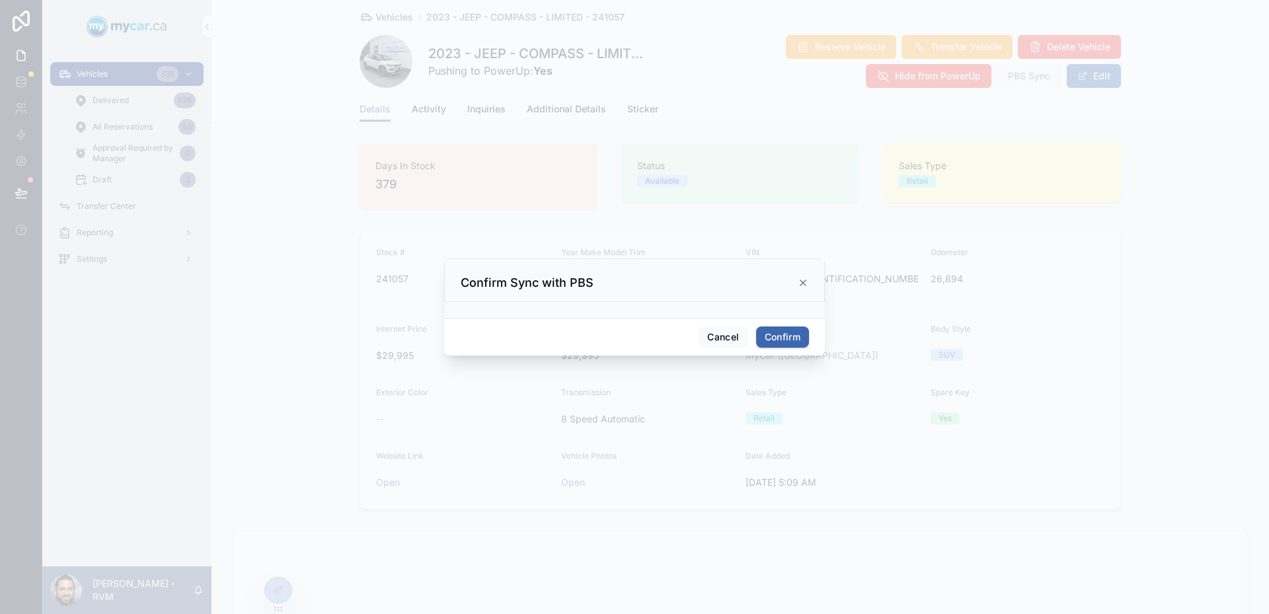
click at [787, 340] on button "Confirm" at bounding box center [782, 336] width 53 height 21
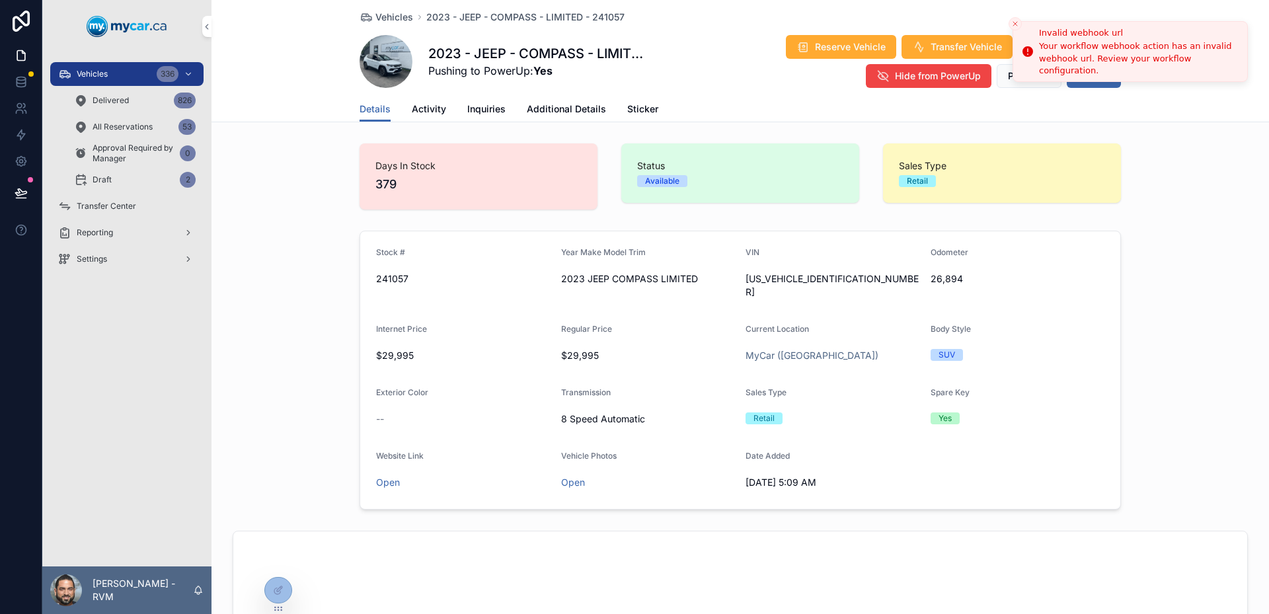
click at [1056, 36] on div "Invalid webhook url" at bounding box center [1138, 32] width 198 height 13
drag, startPoint x: 1056, startPoint y: 36, endPoint x: 1129, endPoint y: 38, distance: 72.7
click at [1120, 35] on div "Invalid webhook url" at bounding box center [1138, 30] width 198 height 13
click at [1166, 67] on div "Your workflow webhook action has an invalid webhook url. Review your workflow c…" at bounding box center [1138, 58] width 198 height 36
click at [1178, 172] on div "Days In Stock 379 Status Available Sales Type Retail" at bounding box center [739, 176] width 1057 height 77
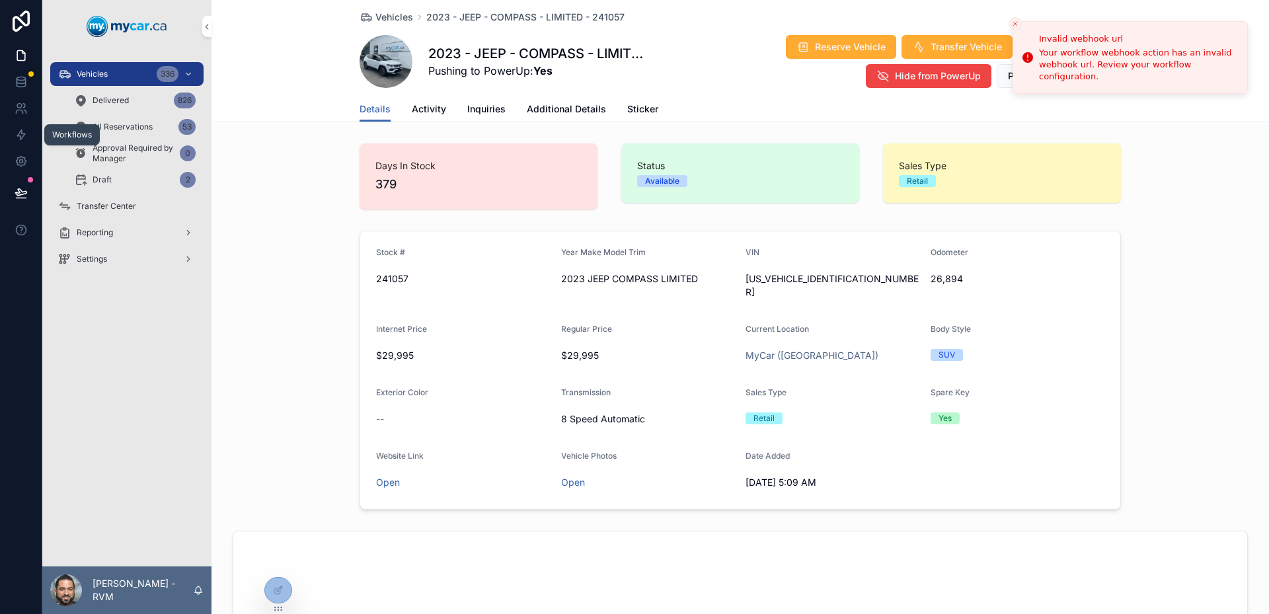
click at [15, 137] on icon at bounding box center [21, 134] width 13 height 13
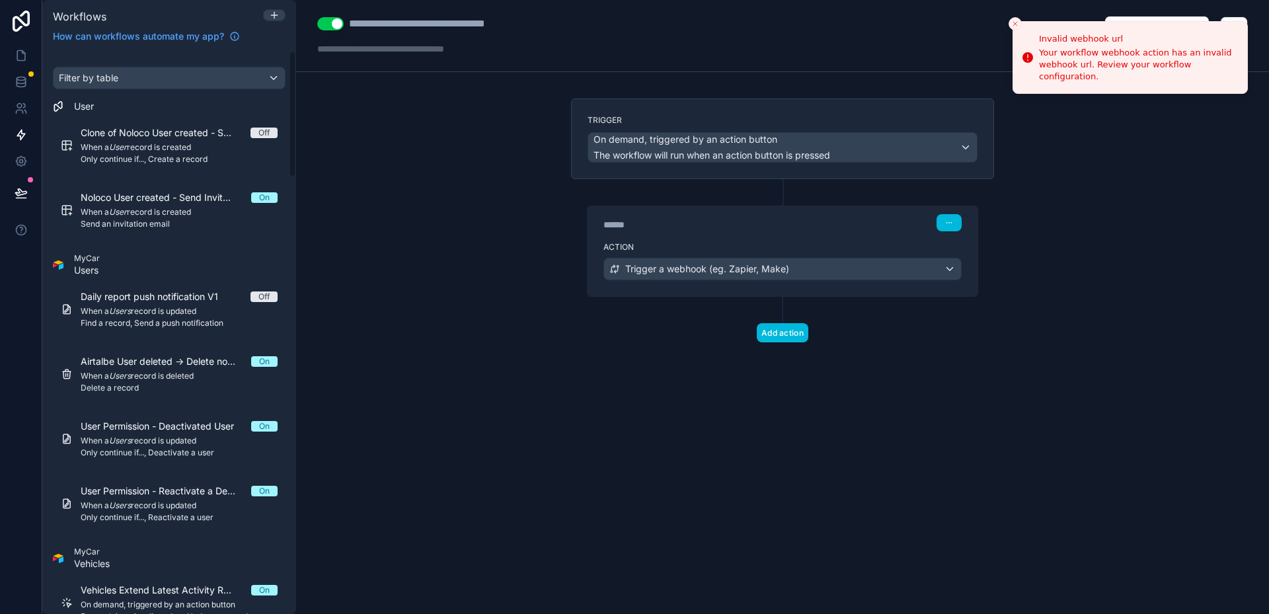
click at [667, 269] on span "Trigger a webhook (eg. Zapier, Make)" at bounding box center [707, 268] width 164 height 13
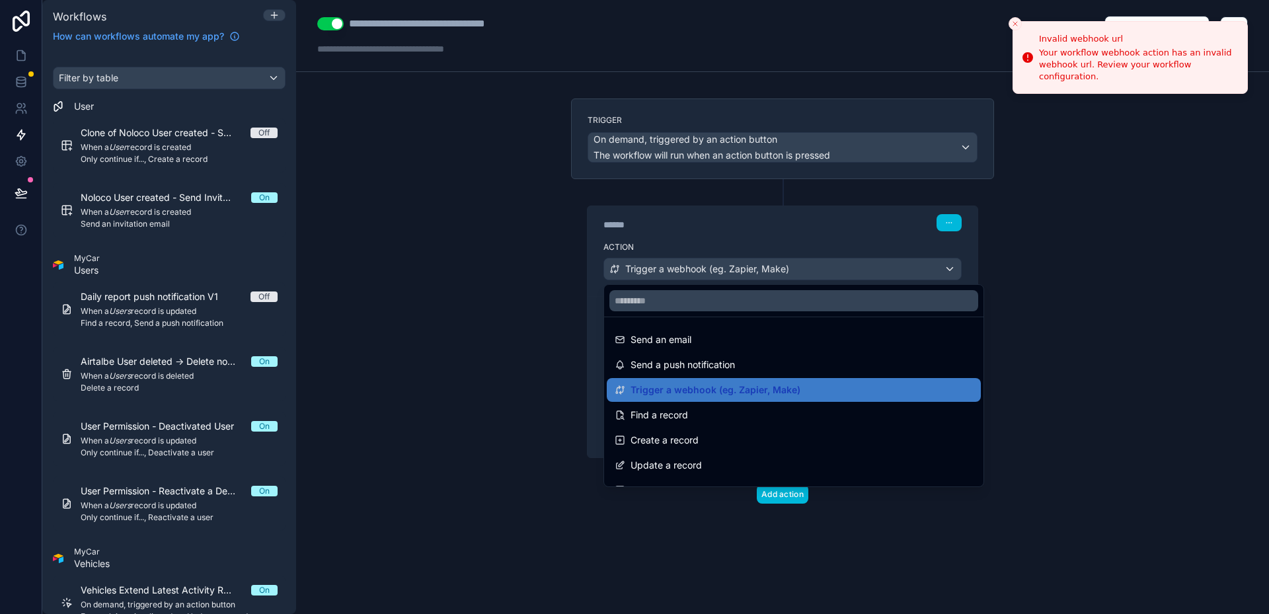
click at [526, 338] on div at bounding box center [634, 307] width 1269 height 614
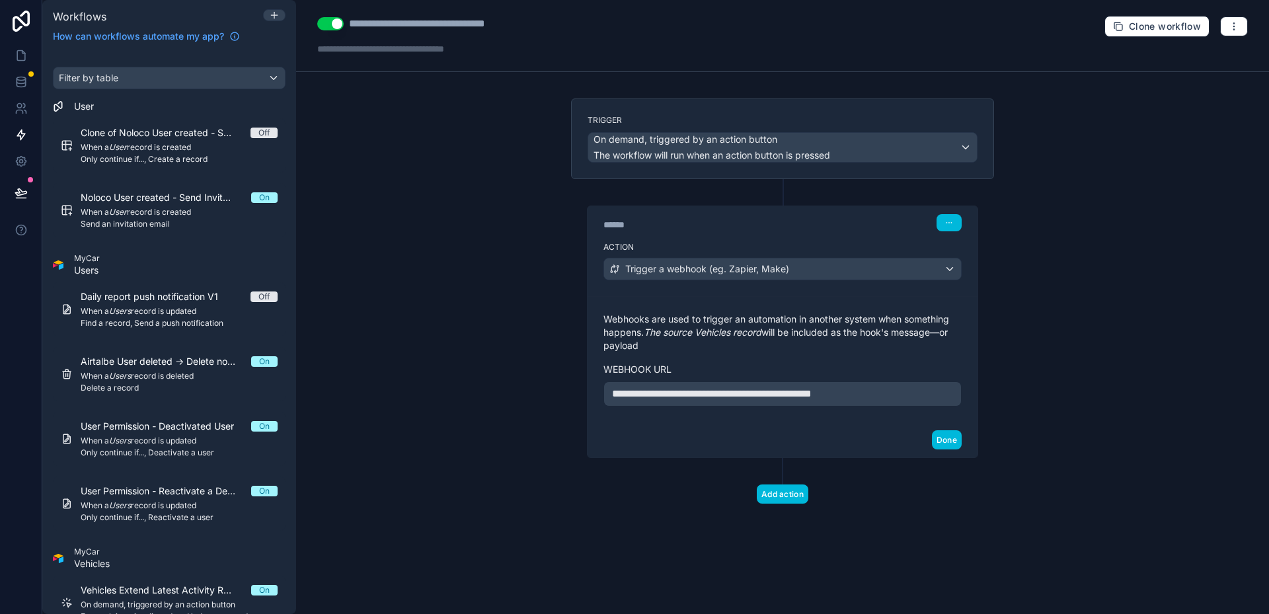
click at [1231, 29] on icon "button" at bounding box center [1234, 26] width 11 height 11
click at [1202, 70] on button "Run history" at bounding box center [1188, 78] width 95 height 21
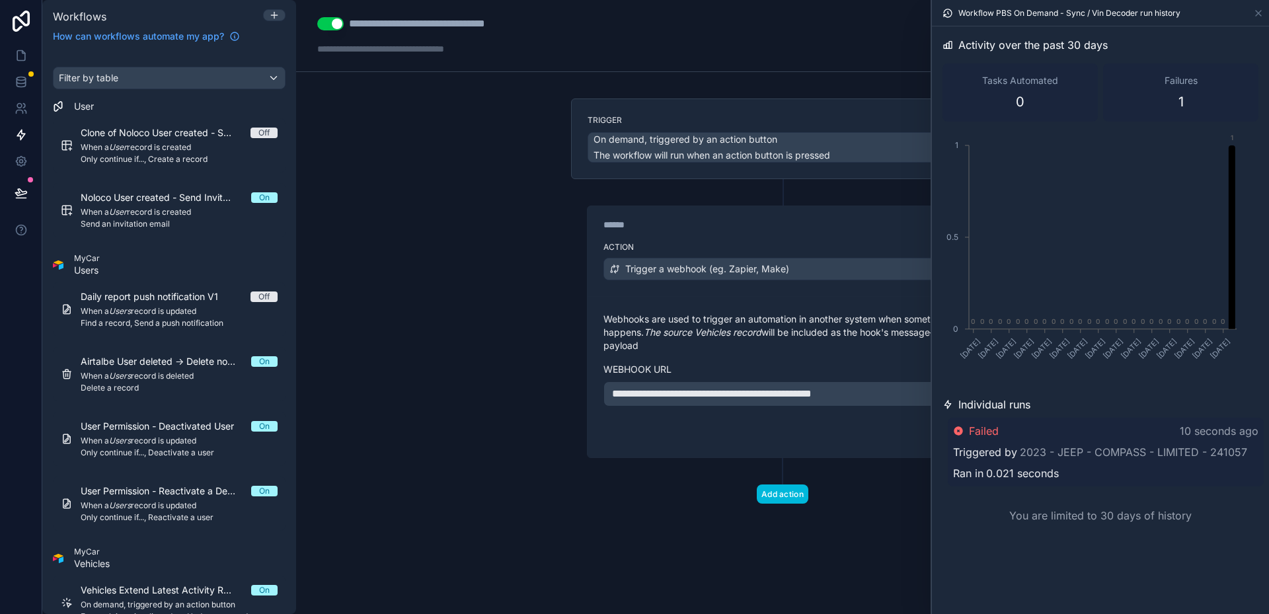
drag, startPoint x: 518, startPoint y: 309, endPoint x: 441, endPoint y: 299, distance: 78.0
click at [441, 299] on div "**********" at bounding box center [782, 307] width 973 height 614
click at [512, 322] on div "**********" at bounding box center [782, 307] width 973 height 614
click at [769, 397] on span "**********" at bounding box center [712, 394] width 200 height 10
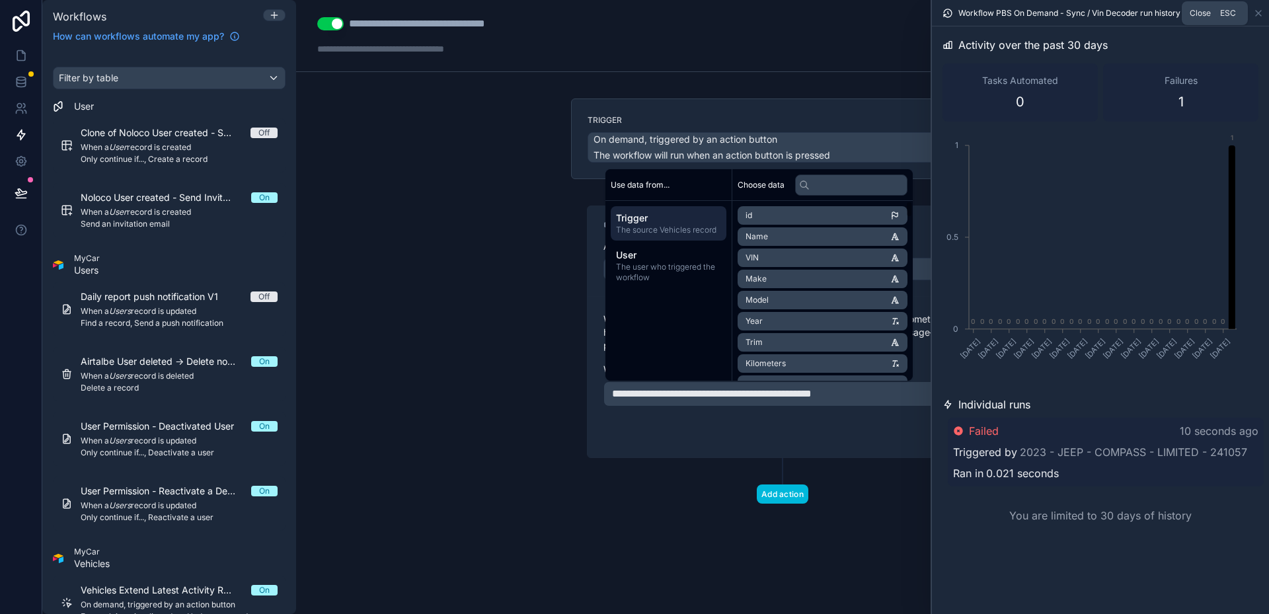
click at [1254, 14] on icon at bounding box center [1258, 13] width 11 height 11
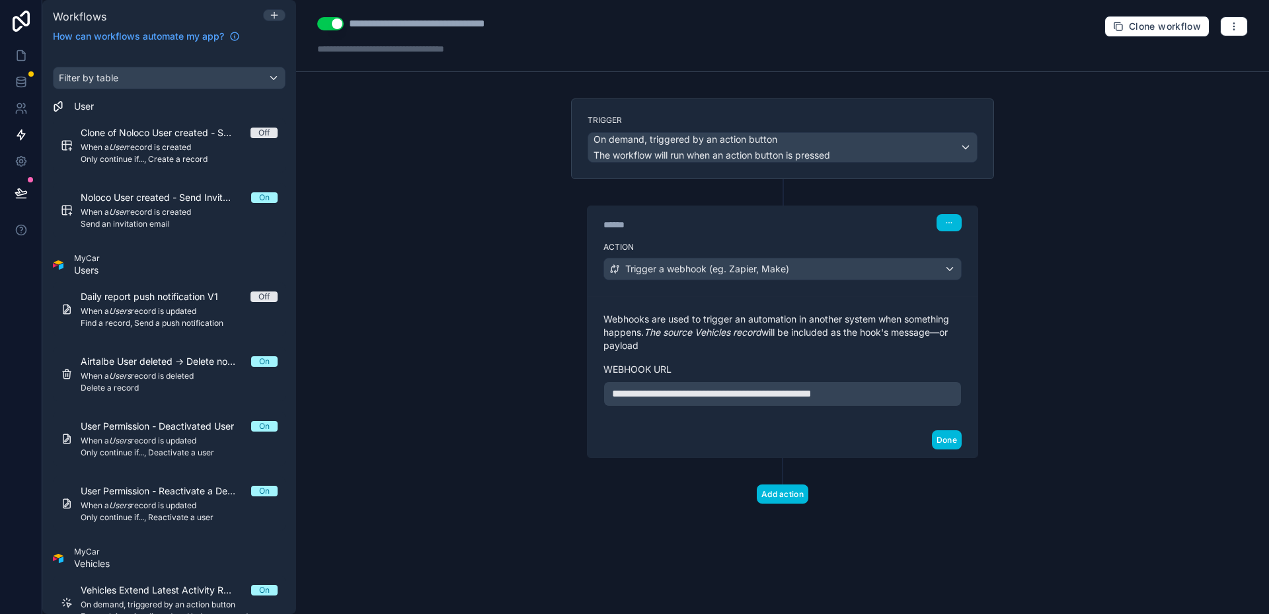
click at [769, 393] on span "**********" at bounding box center [712, 394] width 200 height 10
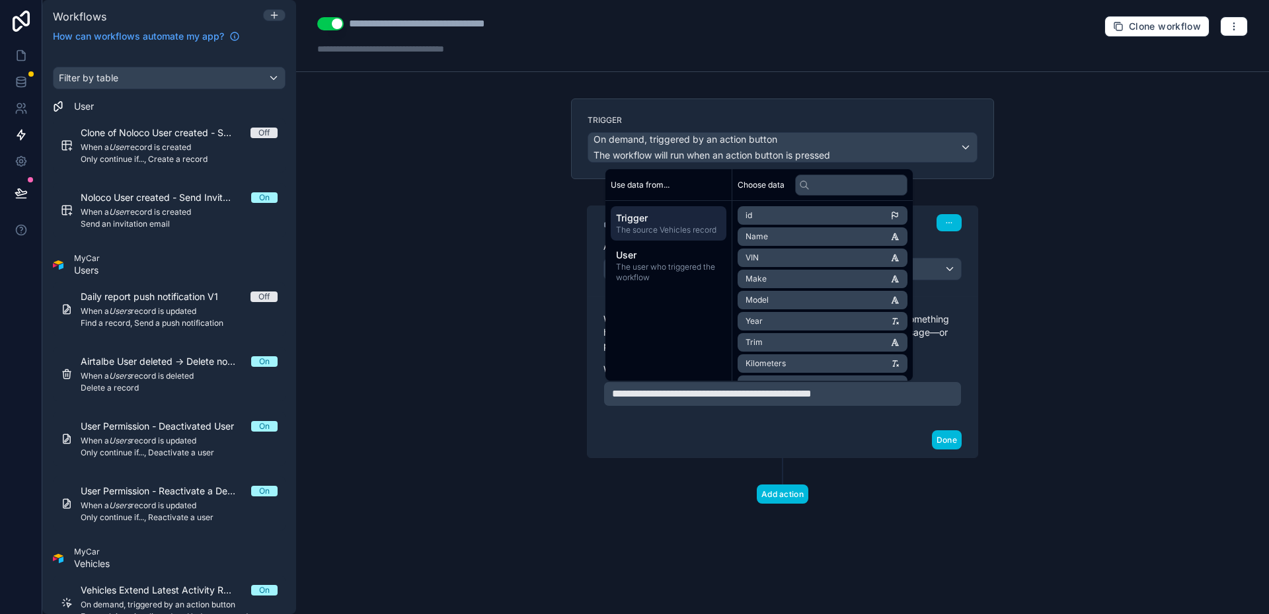
click at [967, 362] on div "**********" at bounding box center [783, 359] width 390 height 126
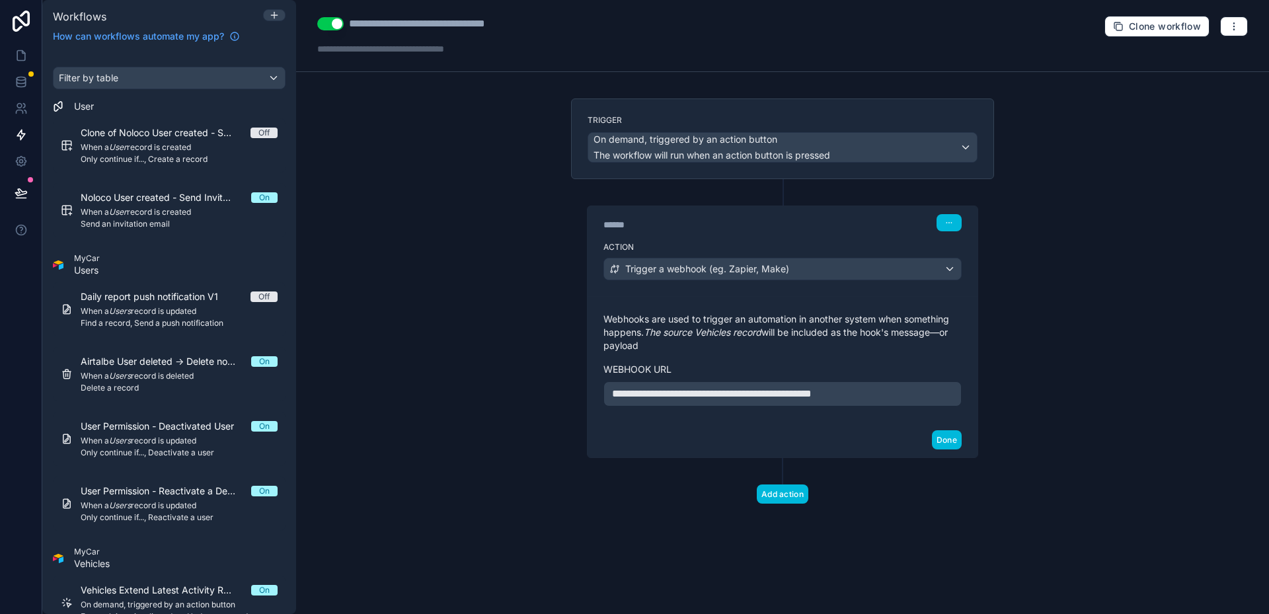
drag, startPoint x: 954, startPoint y: 430, endPoint x: 951, endPoint y: 438, distance: 8.6
click at [954, 430] on div "Done" at bounding box center [783, 439] width 390 height 35
click at [951, 438] on button "Done" at bounding box center [947, 439] width 30 height 19
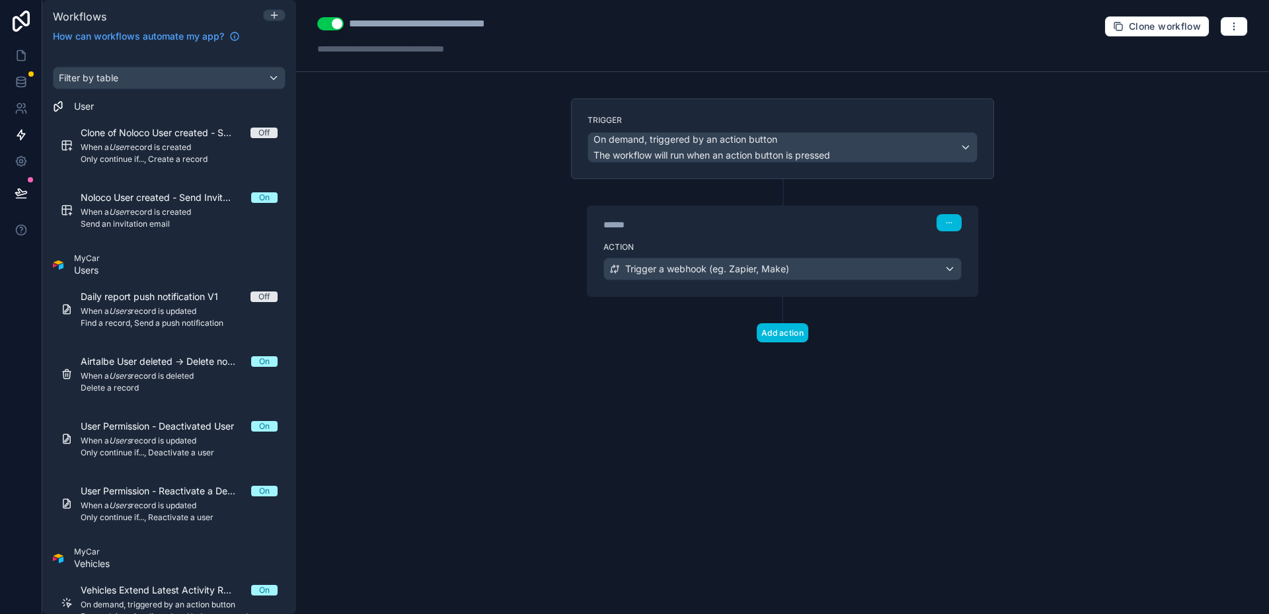
click at [1240, 30] on button "button" at bounding box center [1234, 27] width 28 height 20
click at [1209, 51] on button "Test workflow" at bounding box center [1188, 57] width 95 height 21
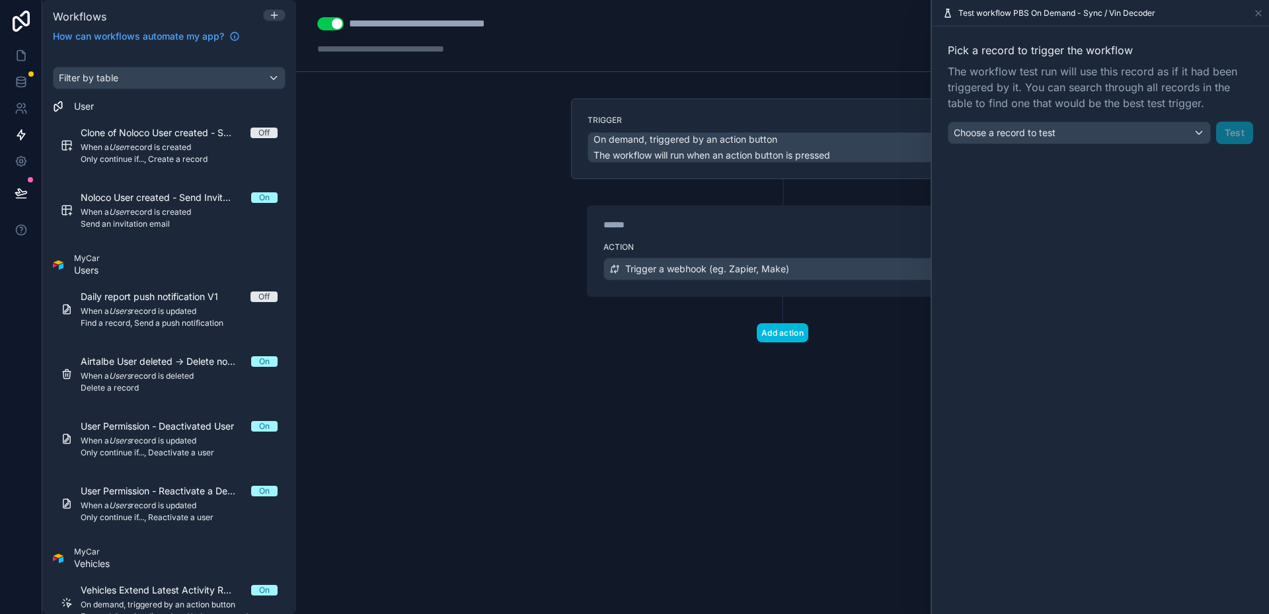
click at [1063, 138] on div "Choose a record to test" at bounding box center [1079, 132] width 262 height 21
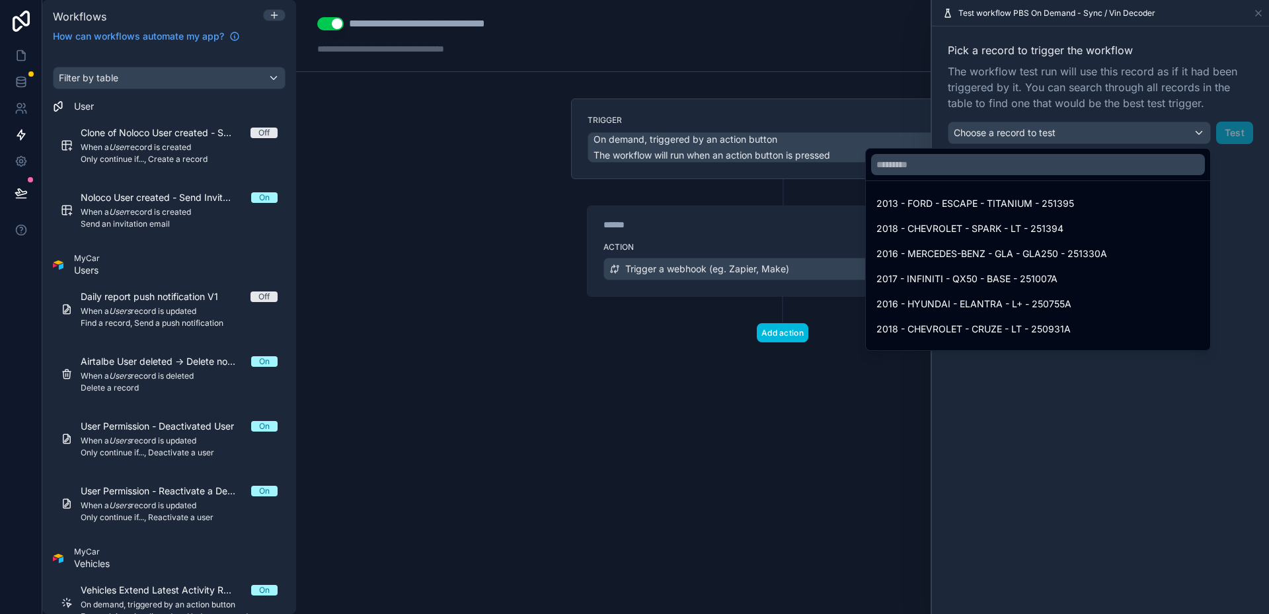
click at [1051, 202] on span "2013 - FORD - ESCAPE - TITANIUM - 251395" at bounding box center [975, 204] width 198 height 16
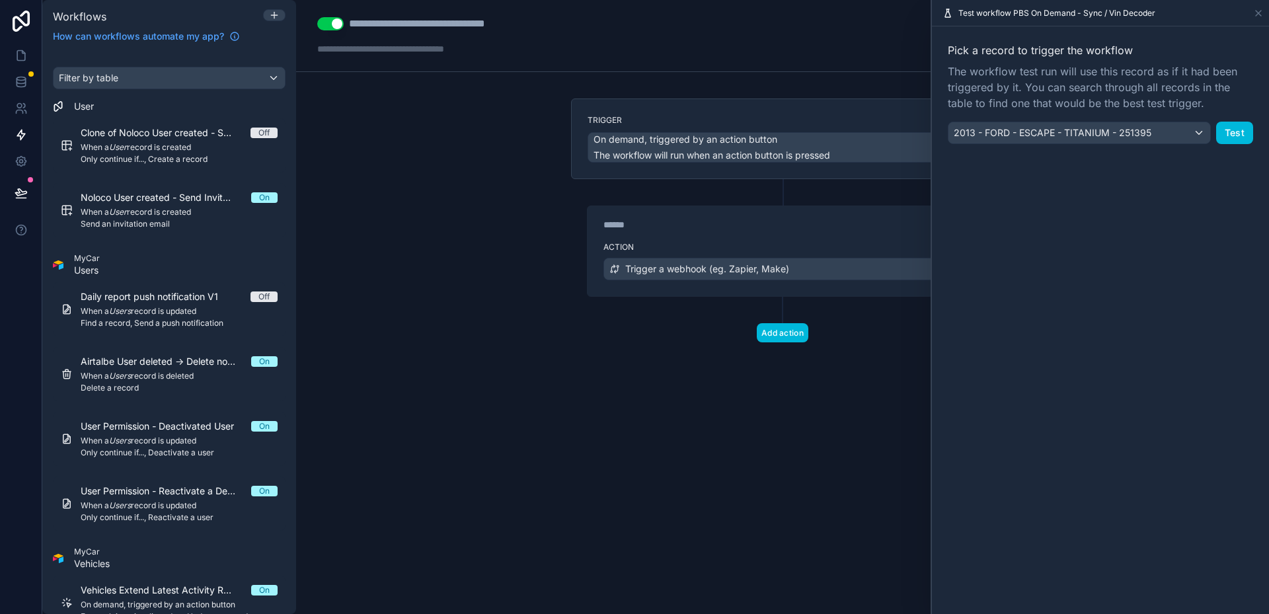
click at [1226, 130] on button "Test" at bounding box center [1234, 133] width 37 height 22
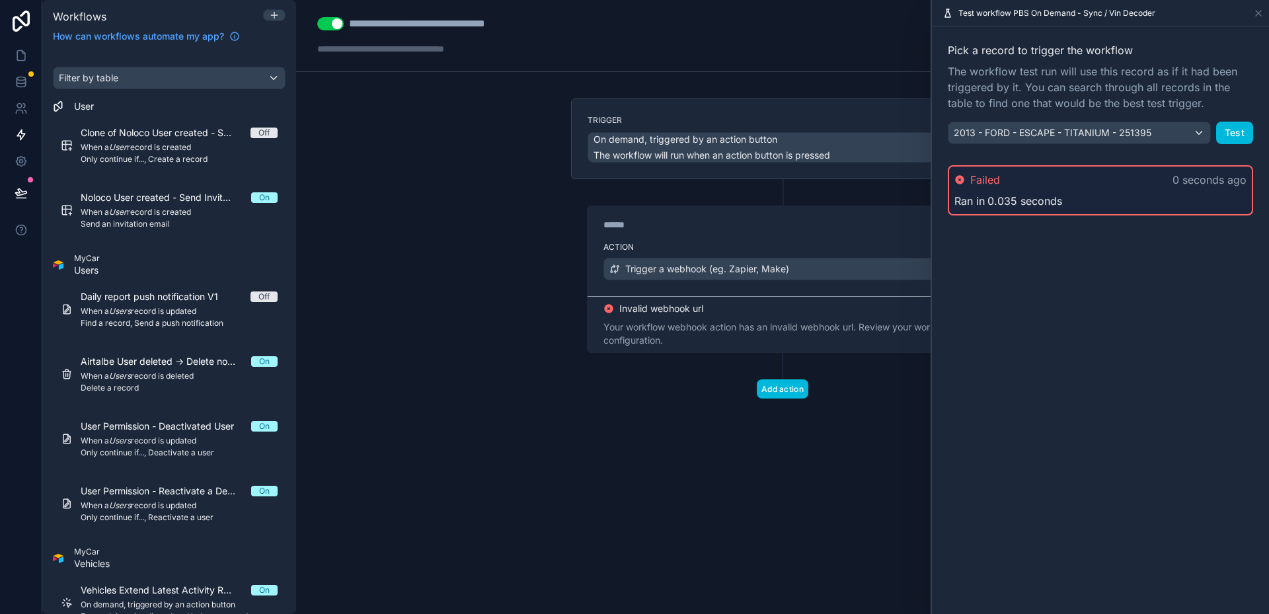
drag, startPoint x: 759, startPoint y: 358, endPoint x: 682, endPoint y: 360, distance: 76.7
click at [682, 360] on div "Add action" at bounding box center [782, 376] width 423 height 46
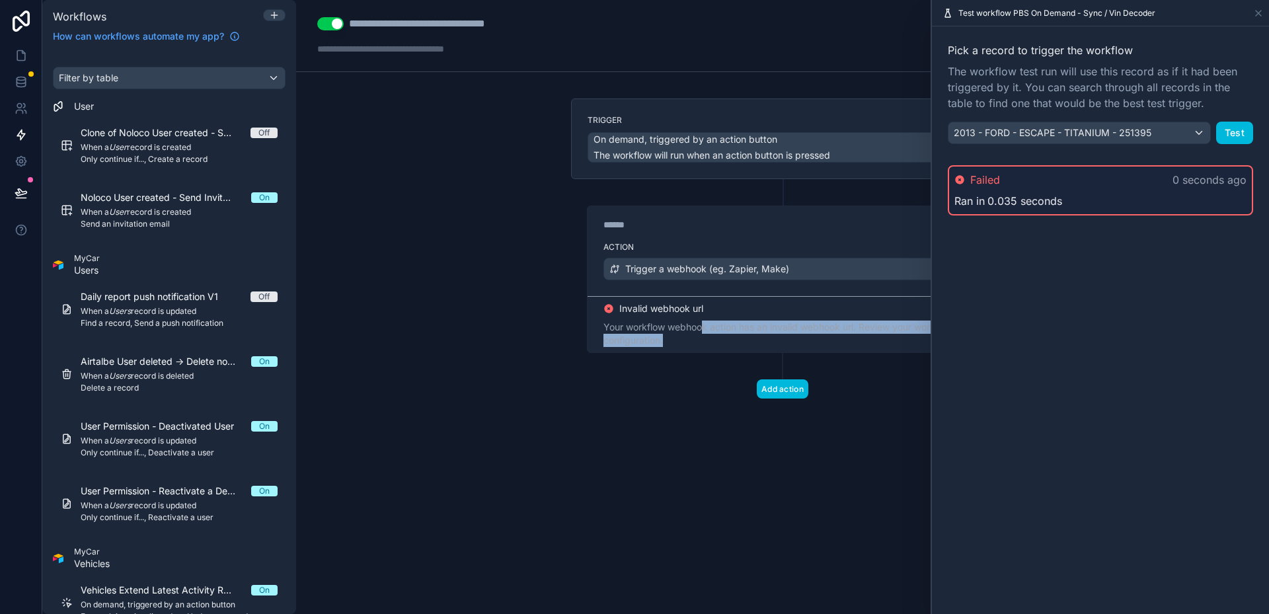
drag, startPoint x: 668, startPoint y: 334, endPoint x: 708, endPoint y: 322, distance: 41.4
click at [706, 323] on div "Your workflow webhook action has an invalid webhook url. Review your workflow c…" at bounding box center [782, 334] width 358 height 26
click at [708, 322] on div "Your workflow webhook action has an invalid webhook url. Review your workflow c…" at bounding box center [782, 334] width 358 height 26
drag, startPoint x: 736, startPoint y: 324, endPoint x: 875, endPoint y: 338, distance: 140.1
click at [875, 338] on div "Your workflow webhook action has an invalid webhook url. Review your workflow c…" at bounding box center [782, 334] width 358 height 26
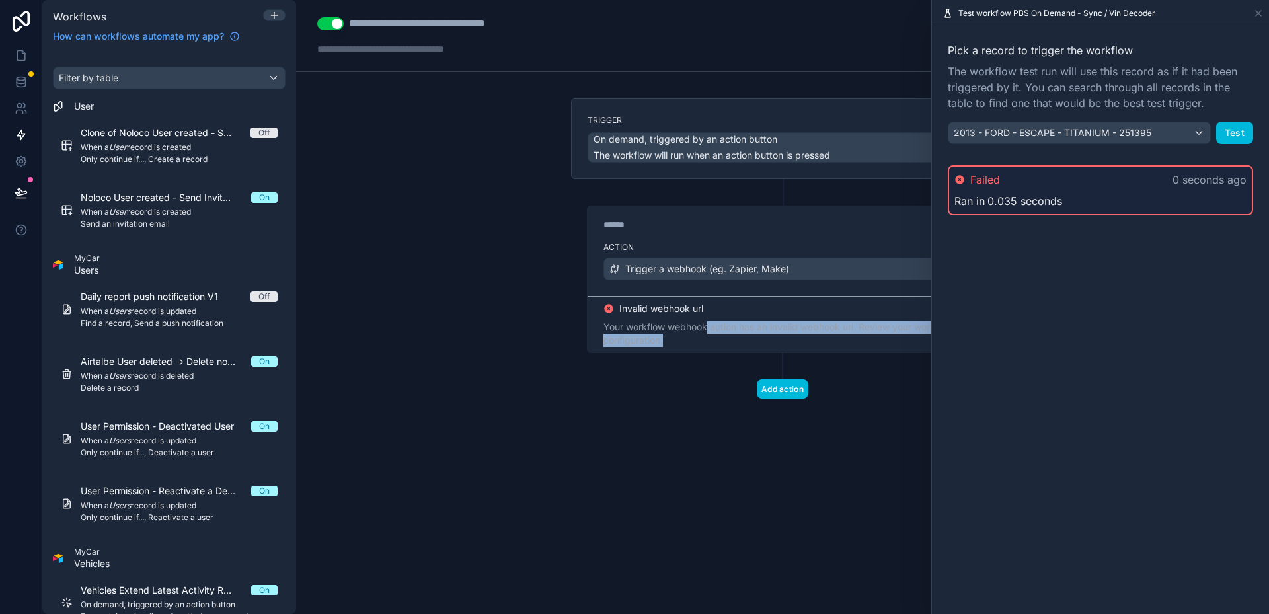
click at [875, 338] on div "Your workflow webhook action has an invalid webhook url. Review your workflow c…" at bounding box center [782, 334] width 358 height 26
click at [739, 280] on button "Trigger a webhook (eg. Zapier, Make)" at bounding box center [782, 269] width 358 height 22
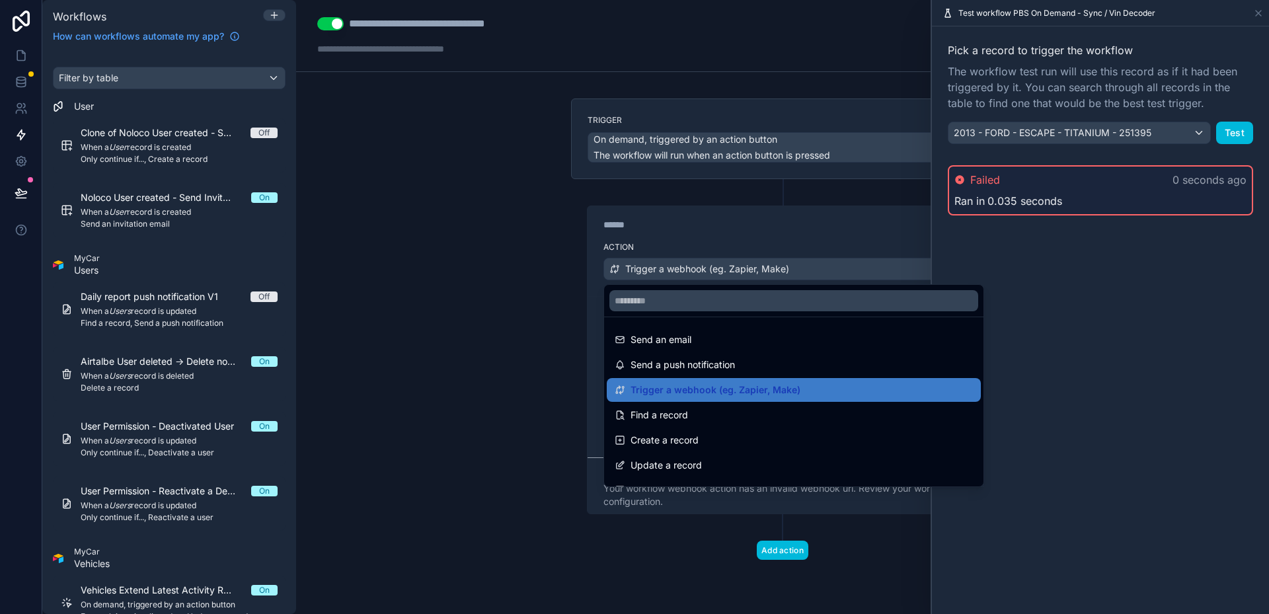
click at [739, 280] on div at bounding box center [634, 307] width 1269 height 614
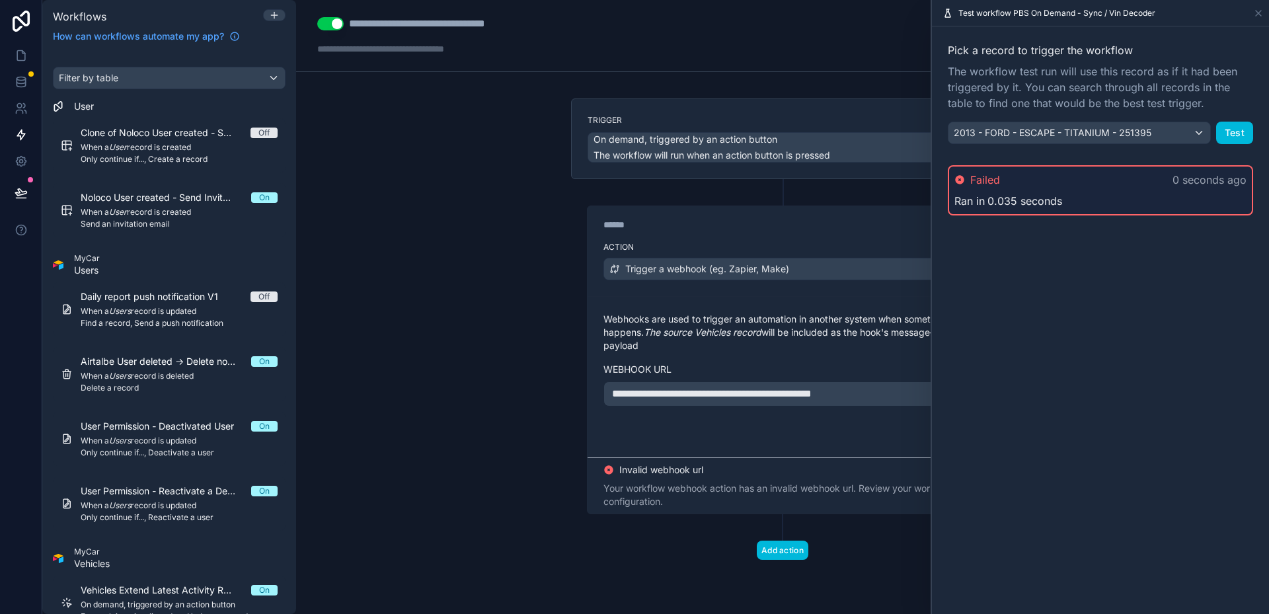
click at [575, 332] on div "**********" at bounding box center [782, 346] width 423 height 335
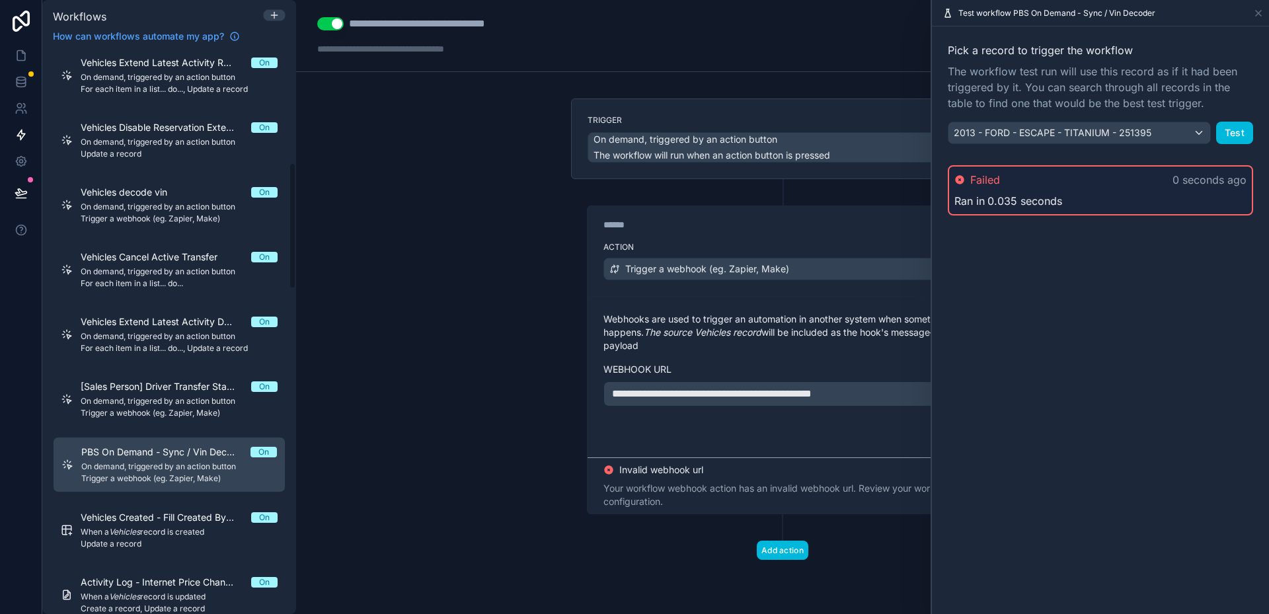
scroll to position [529, 0]
click at [183, 412] on span "Trigger a webhook (eg. Zapier, Make)" at bounding box center [179, 411] width 197 height 11
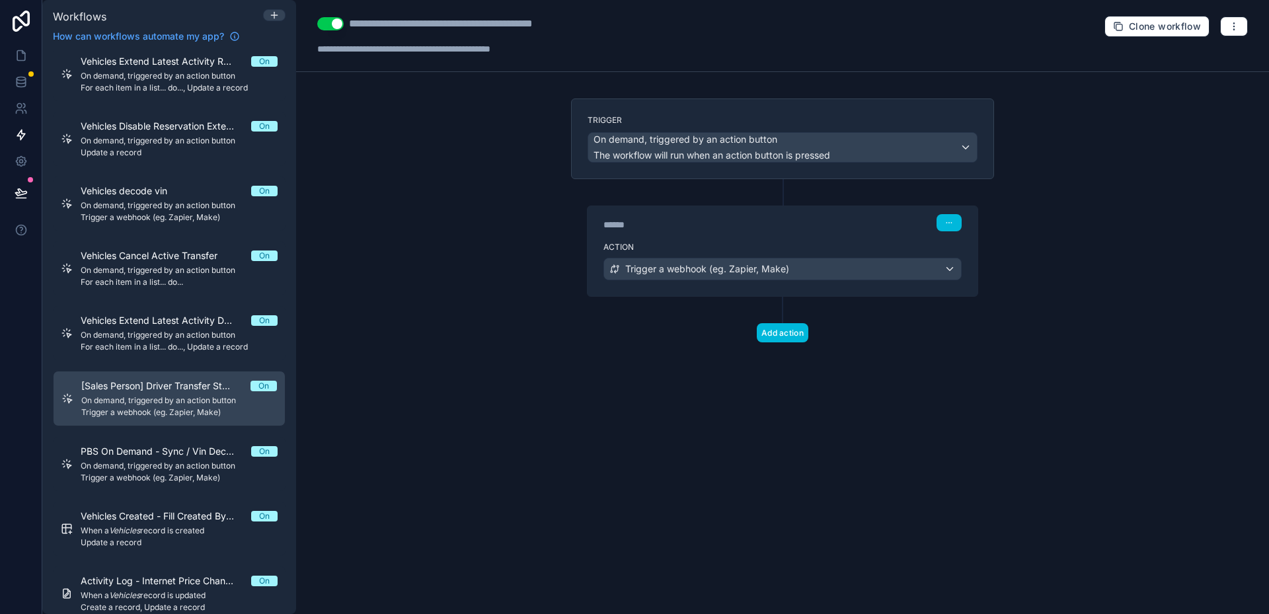
click at [740, 269] on span "Trigger a webhook (eg. Zapier, Make)" at bounding box center [707, 268] width 164 height 13
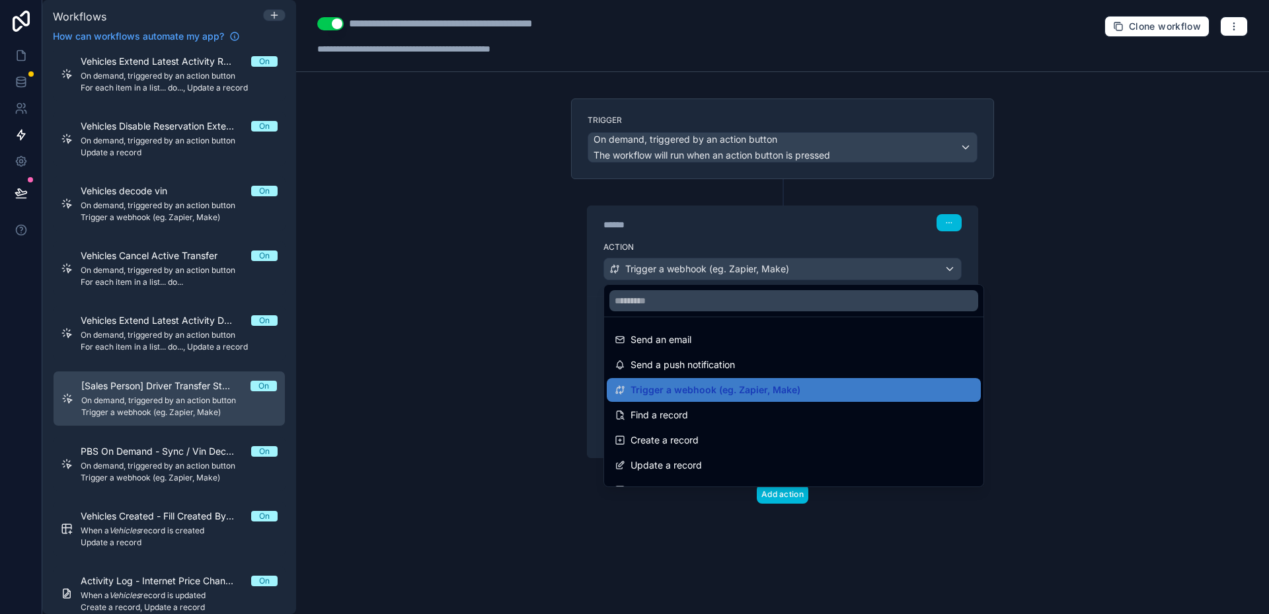
click at [550, 298] on div at bounding box center [634, 307] width 1269 height 614
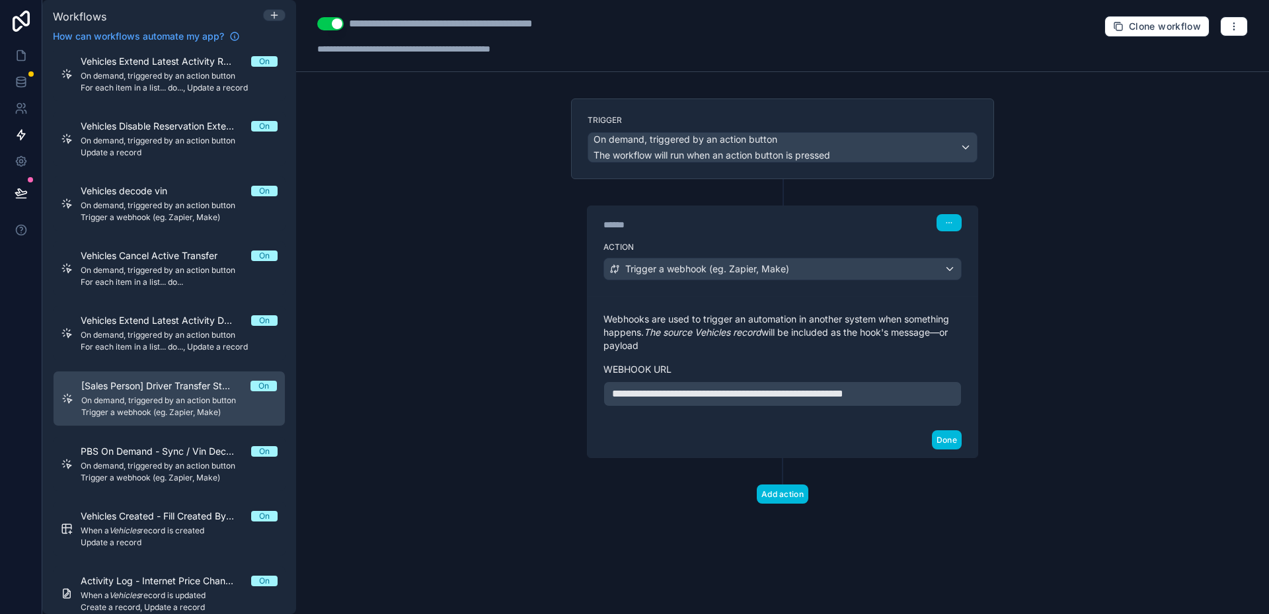
click at [627, 395] on span "**********" at bounding box center [727, 394] width 231 height 10
drag, startPoint x: 627, startPoint y: 395, endPoint x: 935, endPoint y: 393, distance: 308.6
click at [935, 393] on p "**********" at bounding box center [782, 394] width 341 height 16
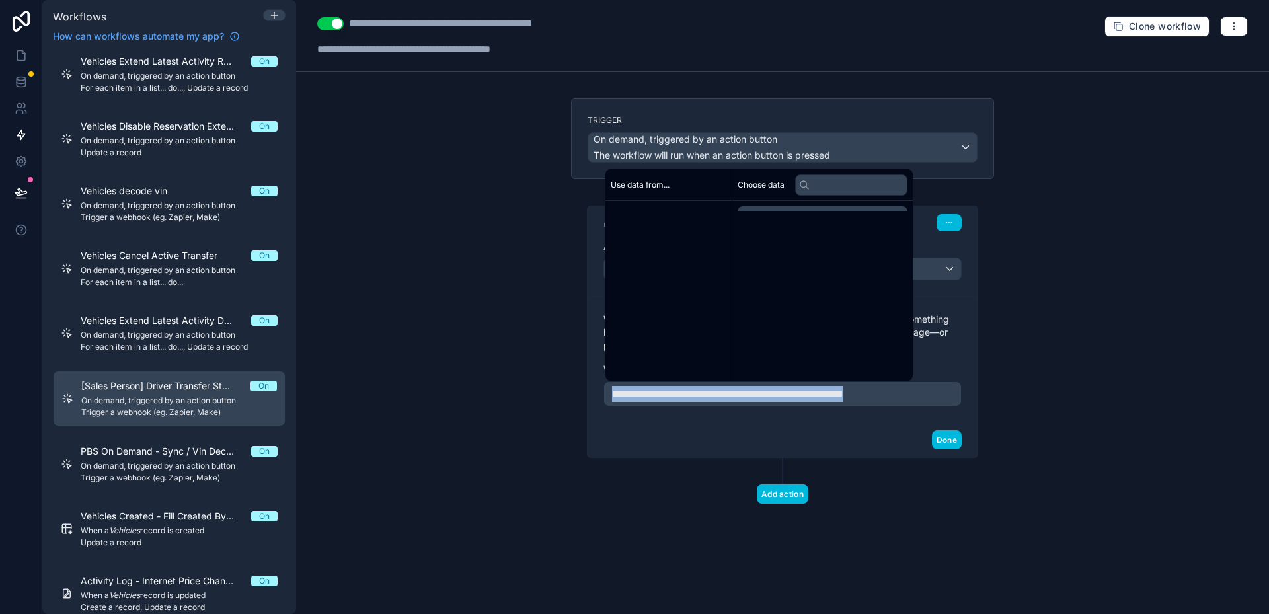
click at [935, 393] on p "**********" at bounding box center [782, 394] width 341 height 16
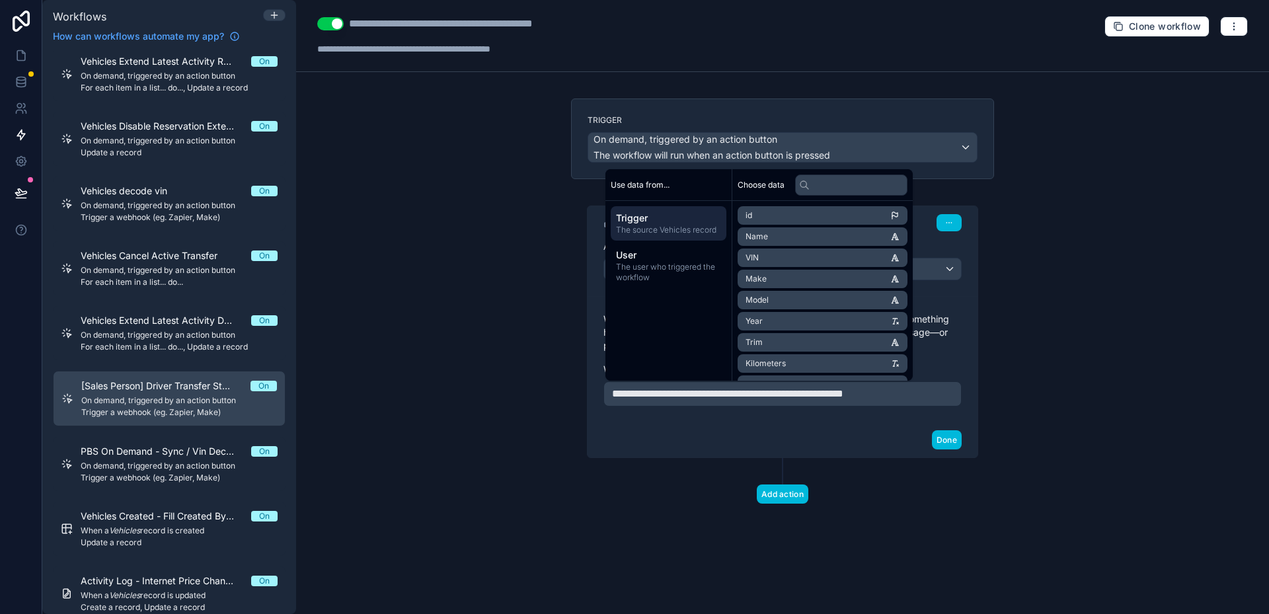
click at [1084, 370] on div "**********" at bounding box center [782, 307] width 973 height 614
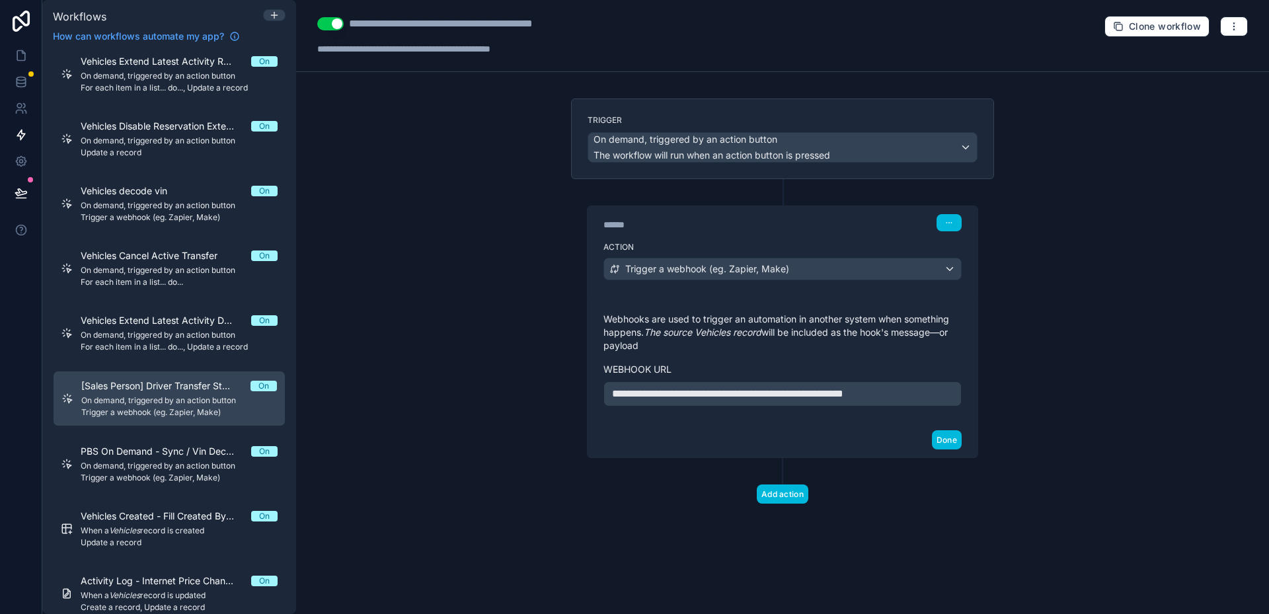
click at [677, 391] on span "**********" at bounding box center [727, 394] width 231 height 10
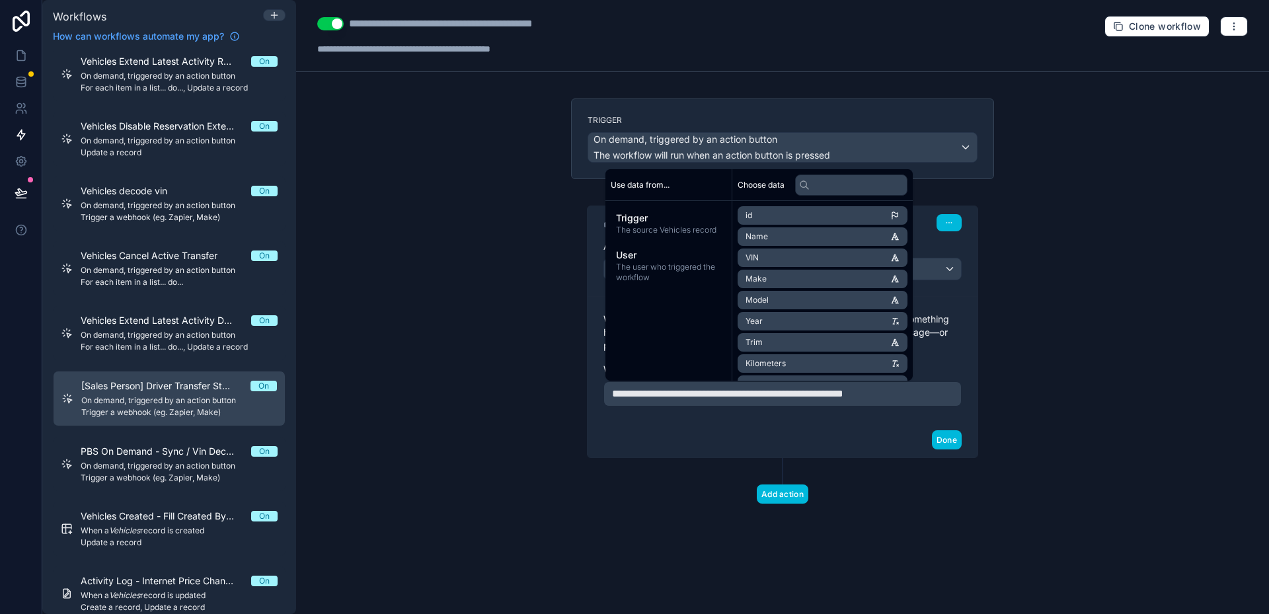
click at [1067, 324] on div "**********" at bounding box center [782, 307] width 973 height 614
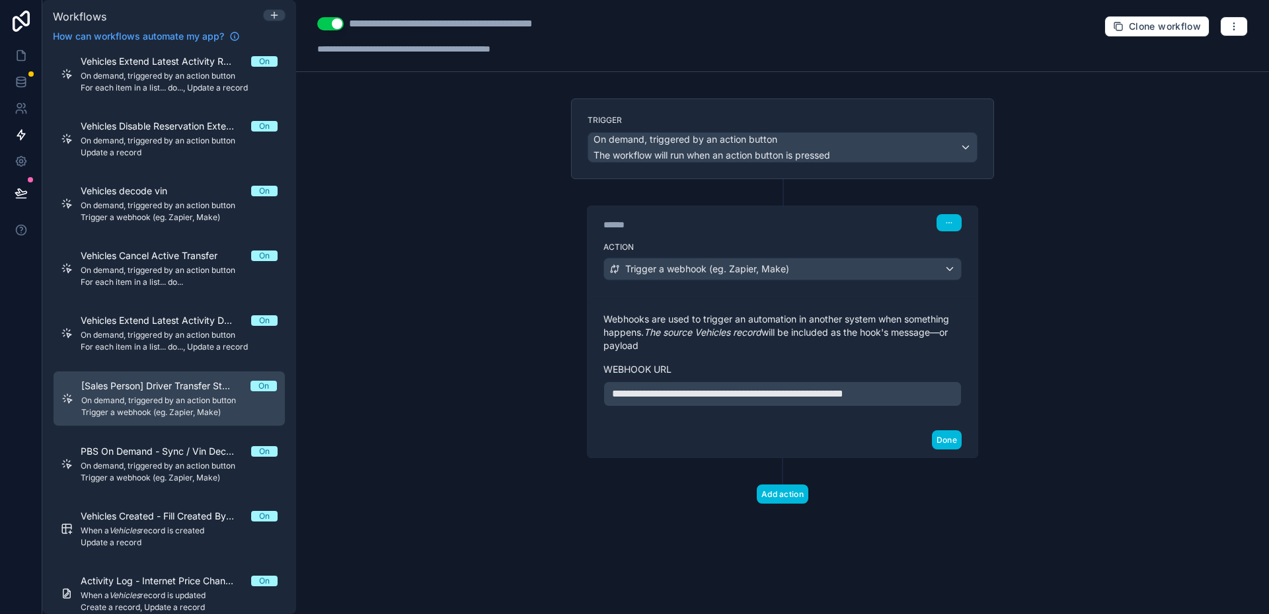
click at [941, 441] on button "Done" at bounding box center [947, 439] width 30 height 19
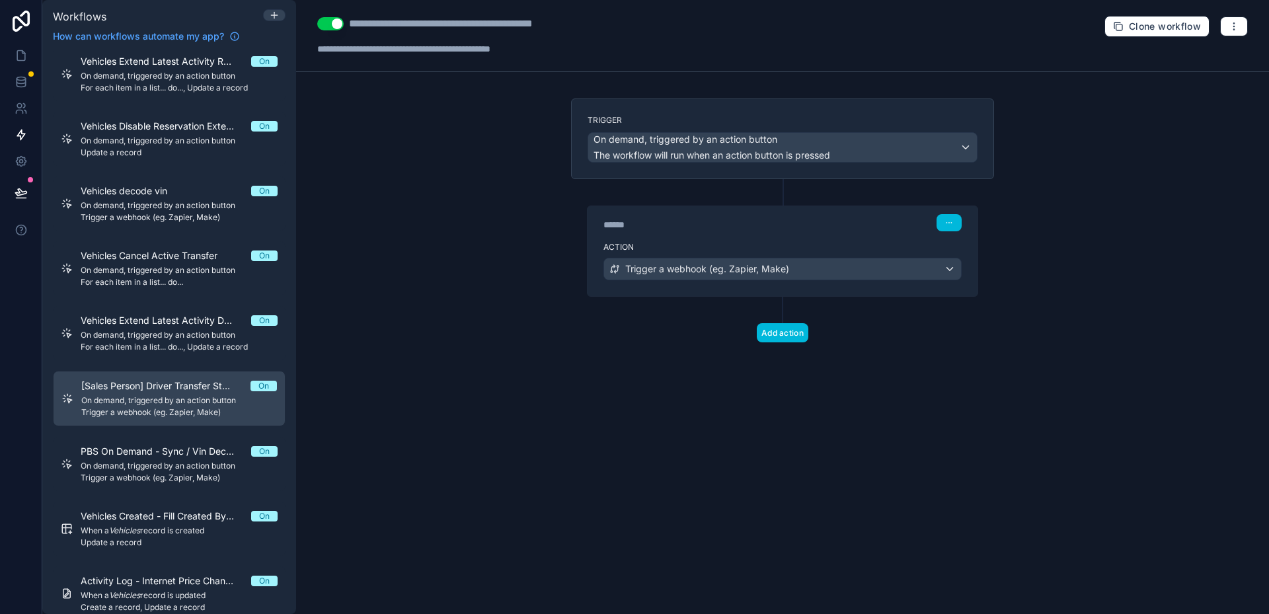
click at [1230, 15] on div "**********" at bounding box center [782, 36] width 973 height 72
click at [1235, 31] on icon "button" at bounding box center [1234, 26] width 11 height 11
click at [1198, 55] on span "Test workflow" at bounding box center [1198, 57] width 63 height 11
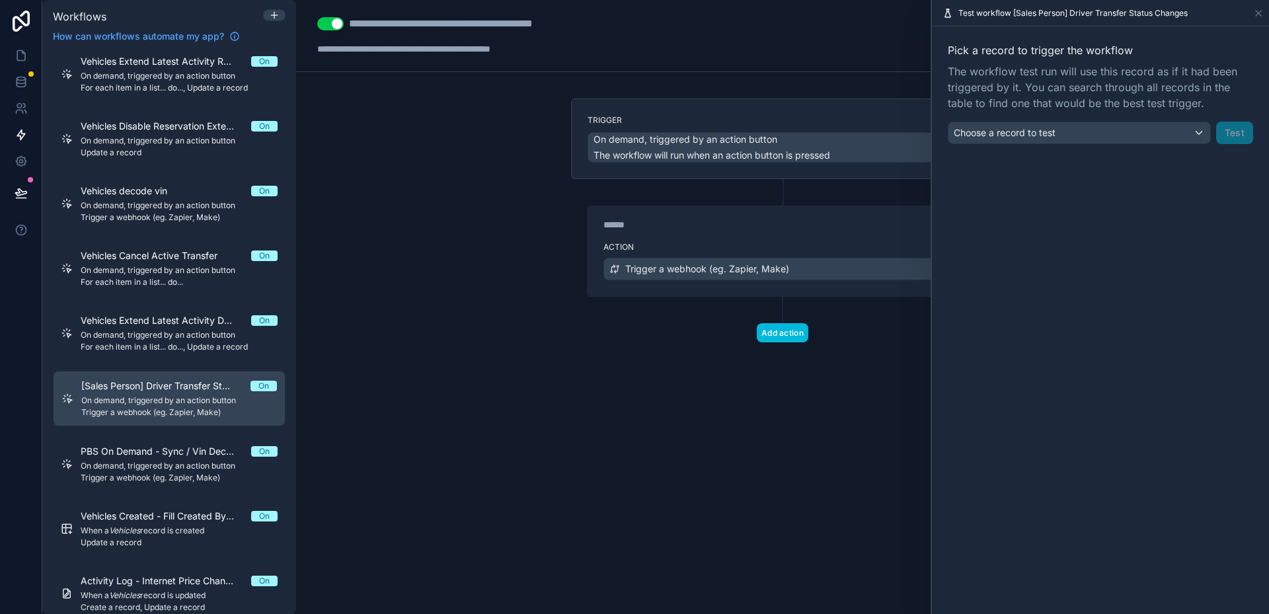
click at [1112, 133] on div "Choose a record to test" at bounding box center [1079, 132] width 262 height 21
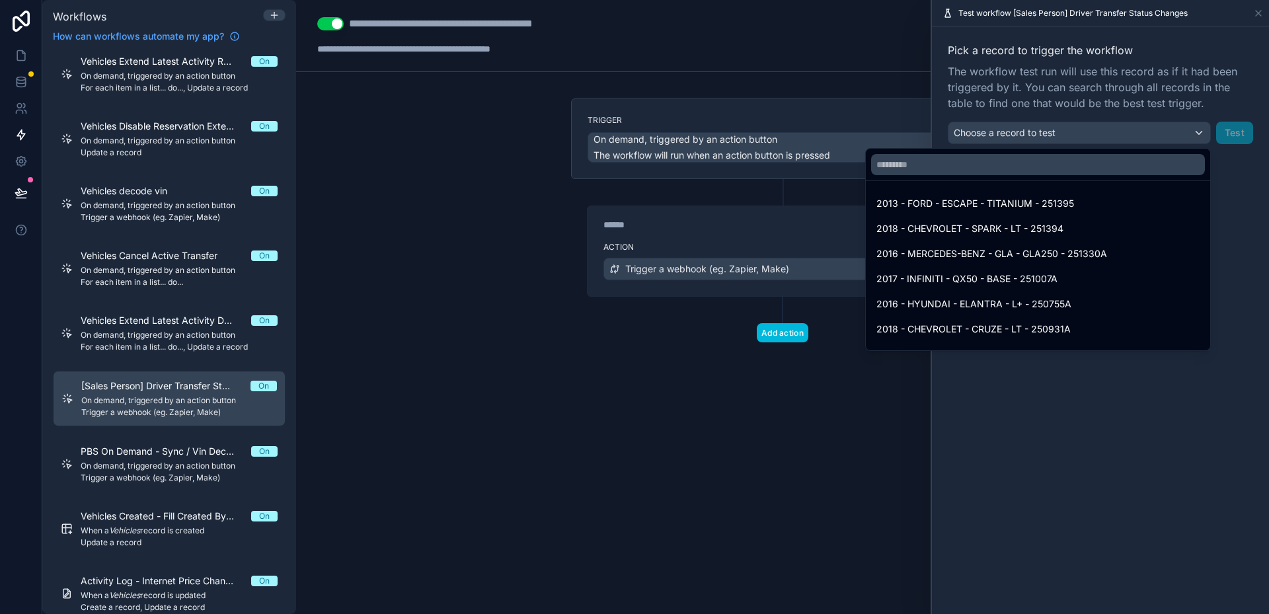
click at [1073, 192] on div "2013 - FORD - ESCAPE - TITANIUM - 251395" at bounding box center [1037, 204] width 339 height 24
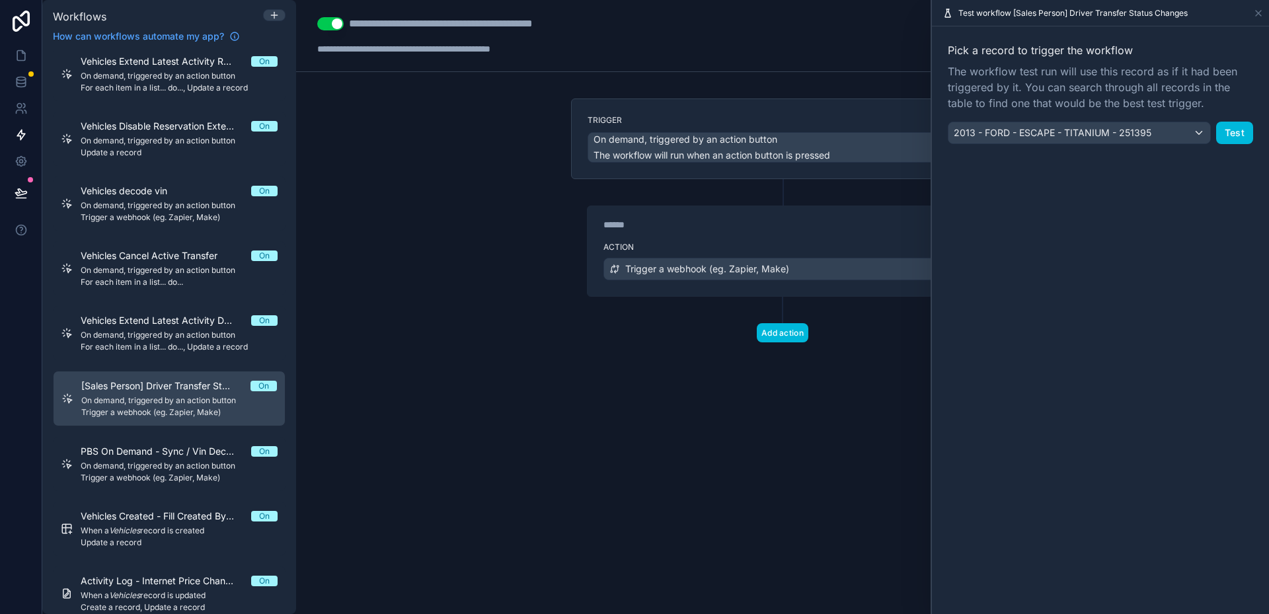
click at [1237, 128] on button "Test" at bounding box center [1234, 133] width 37 height 22
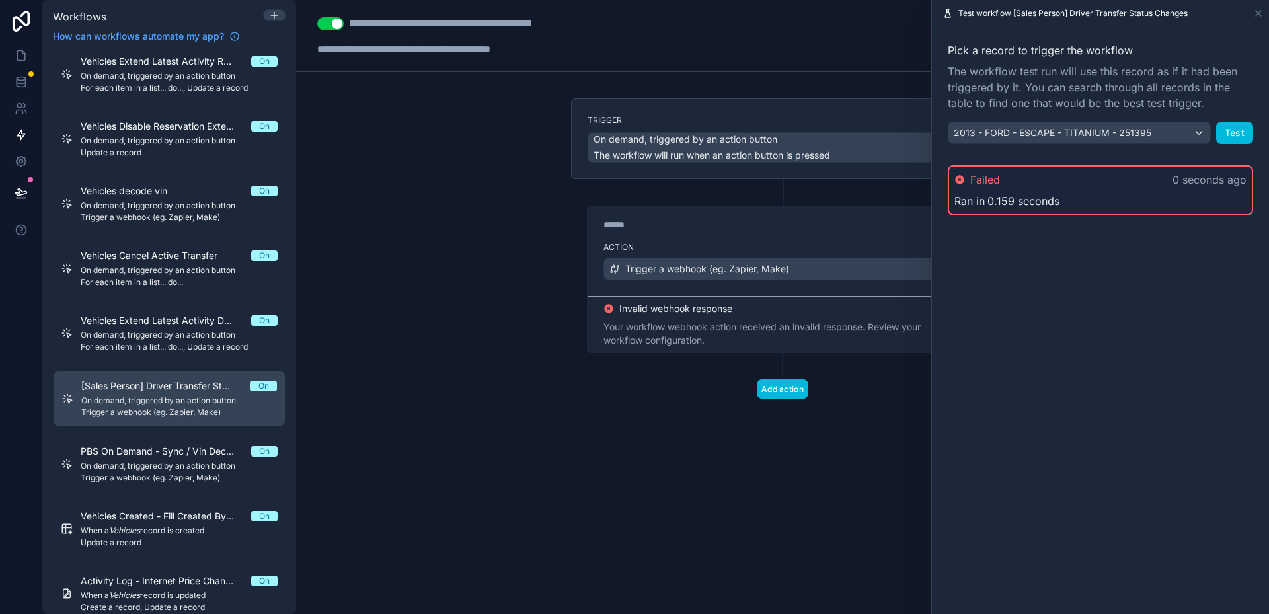
click at [1115, 282] on div "Pick a record to trigger the workflow The workflow test run will use this recor…" at bounding box center [1100, 320] width 337 height 588
drag, startPoint x: 784, startPoint y: 330, endPoint x: 812, endPoint y: 340, distance: 30.1
click at [812, 340] on div "Your workflow webhook action received an invalid response. Review your workflow…" at bounding box center [782, 334] width 358 height 26
drag, startPoint x: 812, startPoint y: 340, endPoint x: 792, endPoint y: 323, distance: 27.2
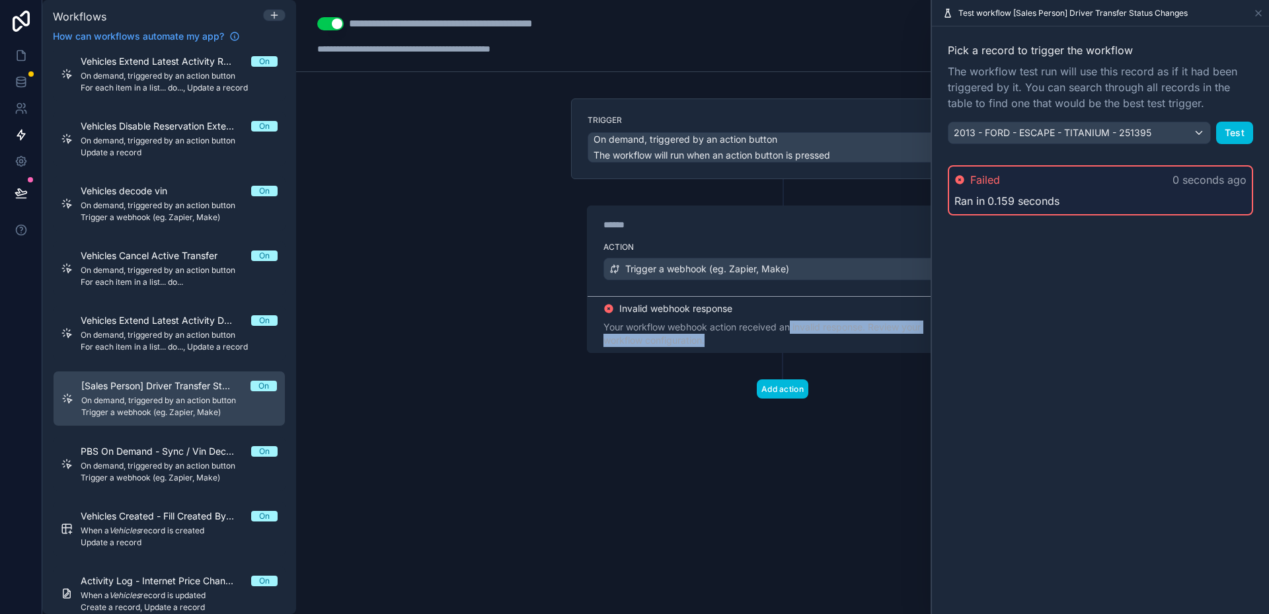
click at [792, 323] on div "Your workflow webhook action received an invalid response. Review your workflow…" at bounding box center [782, 334] width 358 height 26
click at [740, 278] on div "Trigger a webhook (eg. Zapier, Make)" at bounding box center [782, 268] width 357 height 21
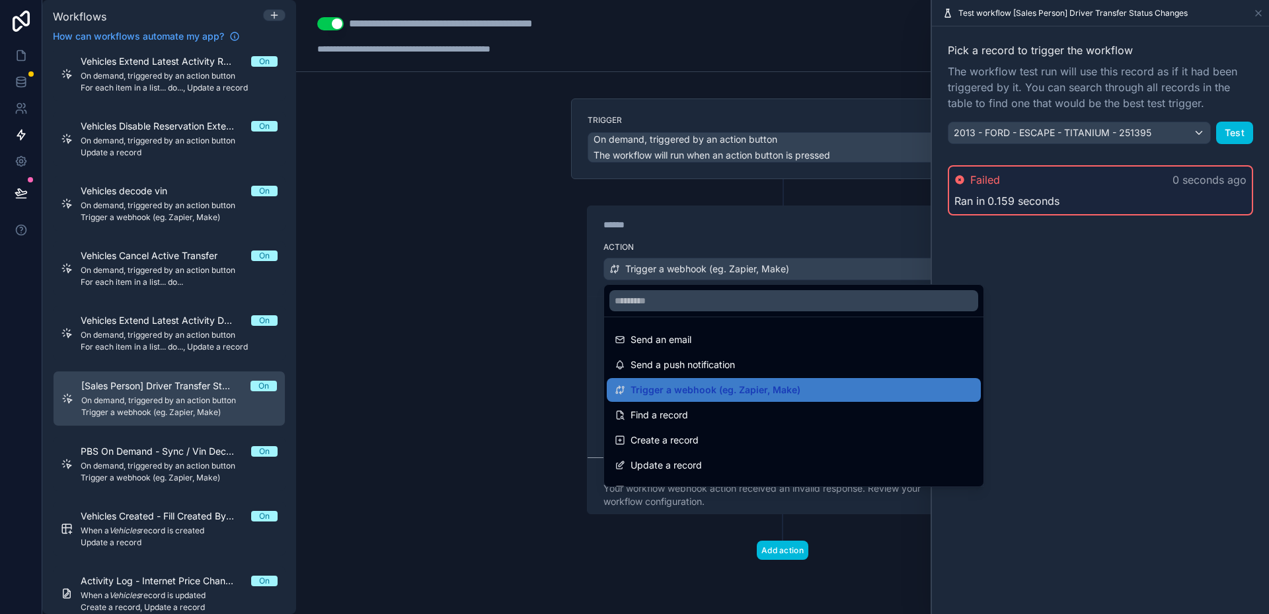
click at [582, 308] on div at bounding box center [634, 307] width 1269 height 614
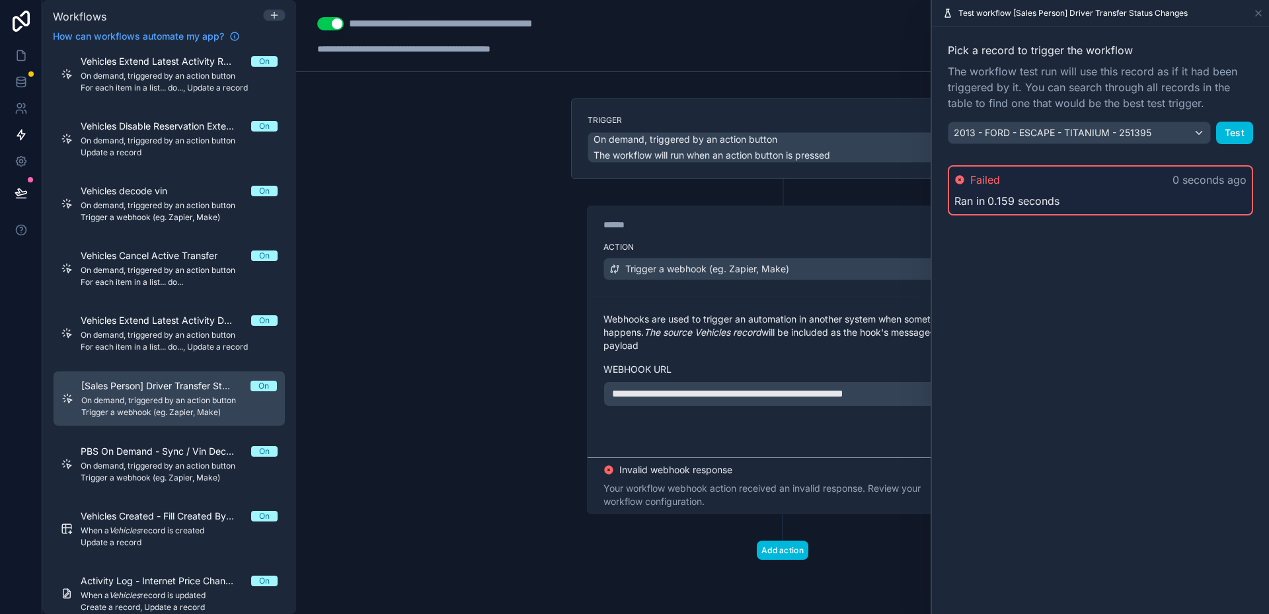
drag, startPoint x: 853, startPoint y: 361, endPoint x: 782, endPoint y: 354, distance: 70.5
click at [782, 354] on div "**********" at bounding box center [782, 360] width 358 height 94
drag, startPoint x: 797, startPoint y: 344, endPoint x: 719, endPoint y: 352, distance: 78.4
click at [782, 341] on p "Webhooks are used to trigger an automation in another system when something hap…" at bounding box center [782, 333] width 358 height 40
click at [1258, 15] on icon at bounding box center [1258, 13] width 11 height 11
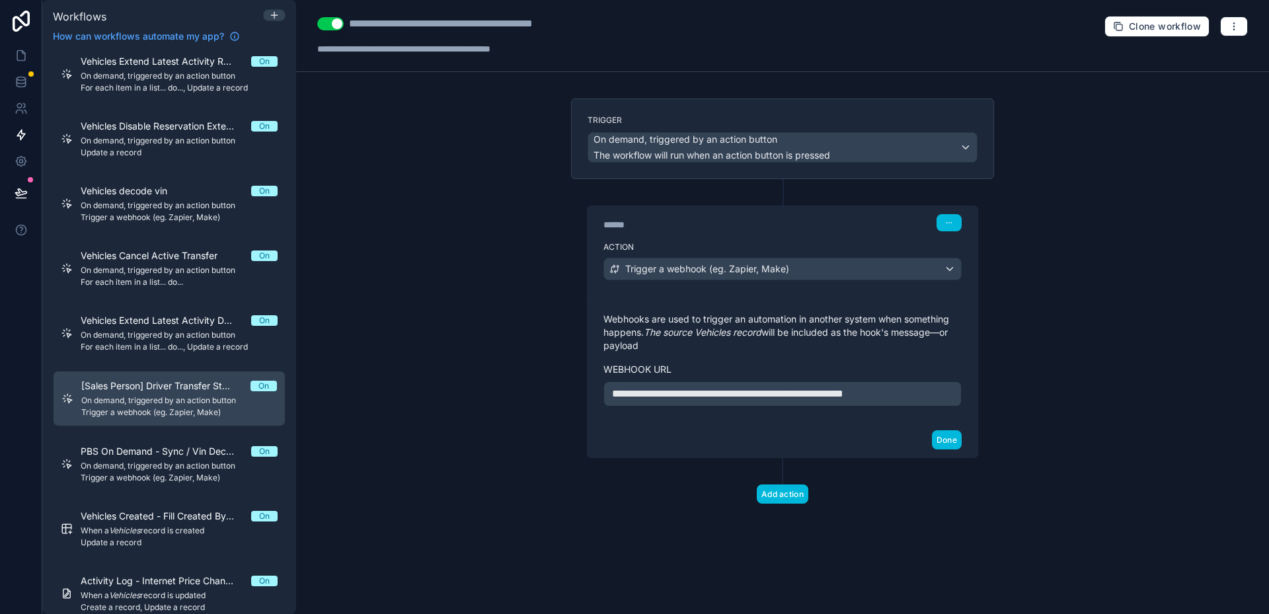
click at [498, 50] on div "**********" at bounding box center [450, 48] width 266 height 13
drag, startPoint x: 568, startPoint y: 49, endPoint x: 323, endPoint y: 42, distance: 245.3
click at [323, 42] on div "**********" at bounding box center [456, 36] width 278 height 40
type div "**********"
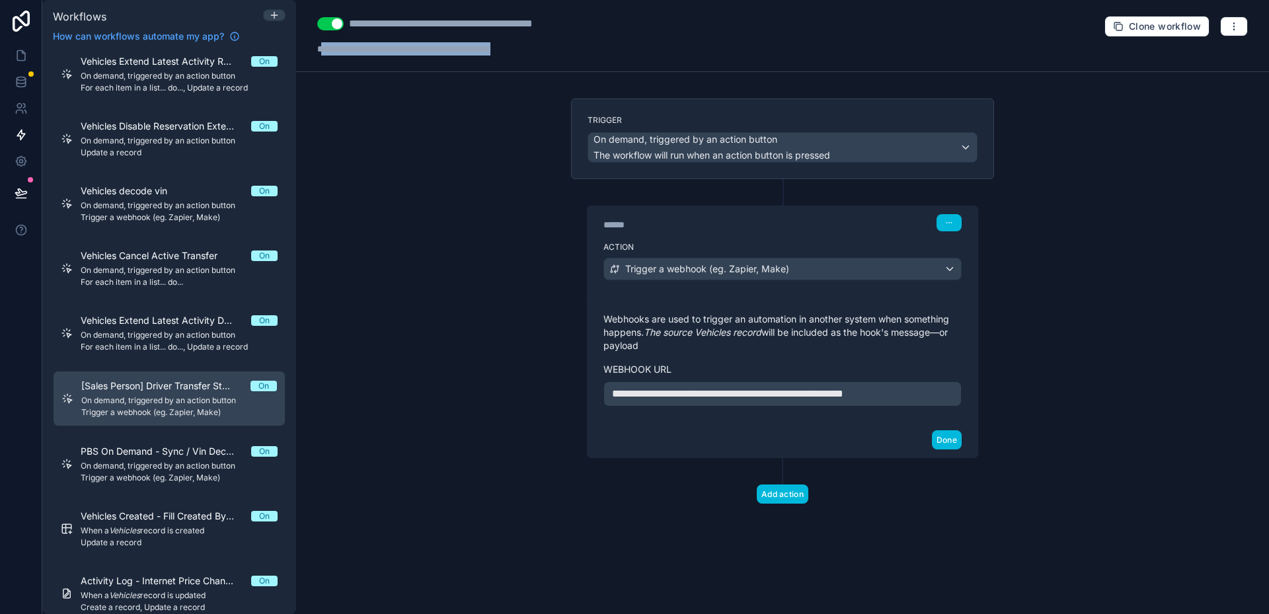
copy div "**********"
click at [771, 389] on span "**********" at bounding box center [727, 394] width 231 height 10
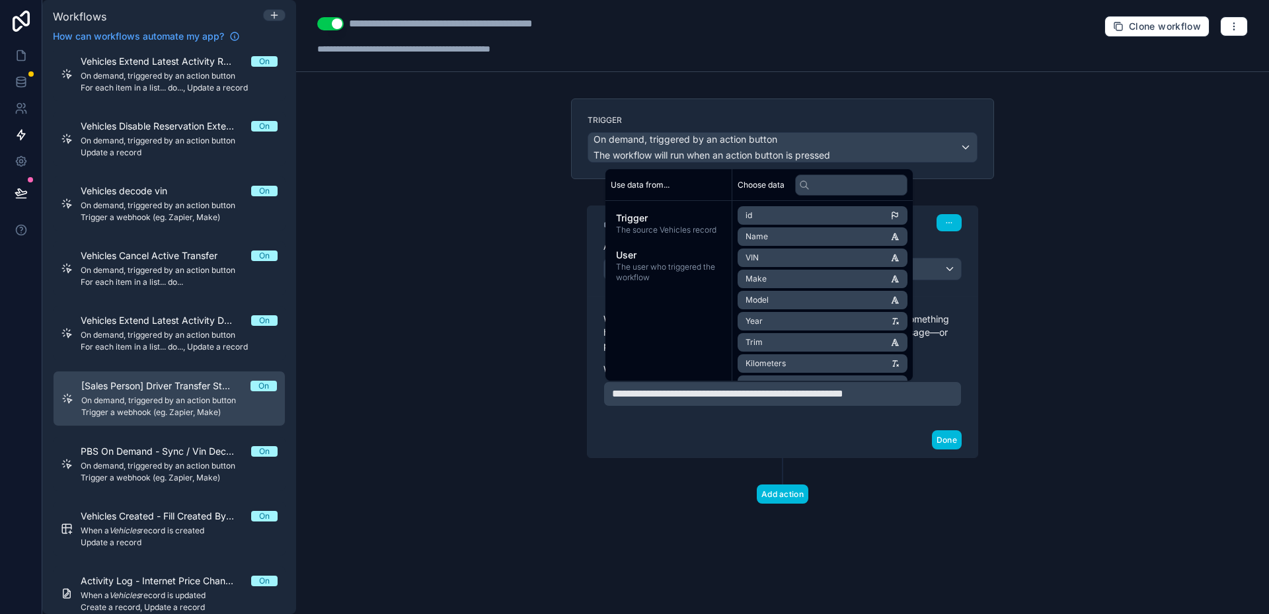
click at [952, 436] on button "Done" at bounding box center [947, 439] width 30 height 19
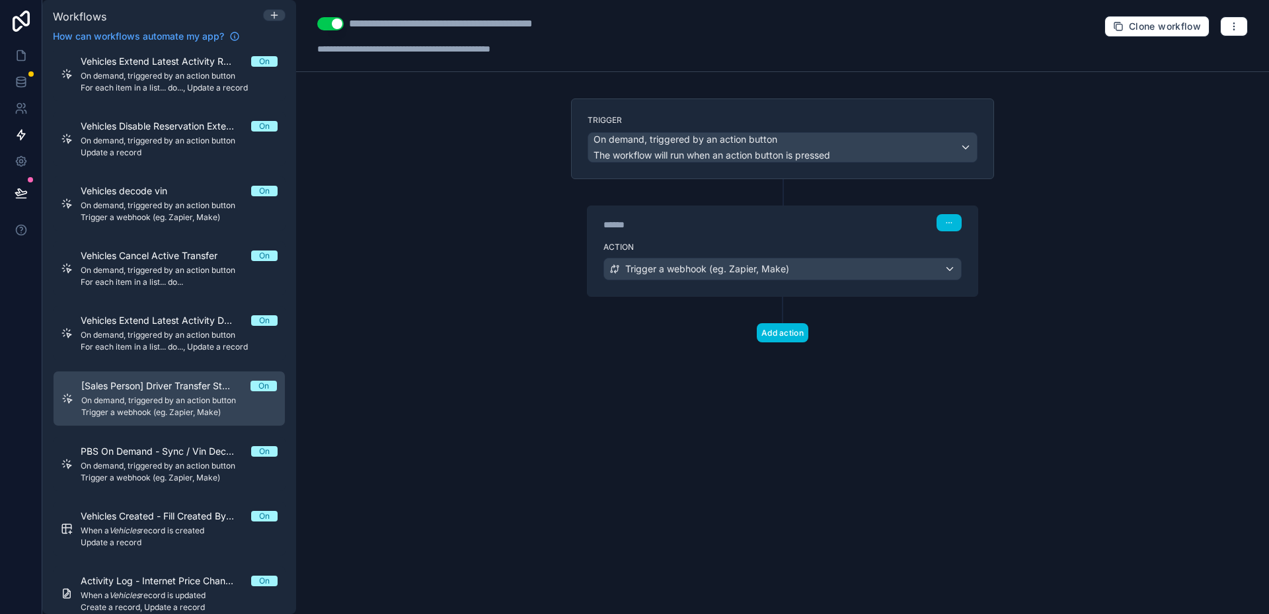
drag, startPoint x: 1016, startPoint y: 409, endPoint x: 583, endPoint y: 382, distance: 434.4
click at [1016, 409] on div "**********" at bounding box center [782, 307] width 973 height 614
click at [186, 482] on span "Trigger a webhook (eg. Zapier, Make)" at bounding box center [179, 478] width 197 height 11
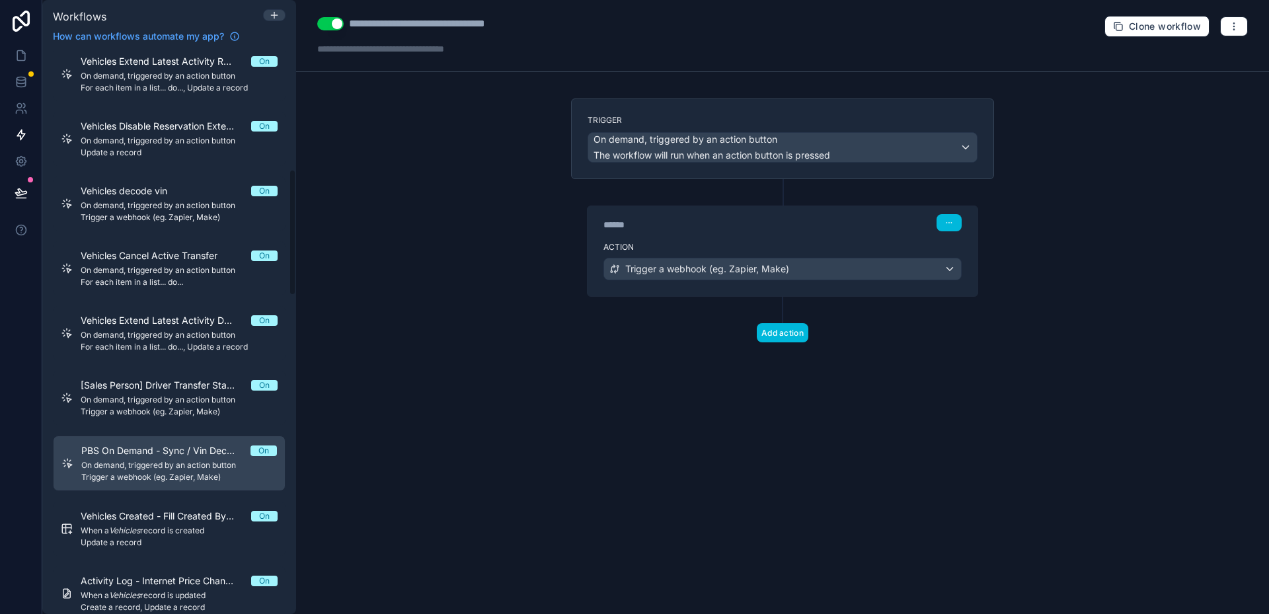
click at [130, 456] on span "PBS On Demand - Sync / Vin Decoder" at bounding box center [165, 450] width 169 height 13
drag, startPoint x: 385, startPoint y: 46, endPoint x: 1055, endPoint y: 54, distance: 669.5
click at [385, 46] on div at bounding box center [409, 48] width 185 height 13
click at [432, 44] on div at bounding box center [409, 48] width 185 height 13
click at [450, 103] on div "**********" at bounding box center [782, 307] width 973 height 614
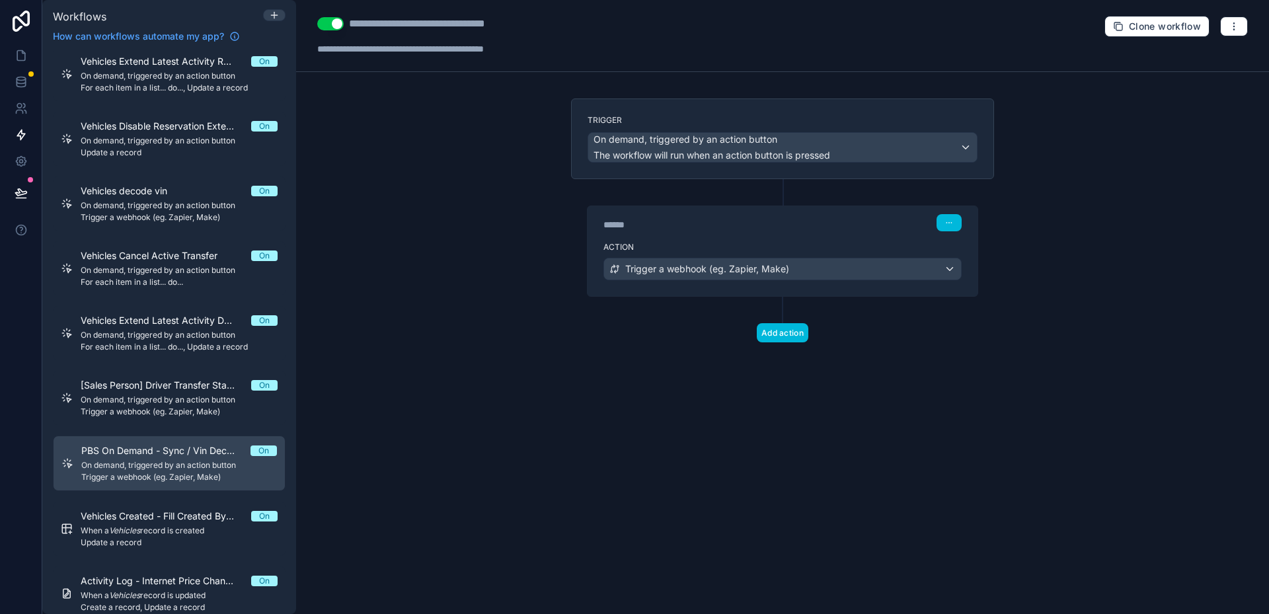
click at [728, 255] on div "Action Trigger a webhook (eg. Zapier, Make)" at bounding box center [783, 266] width 390 height 59
click at [734, 264] on span "Trigger a webhook (eg. Zapier, Make)" at bounding box center [707, 268] width 164 height 13
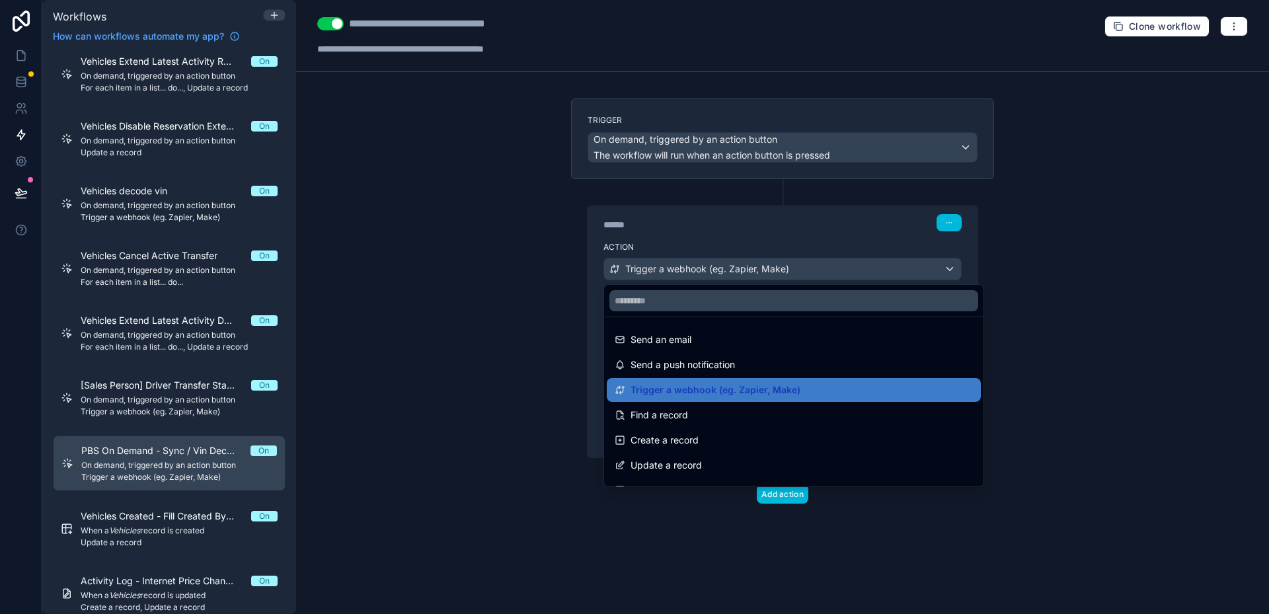
click at [734, 264] on div at bounding box center [634, 307] width 1269 height 614
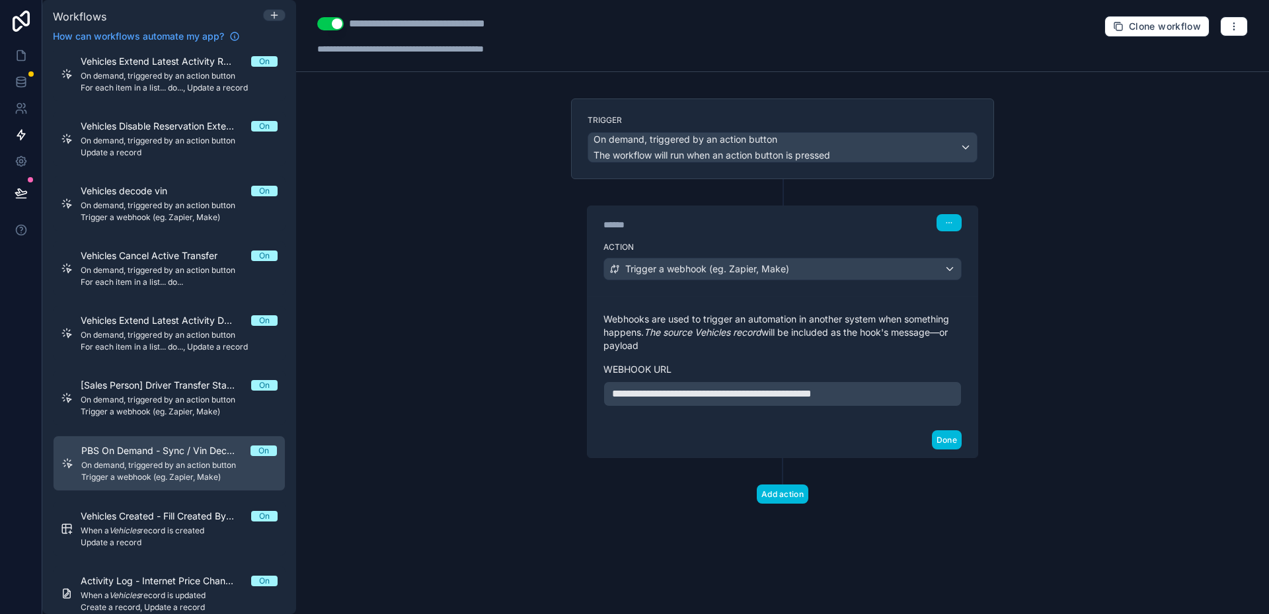
click at [701, 412] on div "**********" at bounding box center [783, 359] width 390 height 126
click at [720, 395] on span "**********" at bounding box center [712, 394] width 200 height 10
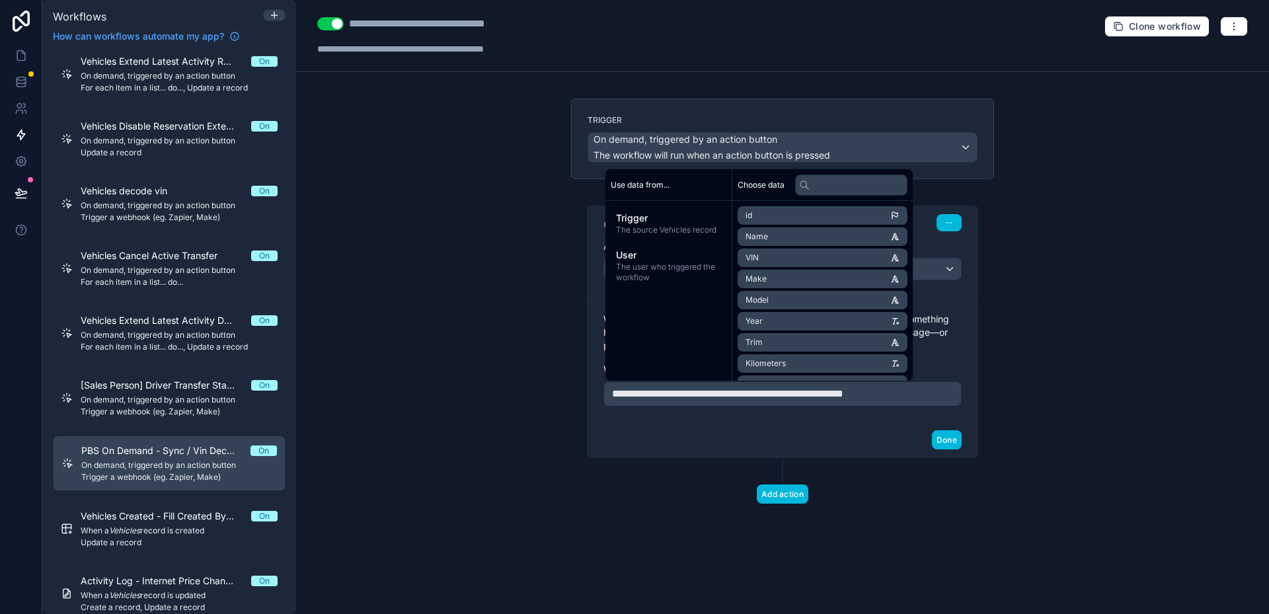
click at [961, 347] on p "Webhooks are used to trigger an automation in another system when something hap…" at bounding box center [782, 333] width 358 height 40
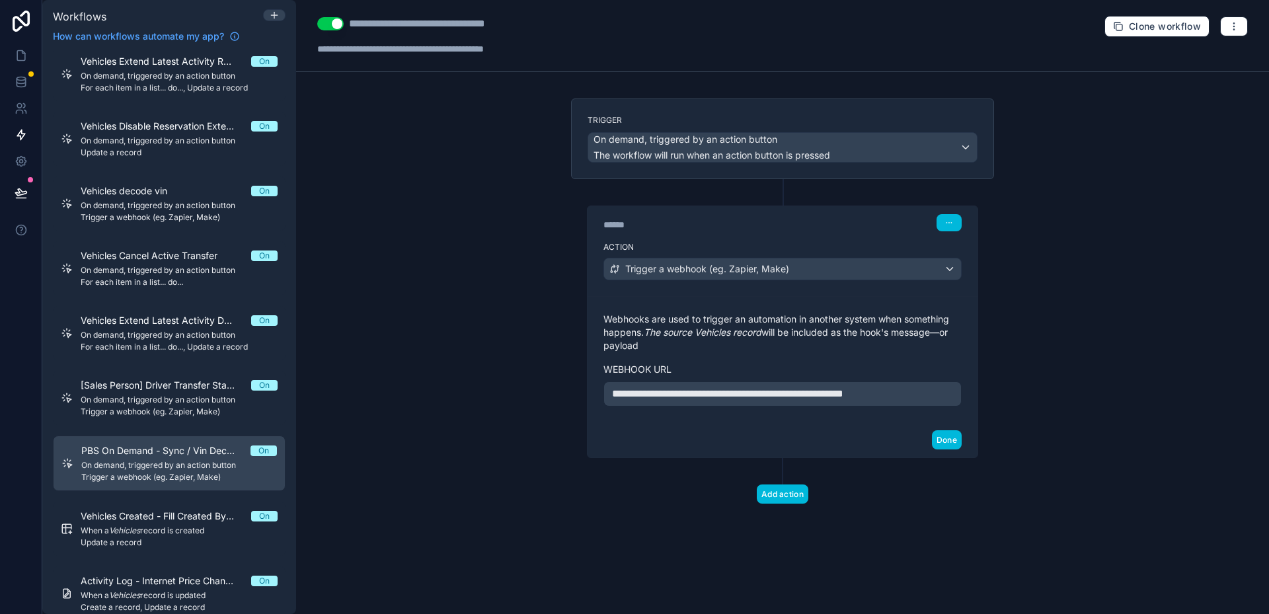
click at [947, 439] on button "Done" at bounding box center [947, 439] width 30 height 19
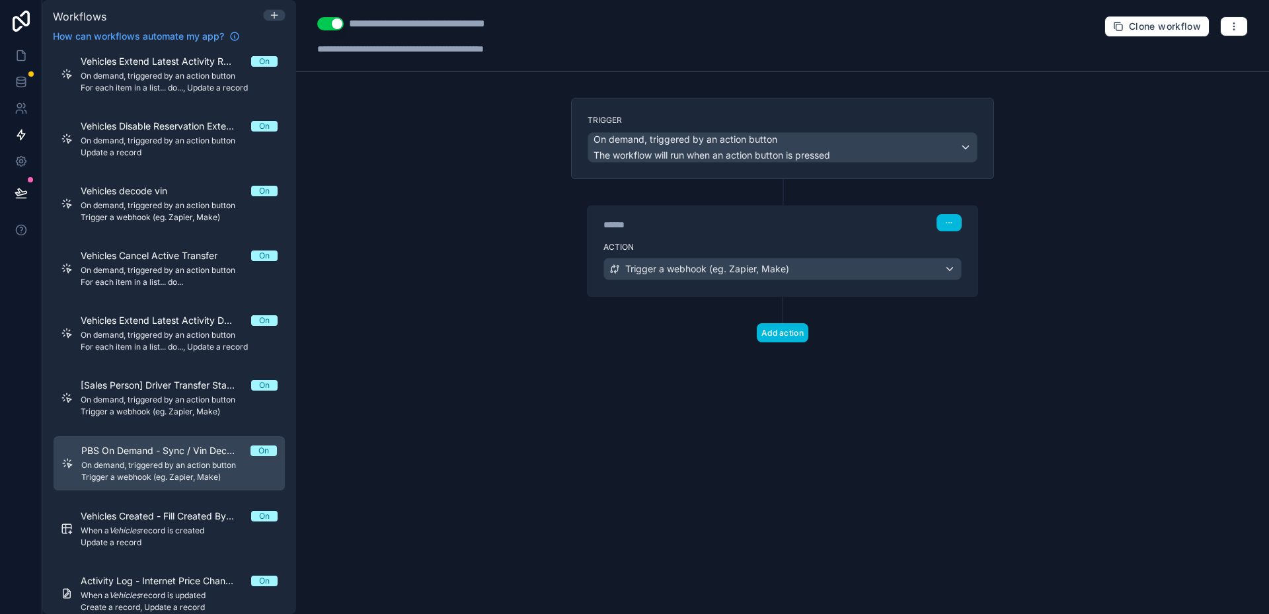
click at [929, 354] on div "Trigger On demand, triggered by an action button The workflow will run when an …" at bounding box center [782, 241] width 444 height 286
click at [953, 226] on button "button" at bounding box center [948, 222] width 25 height 17
click at [1053, 221] on div "**********" at bounding box center [782, 307] width 973 height 614
click at [800, 266] on div "Trigger a webhook (eg. Zapier, Make)" at bounding box center [782, 268] width 357 height 21
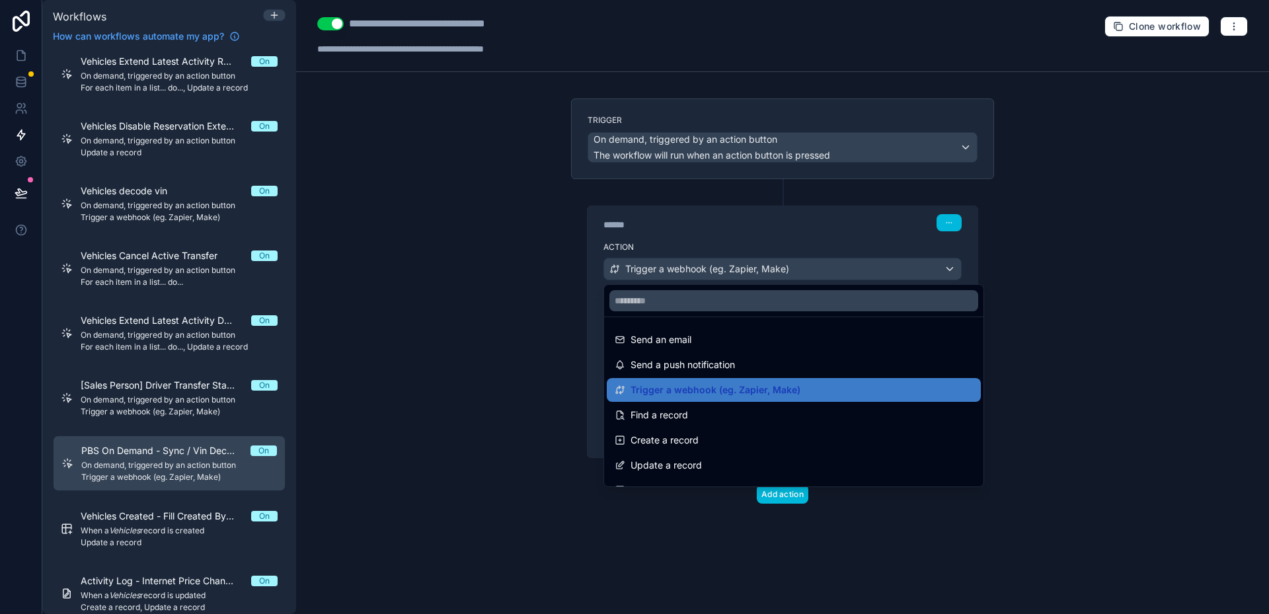
click at [800, 266] on div at bounding box center [634, 307] width 1269 height 614
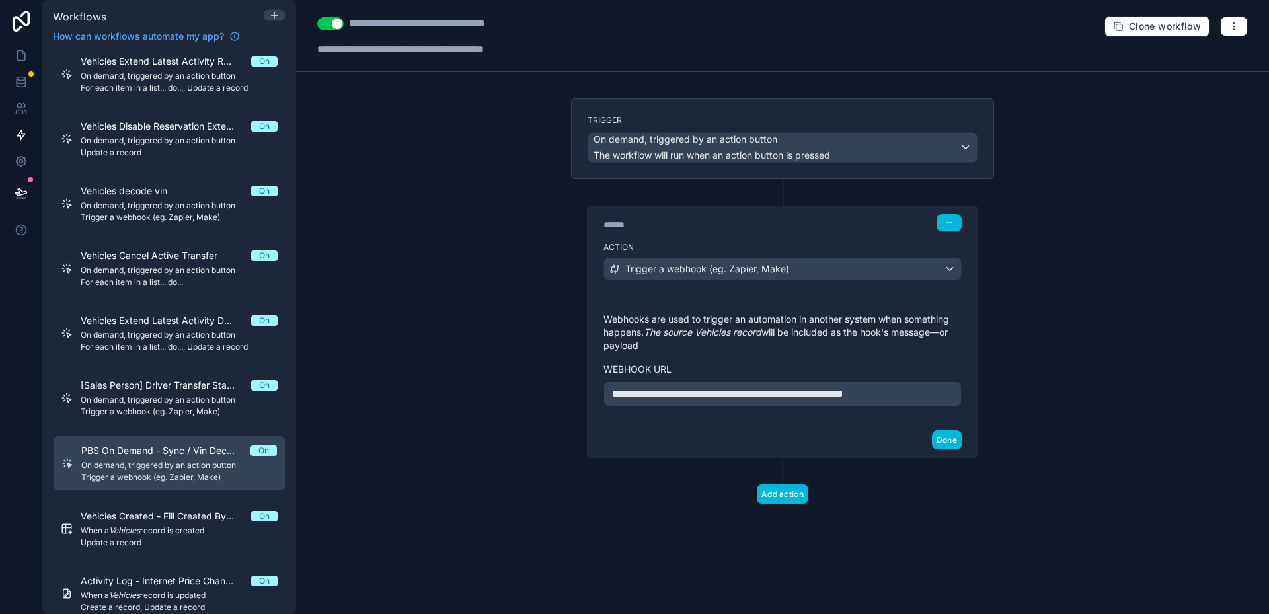
click at [1047, 335] on div "**********" at bounding box center [782, 307] width 973 height 614
click at [1239, 34] on button "button" at bounding box center [1234, 27] width 28 height 20
click at [1203, 55] on span "Test workflow" at bounding box center [1198, 57] width 63 height 11
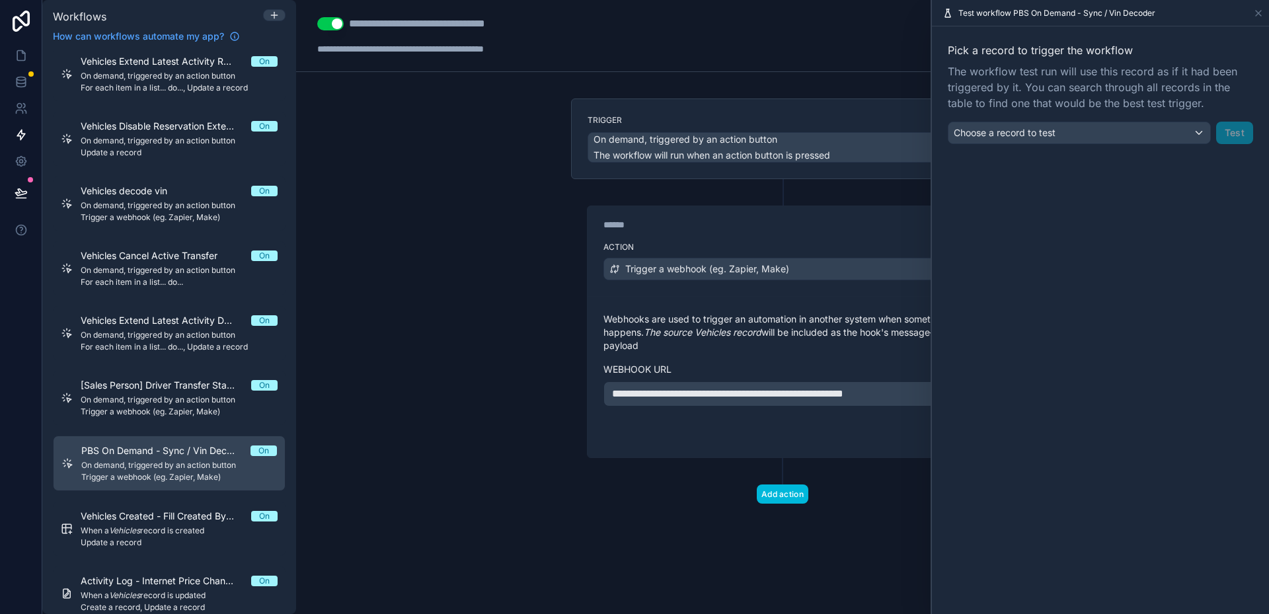
click at [1044, 135] on span "Choose a record to test" at bounding box center [1005, 132] width 102 height 11
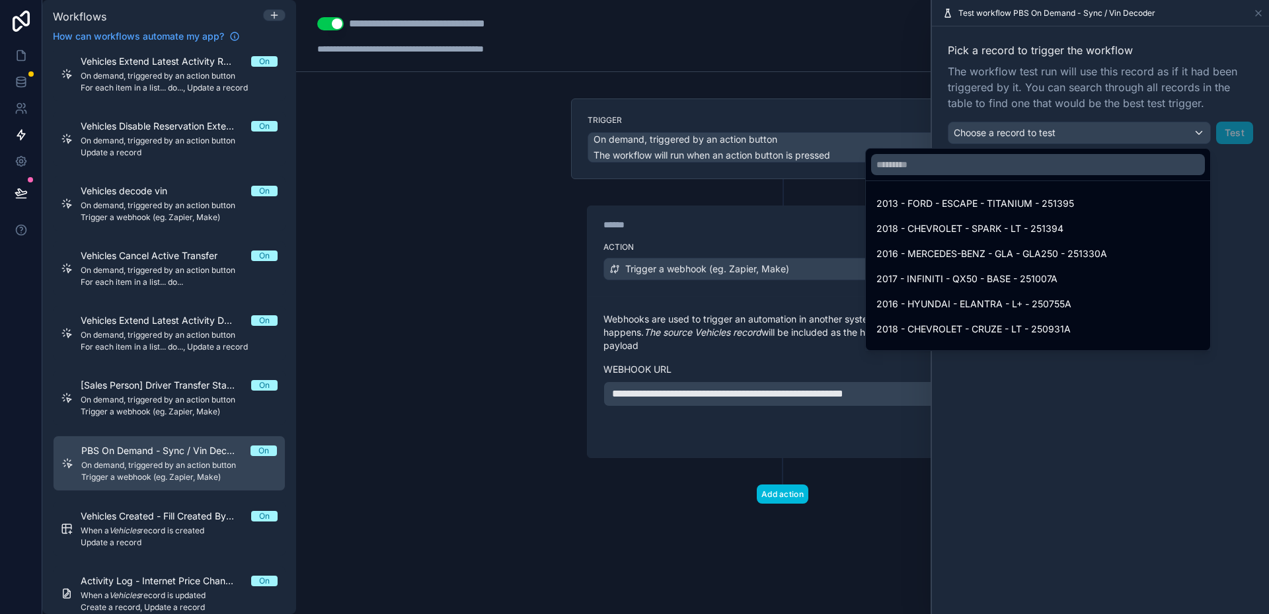
click at [1024, 193] on div "2013 - FORD - ESCAPE - TITANIUM - 251395" at bounding box center [1037, 204] width 339 height 24
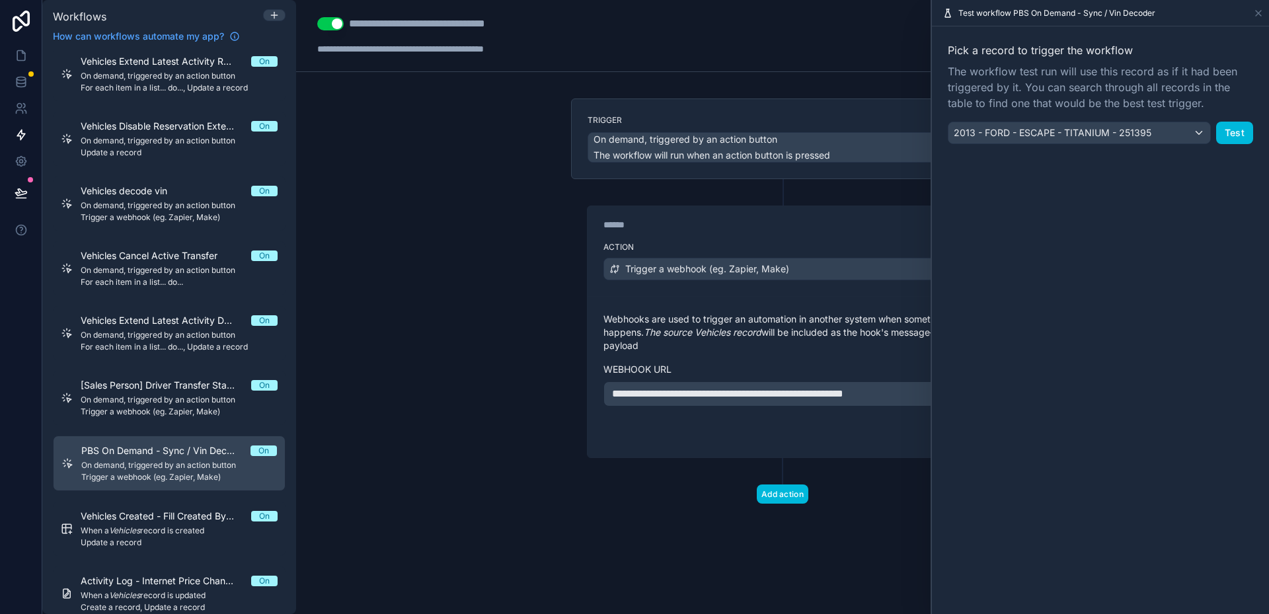
click at [1233, 133] on button "Test" at bounding box center [1234, 133] width 37 height 22
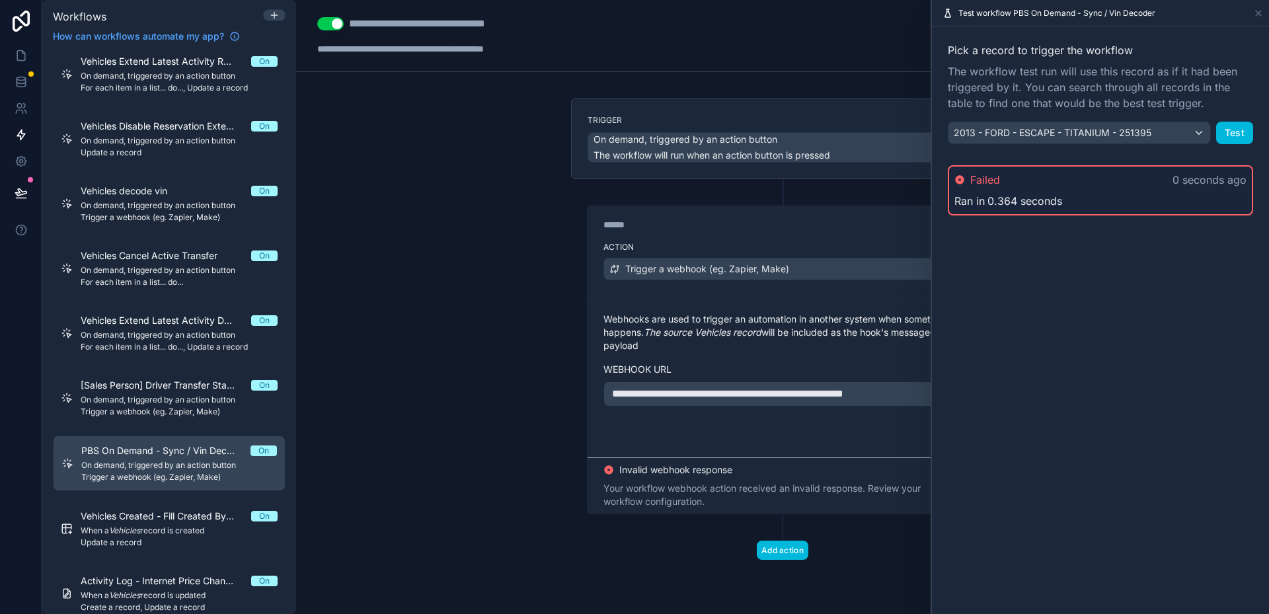
drag, startPoint x: 520, startPoint y: 355, endPoint x: 390, endPoint y: 340, distance: 131.0
click at [390, 340] on div "**********" at bounding box center [782, 307] width 973 height 614
drag, startPoint x: 443, startPoint y: 336, endPoint x: 428, endPoint y: 332, distance: 15.9
click at [23, 54] on icon at bounding box center [23, 52] width 3 height 3
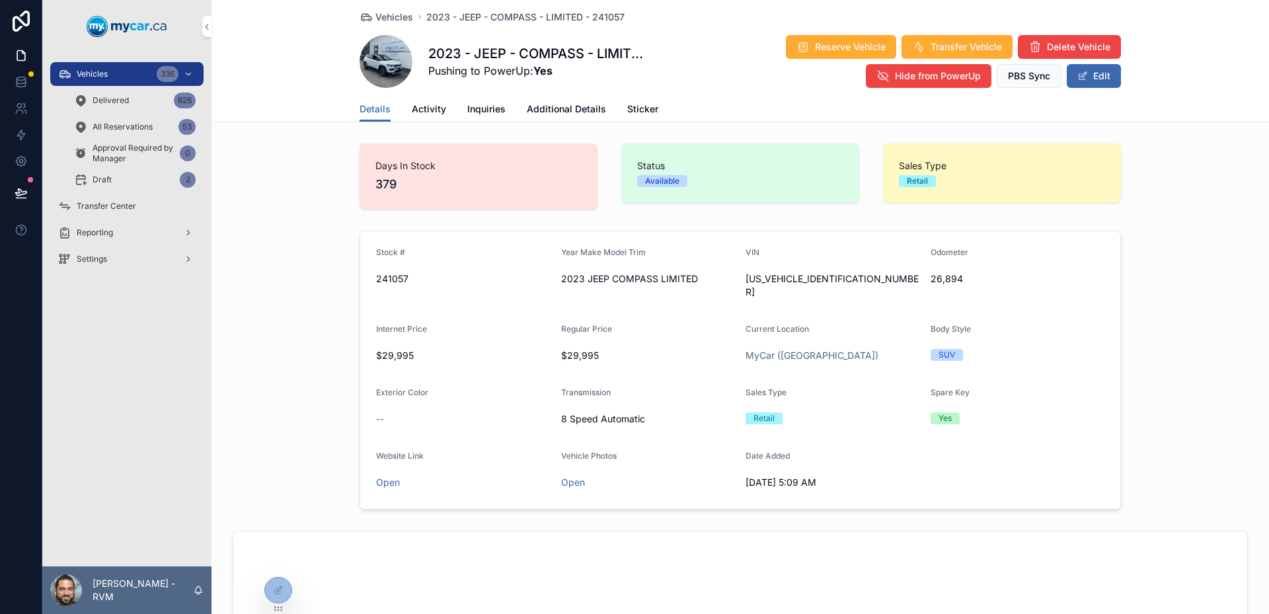
click at [1028, 75] on span "PBS Sync" at bounding box center [1029, 75] width 42 height 13
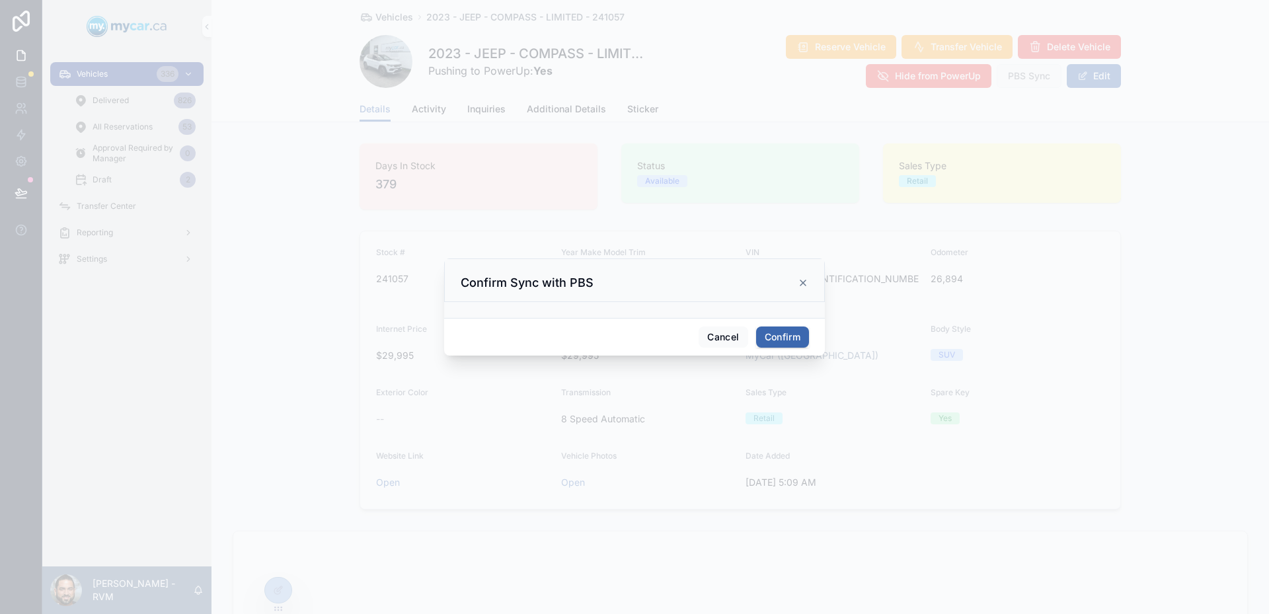
click at [806, 338] on button "Confirm" at bounding box center [782, 336] width 53 height 21
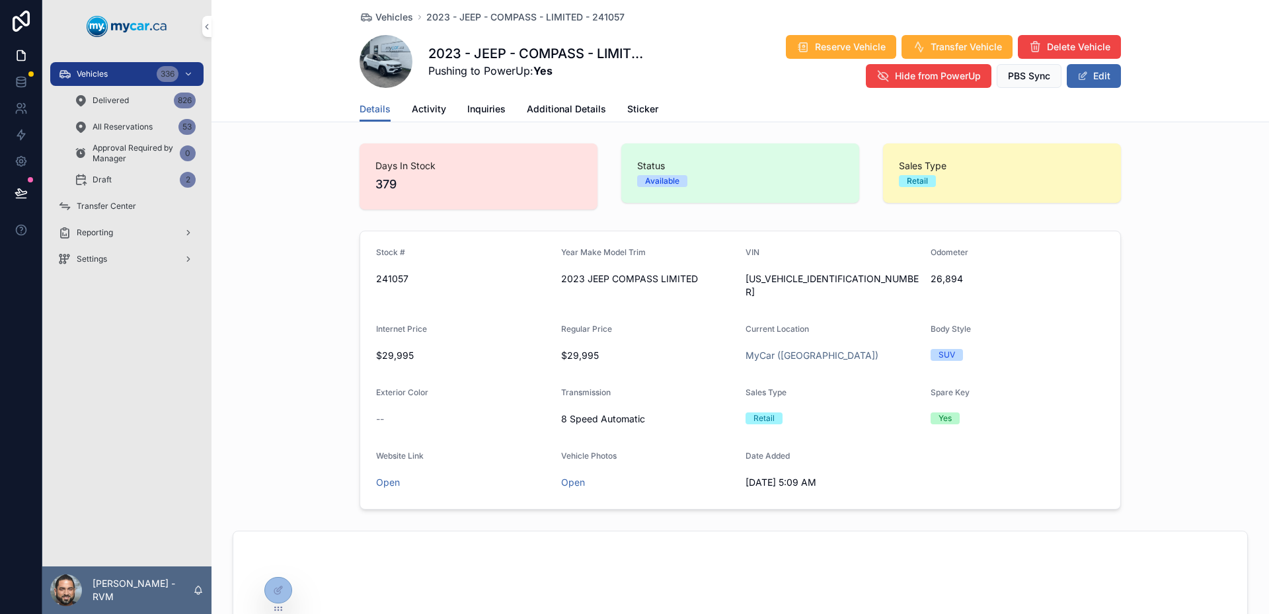
click at [1008, 79] on span "PBS Sync" at bounding box center [1029, 75] width 42 height 13
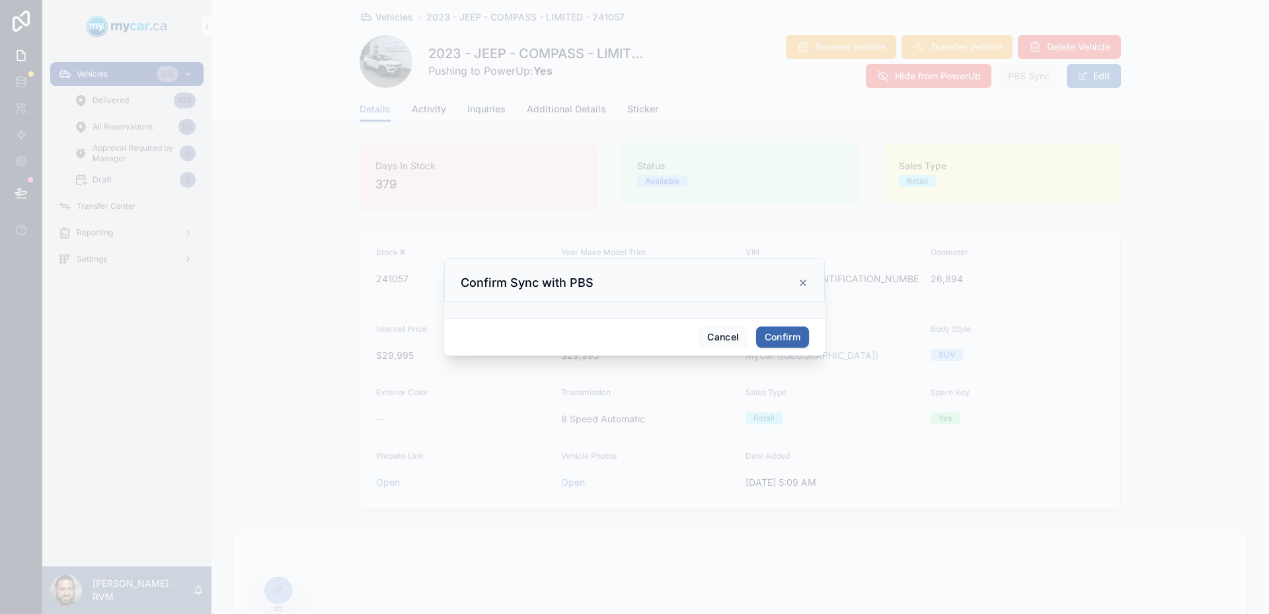
click at [785, 345] on button "Confirm" at bounding box center [782, 336] width 53 height 21
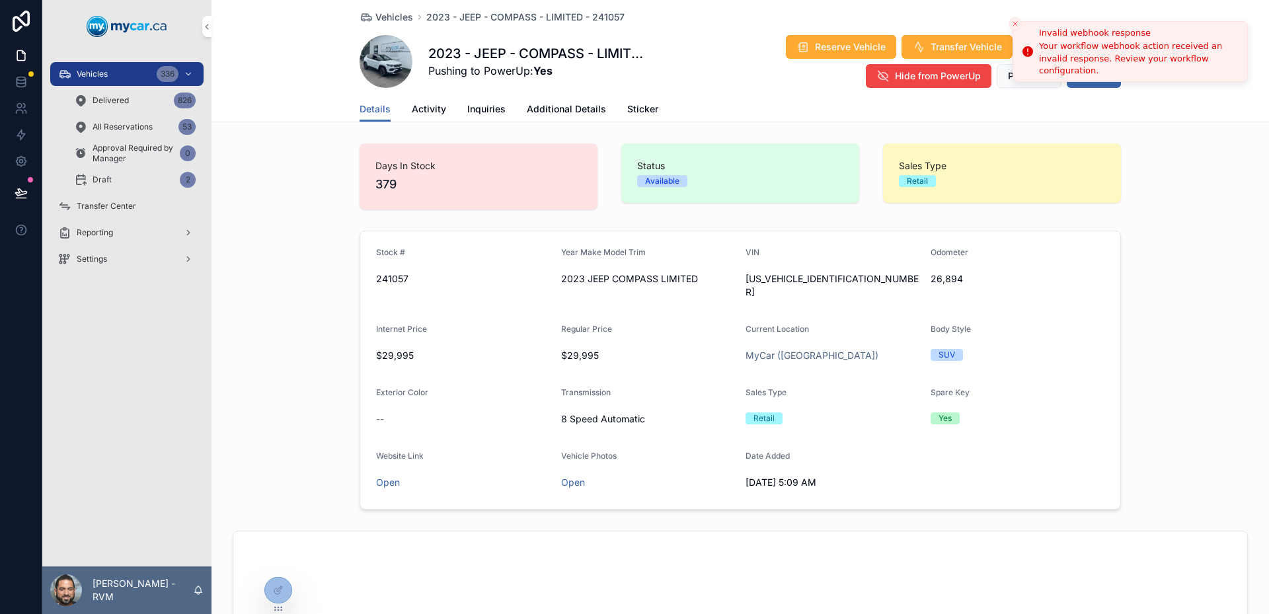
click at [1013, 24] on icon "Close toast" at bounding box center [1015, 24] width 8 height 8
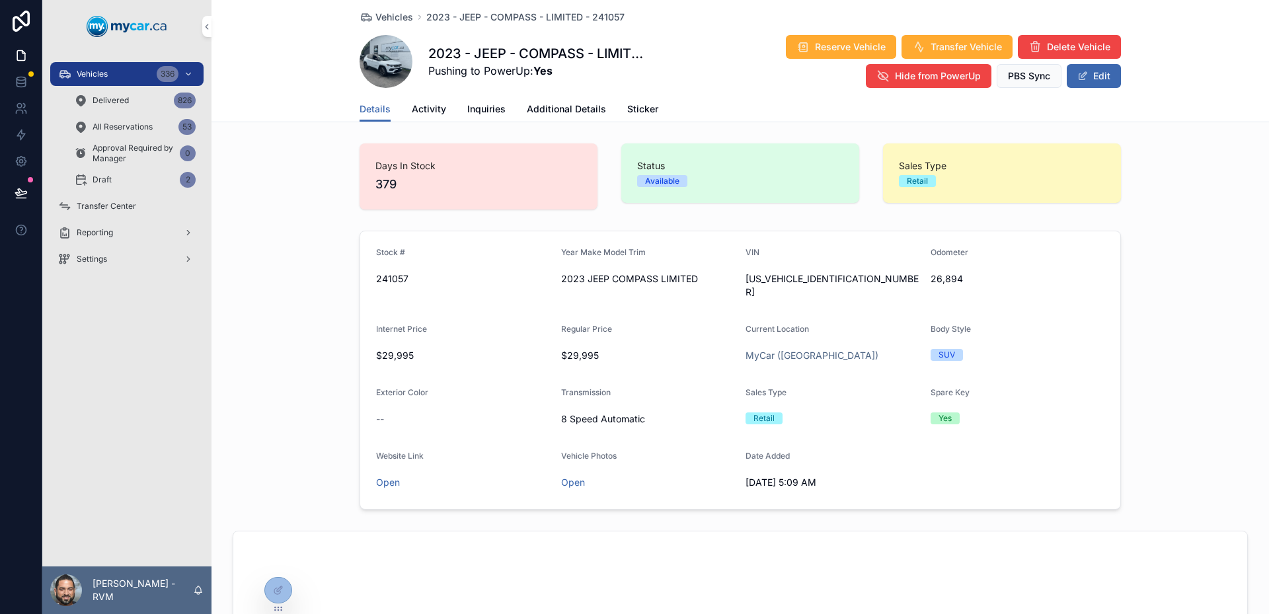
click at [1027, 81] on span "PBS Sync" at bounding box center [1029, 75] width 42 height 13
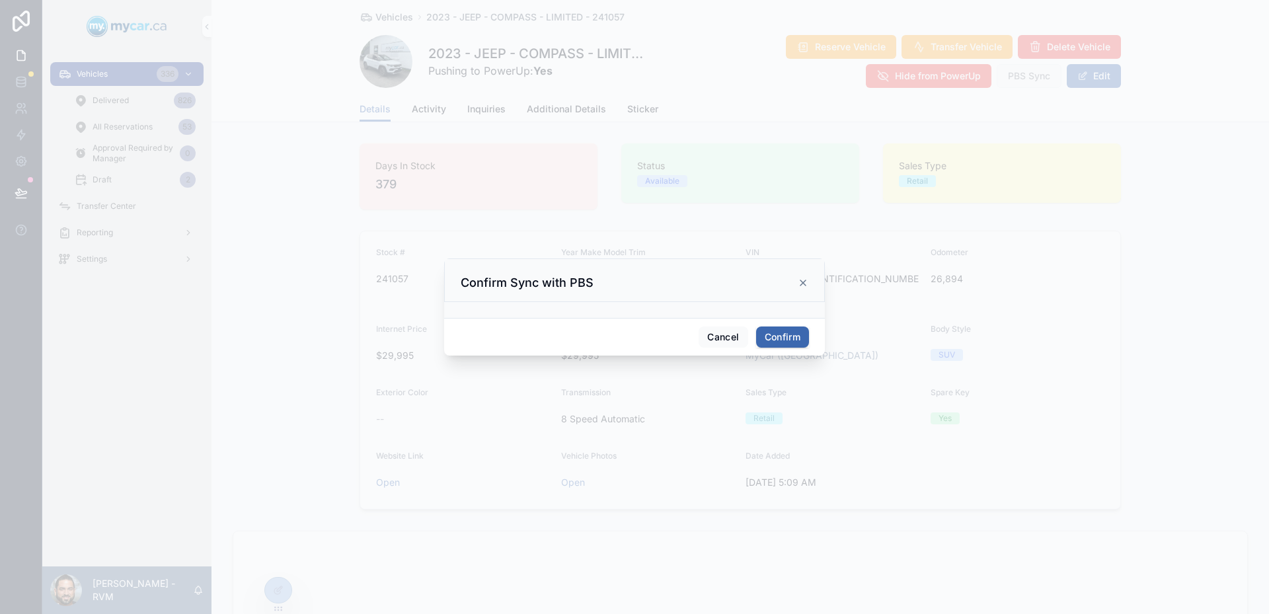
click at [772, 329] on button "Confirm" at bounding box center [782, 336] width 53 height 21
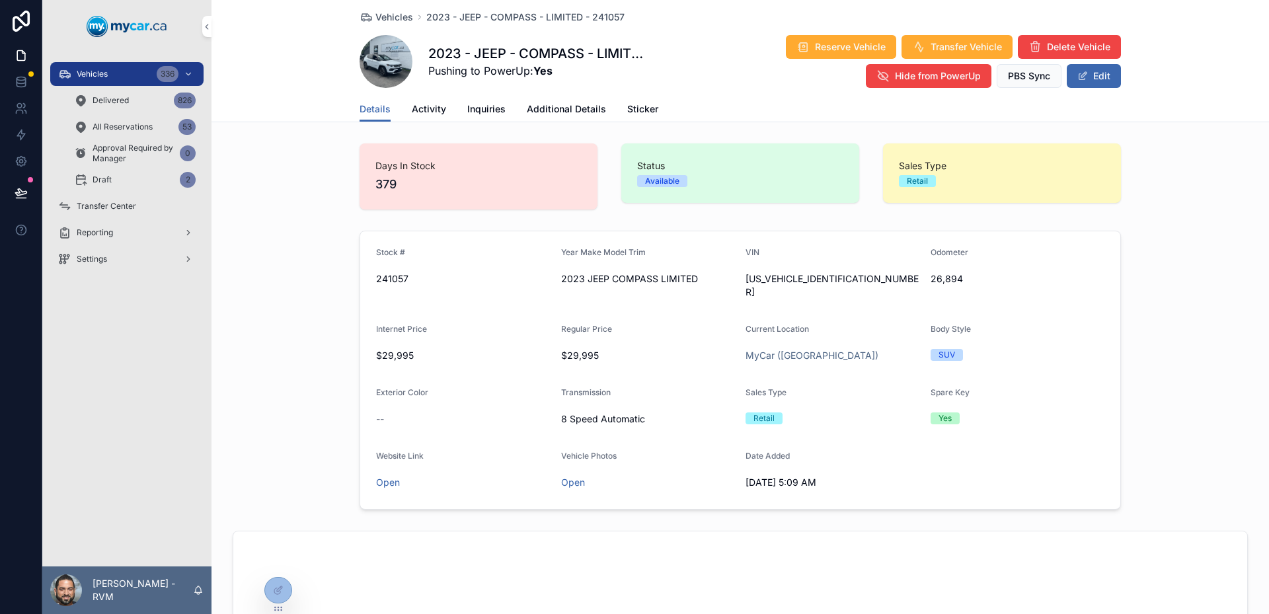
click at [1162, 330] on div "Stock # 241057 Year Make Model Trim 2023 JEEP COMPASS LIMITED VIN [US_VEHICLE_I…" at bounding box center [739, 369] width 1057 height 289
